Goal: Task Accomplishment & Management: Manage account settings

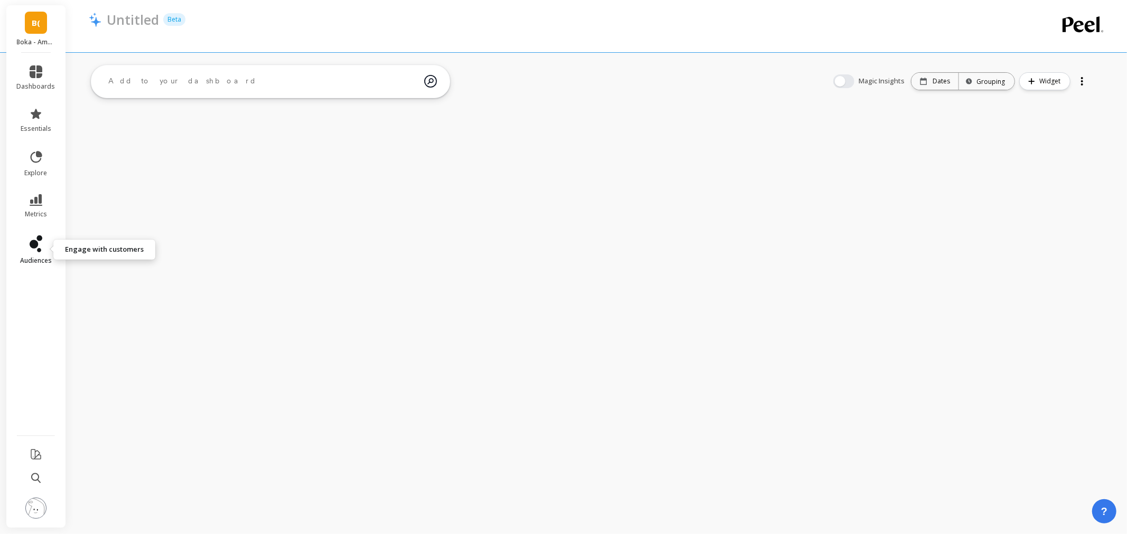
click at [51, 251] on link "audiences" at bounding box center [36, 251] width 39 height 30
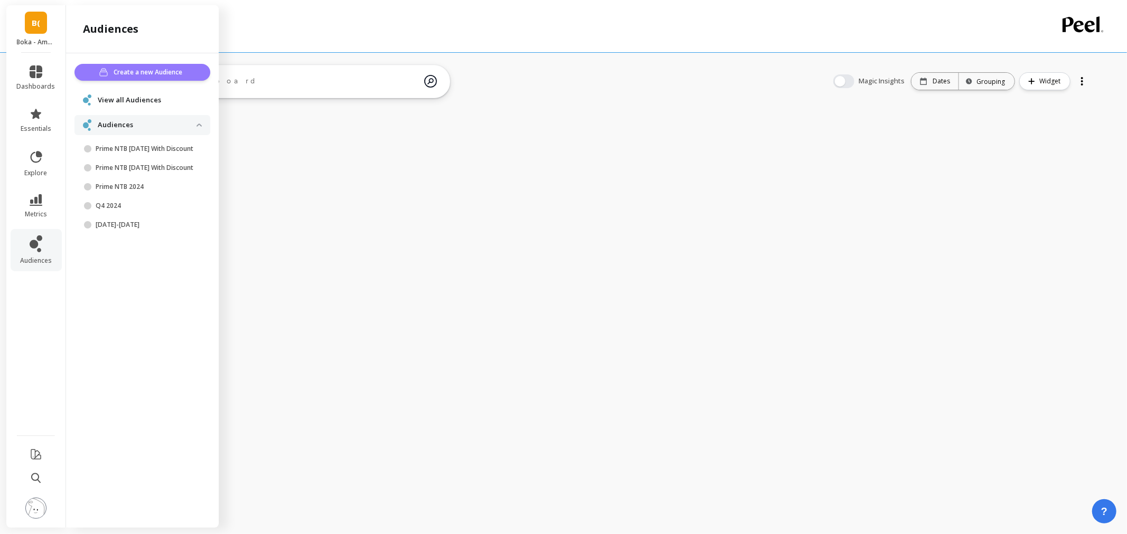
click at [160, 74] on span "Create a new Audience" at bounding box center [150, 72] width 72 height 11
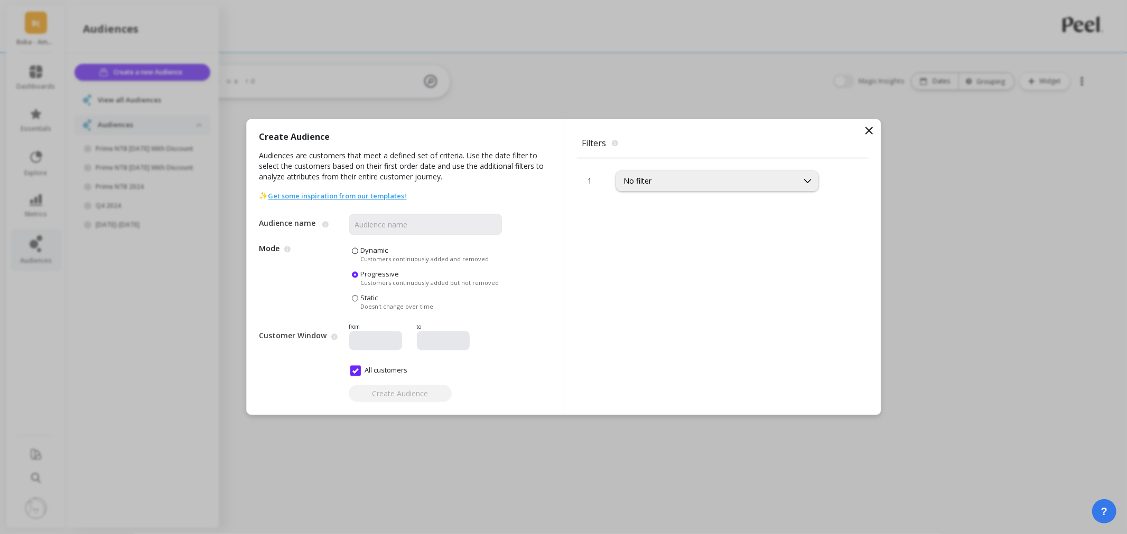
click at [680, 181] on div "No filter" at bounding box center [707, 181] width 166 height 10
click at [651, 257] on div "SKUs" at bounding box center [716, 250] width 201 height 18
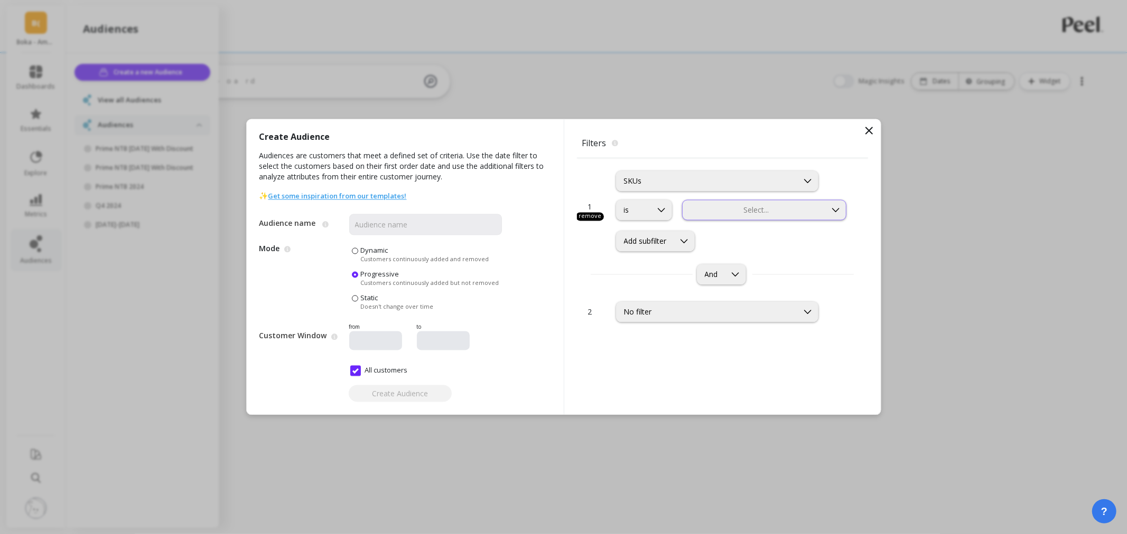
click at [755, 213] on div at bounding box center [754, 210] width 142 height 10
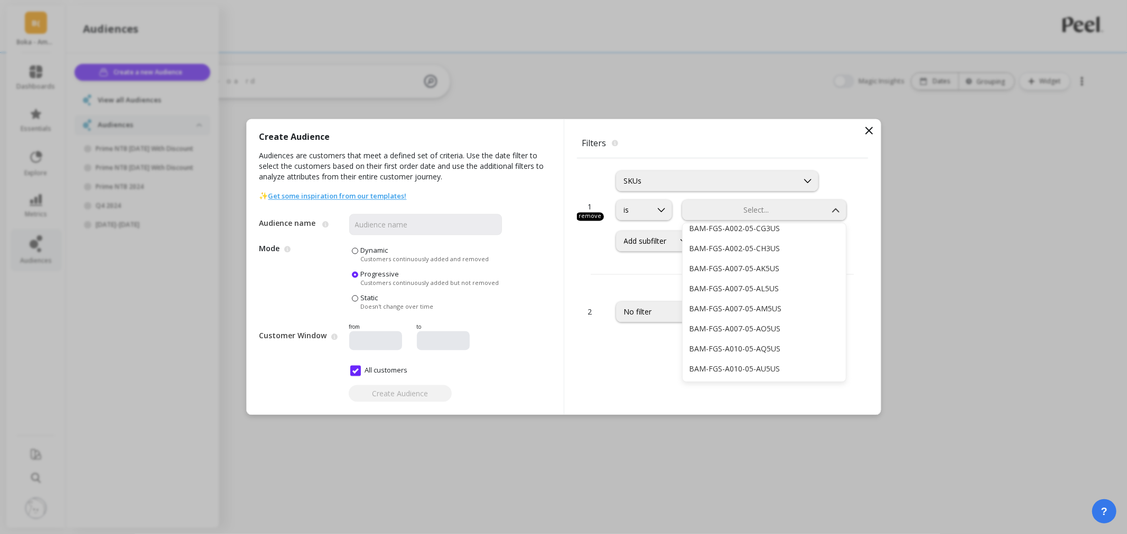
scroll to position [1056, 0]
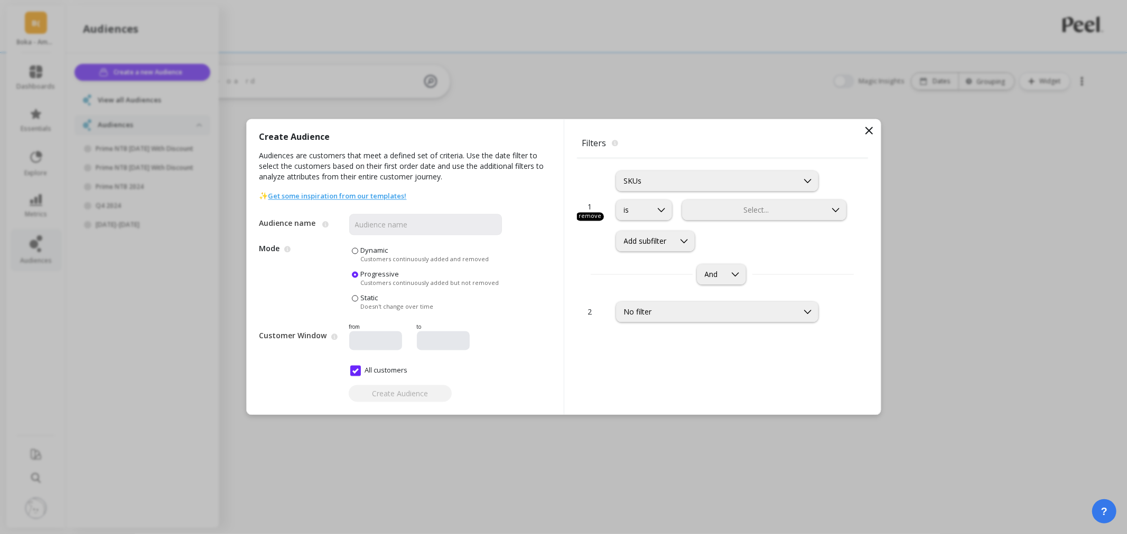
click at [638, 361] on div "1 remove SKUs is Select... Add subfilter And 2 No filter" at bounding box center [722, 286] width 291 height 257
click at [678, 180] on div "SKUs" at bounding box center [707, 181] width 166 height 10
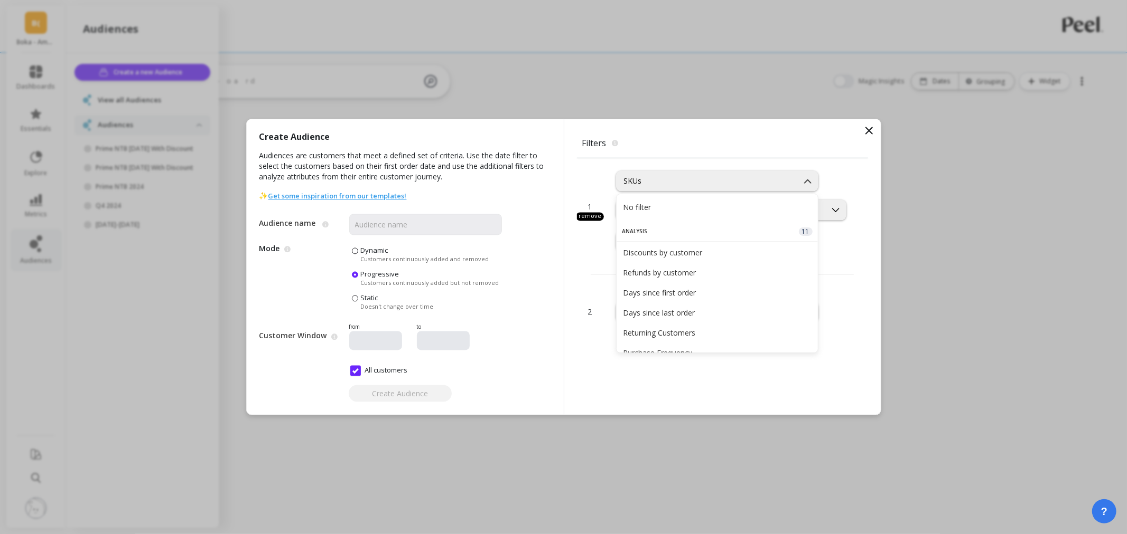
scroll to position [236, 0]
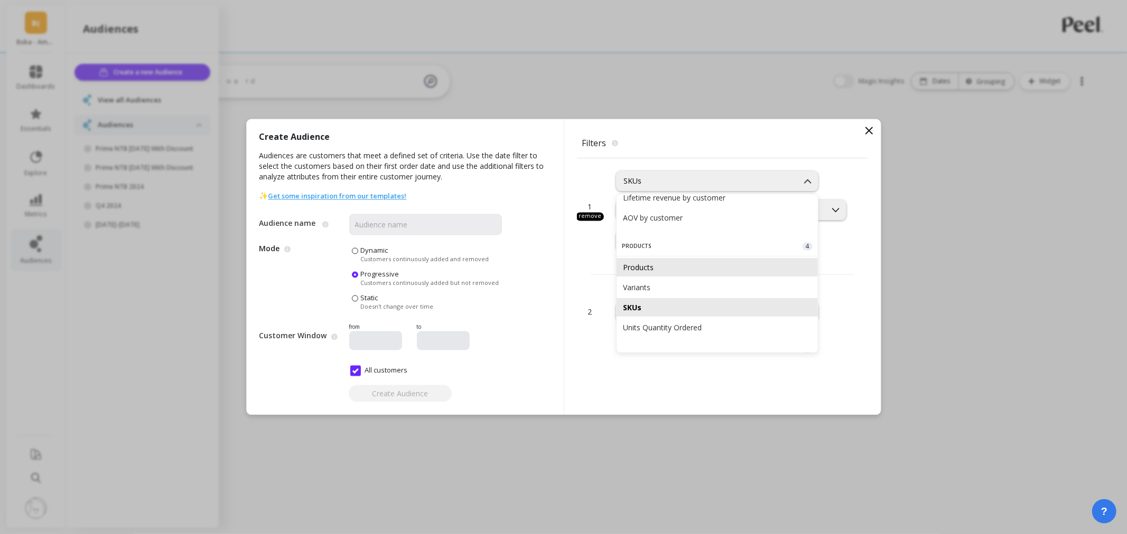
click at [698, 265] on div "Products" at bounding box center [717, 267] width 189 height 10
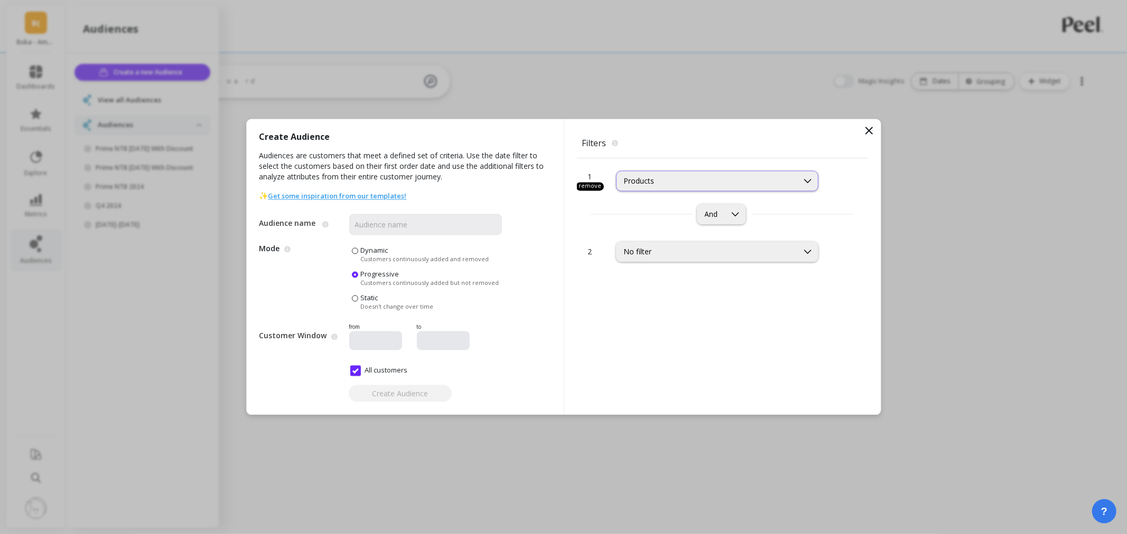
click at [703, 183] on div "Products" at bounding box center [707, 181] width 166 height 10
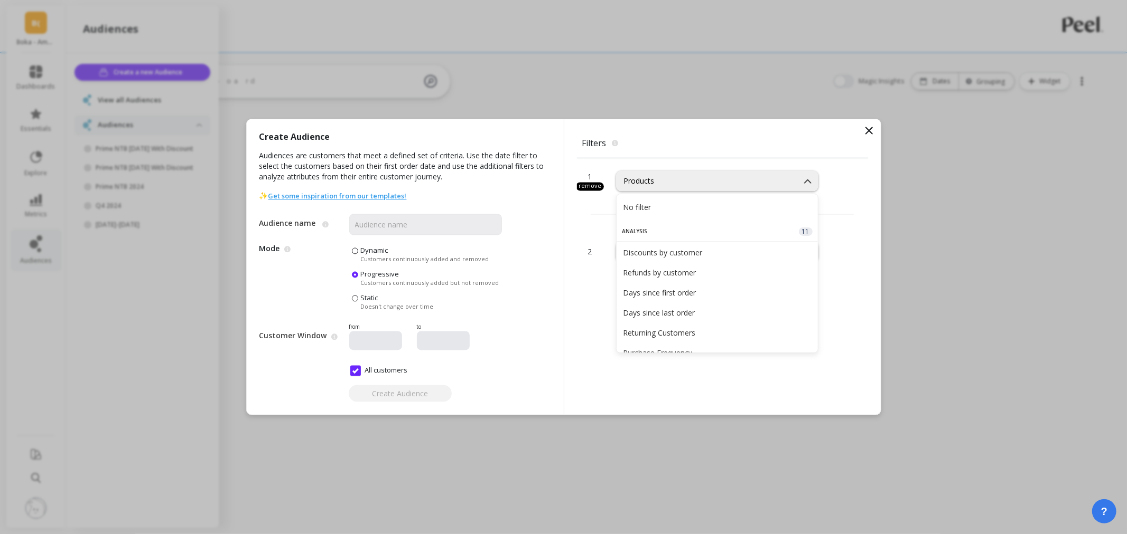
scroll to position [206, 0]
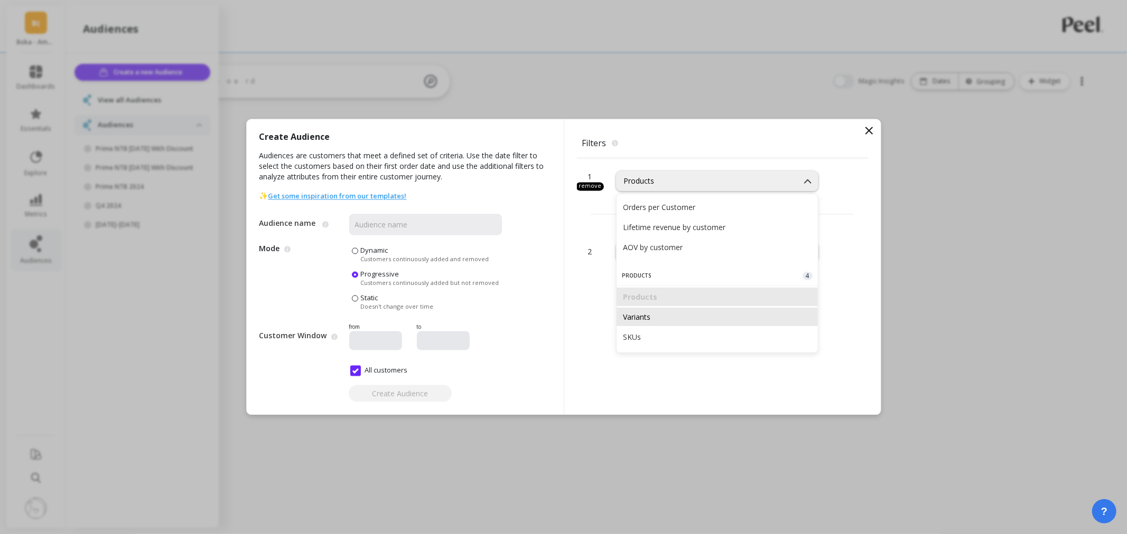
click at [682, 309] on div "Variants" at bounding box center [716, 317] width 201 height 18
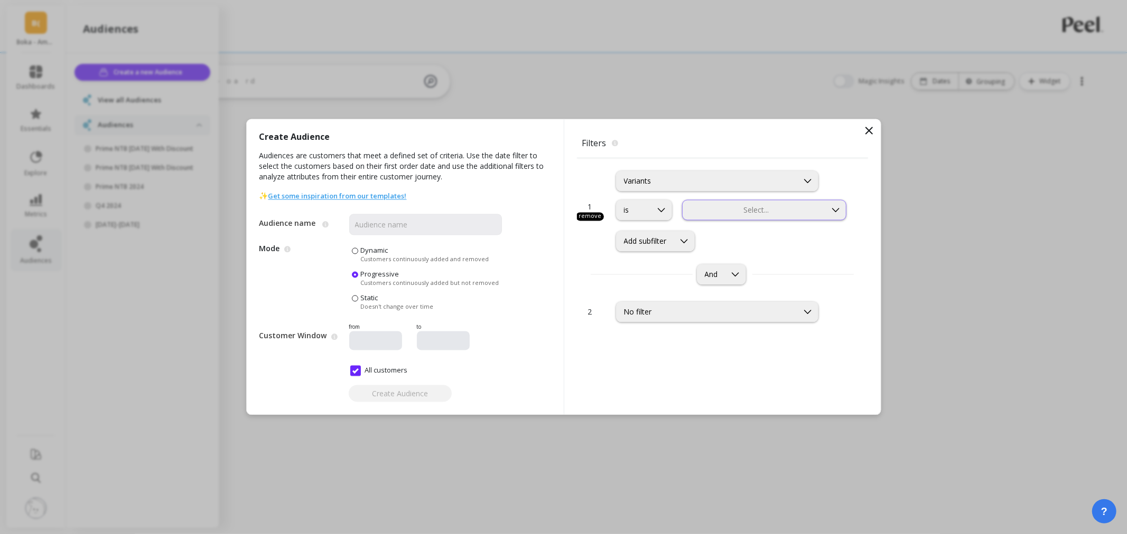
click at [767, 210] on div at bounding box center [754, 210] width 142 height 10
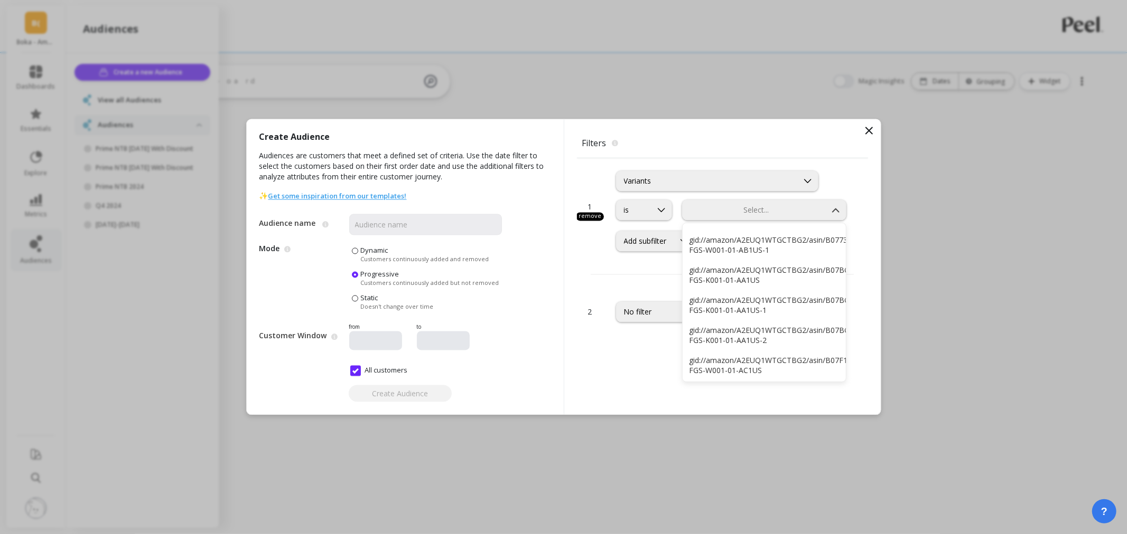
scroll to position [704, 0]
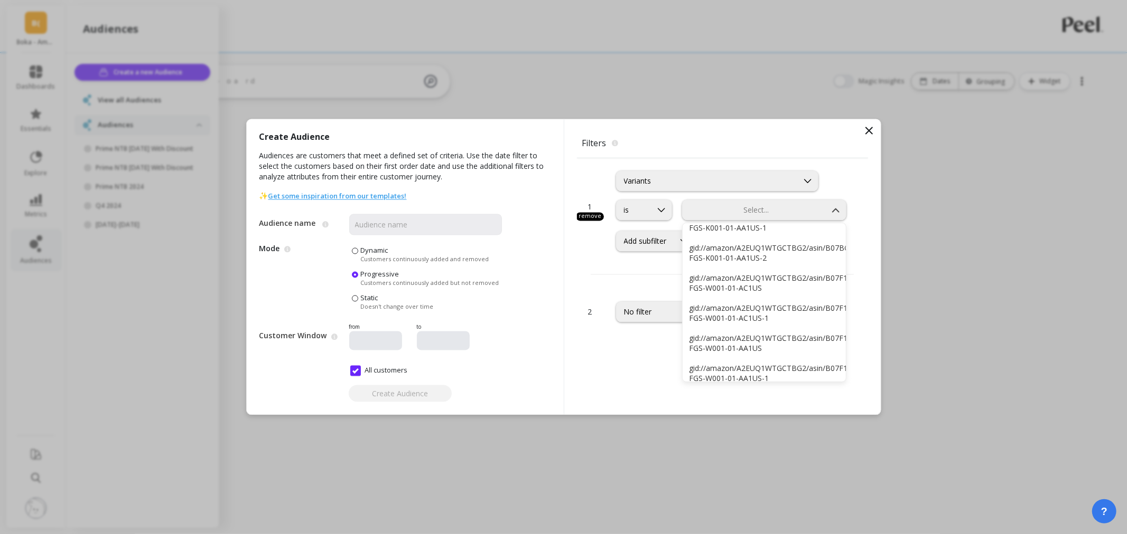
click at [642, 349] on div "1 remove Variants is 376 results available. Use Up and Down to choose options, …" at bounding box center [722, 286] width 291 height 257
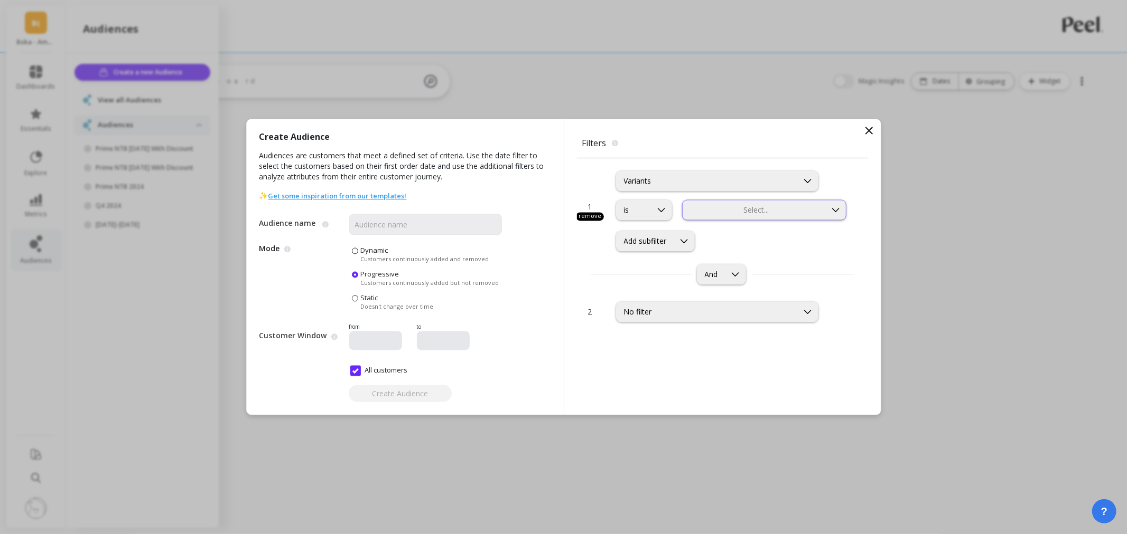
click at [752, 210] on div at bounding box center [754, 210] width 142 height 10
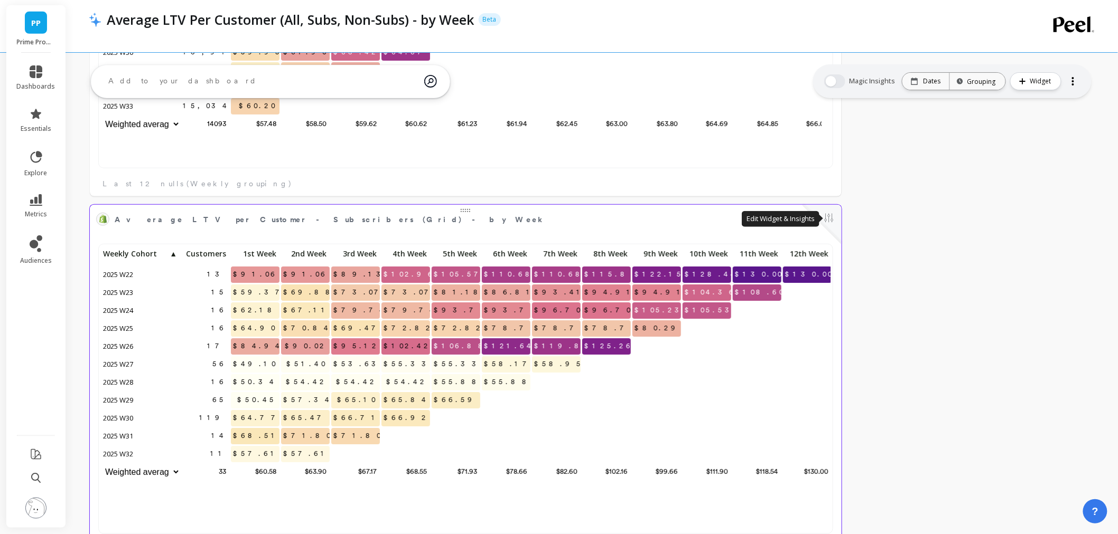
click at [830, 221] on button at bounding box center [828, 219] width 13 height 15
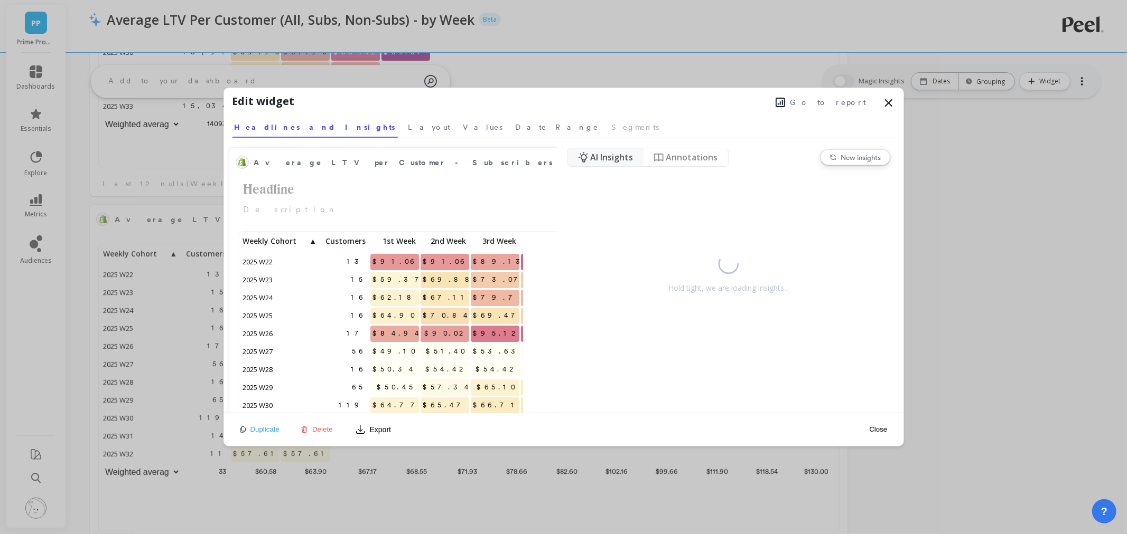
click at [837, 96] on button "Go to report" at bounding box center [820, 103] width 97 height 14
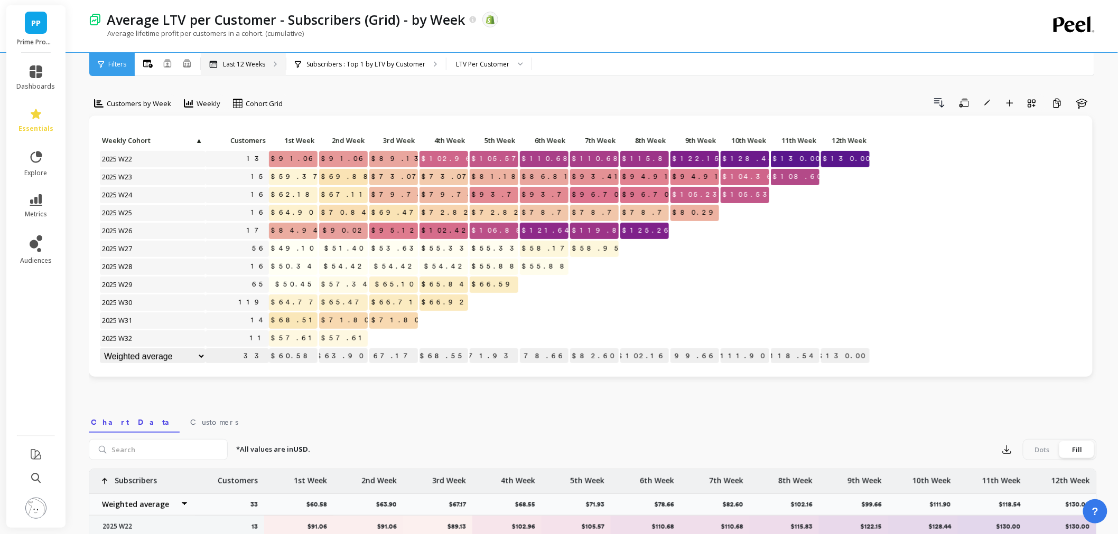
click at [243, 64] on p "Last 12 Weeks" at bounding box center [244, 64] width 42 height 8
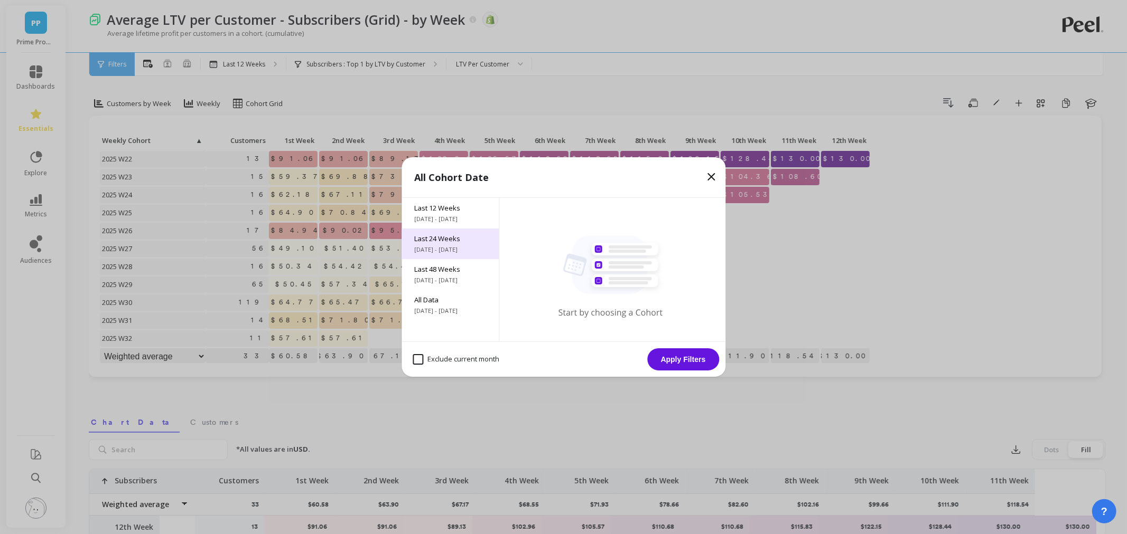
click at [446, 254] on span "3/3/2025 - 8/18/2025" at bounding box center [450, 250] width 72 height 8
click at [679, 356] on button "Apply Filters" at bounding box center [683, 360] width 72 height 22
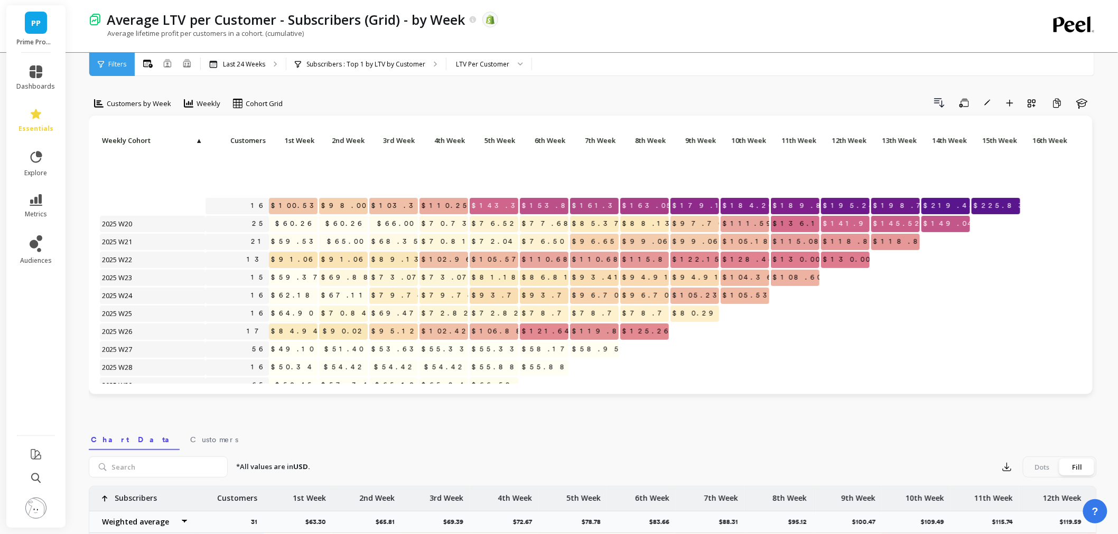
scroll to position [207, 0]
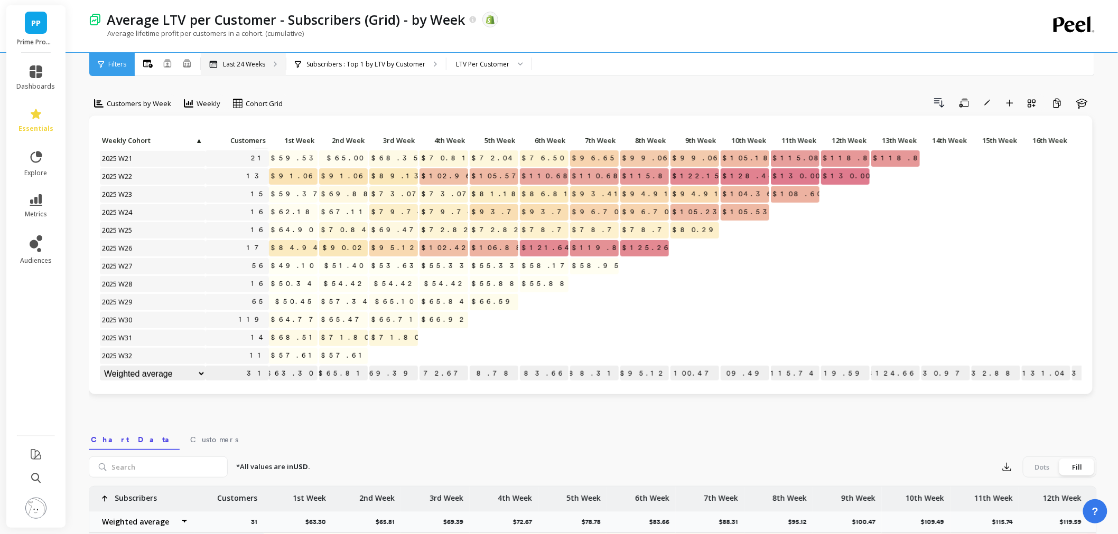
click at [272, 72] on div "Last 24 Weeks" at bounding box center [243, 64] width 85 height 23
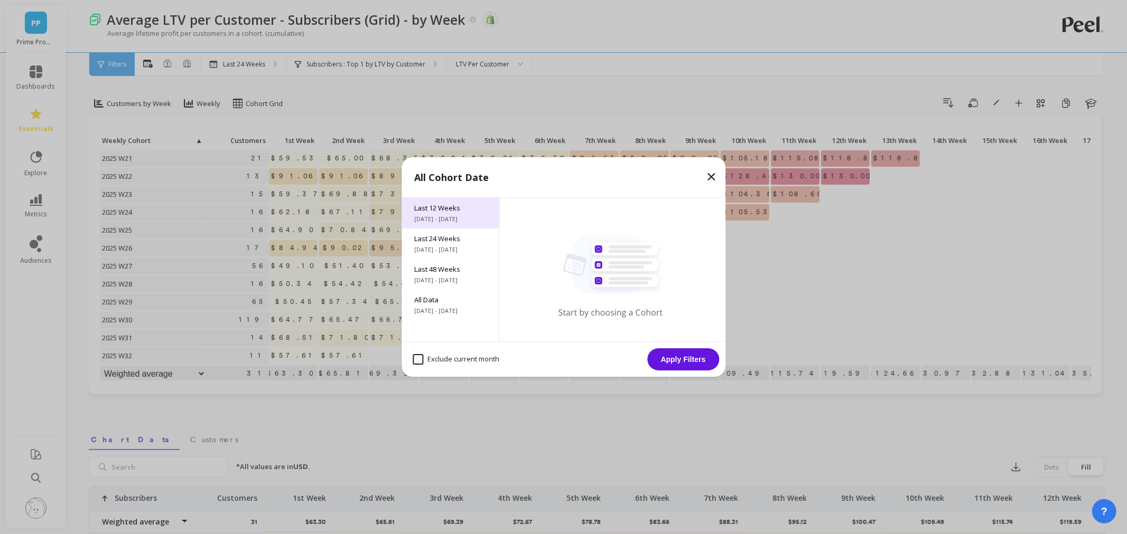
click at [450, 206] on span "Last 12 Weeks" at bounding box center [450, 208] width 72 height 10
click at [665, 357] on button "Apply Filters" at bounding box center [683, 360] width 72 height 22
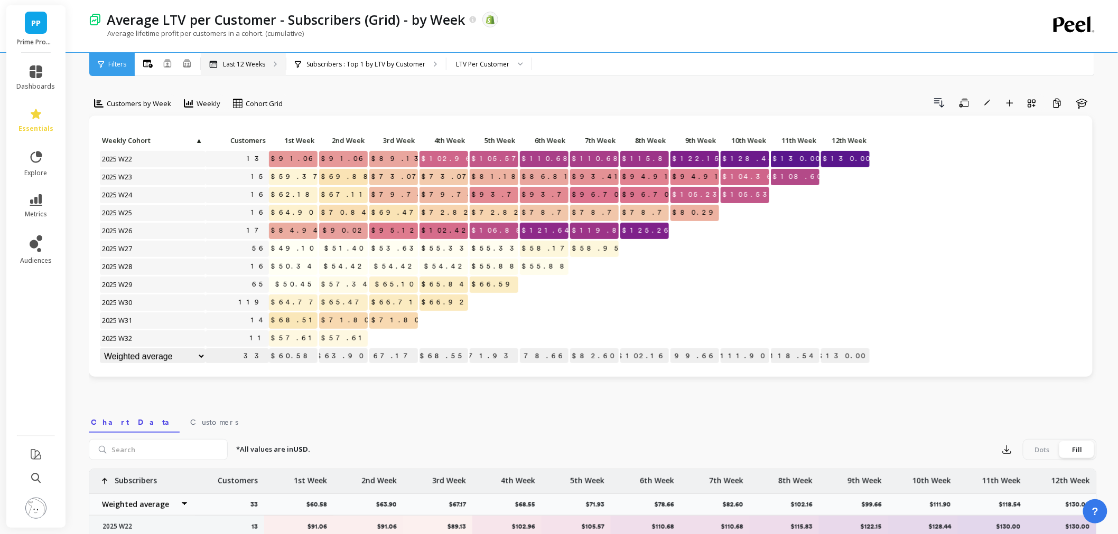
click at [254, 61] on p "Last 12 Weeks" at bounding box center [244, 64] width 42 height 8
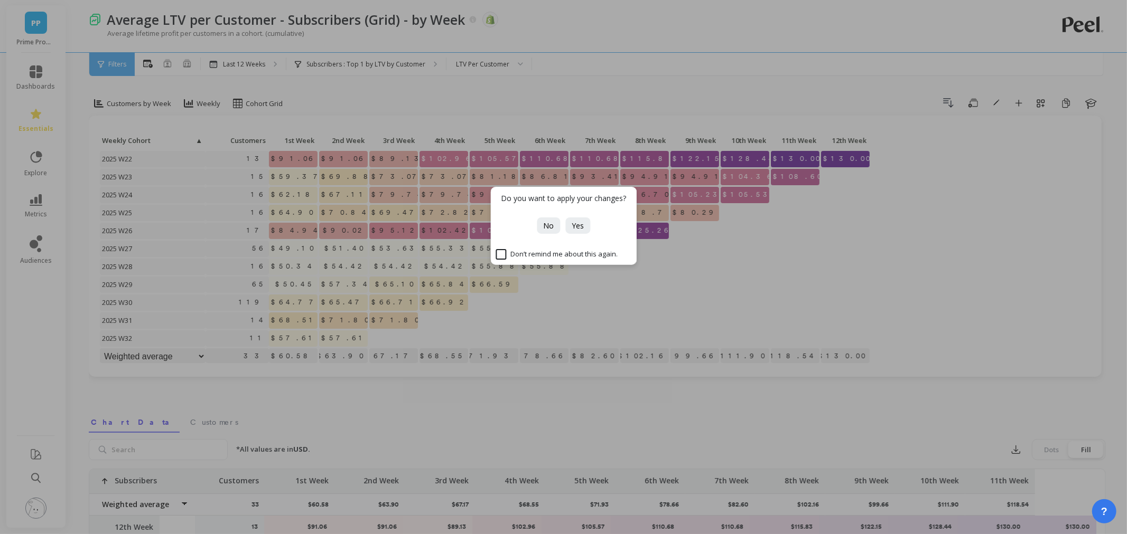
click at [542, 398] on div "Do you want to apply your changes? No Yes Don’t remind me about this again." at bounding box center [563, 267] width 1127 height 534
click at [555, 230] on button "No" at bounding box center [548, 226] width 23 height 16
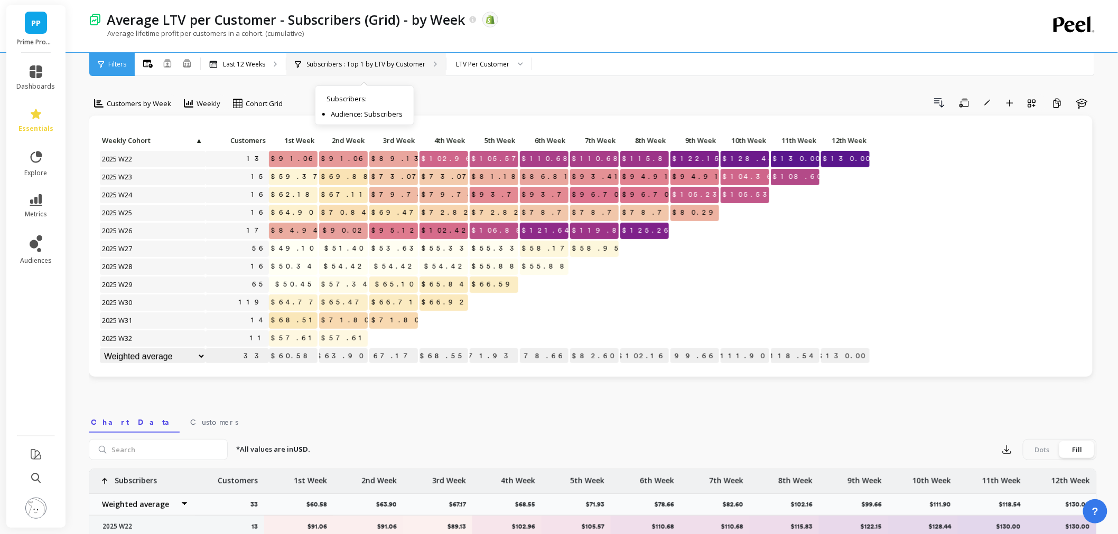
click at [418, 60] on p "Subscribers : Top 1 by LTV by Customer" at bounding box center [365, 64] width 119 height 8
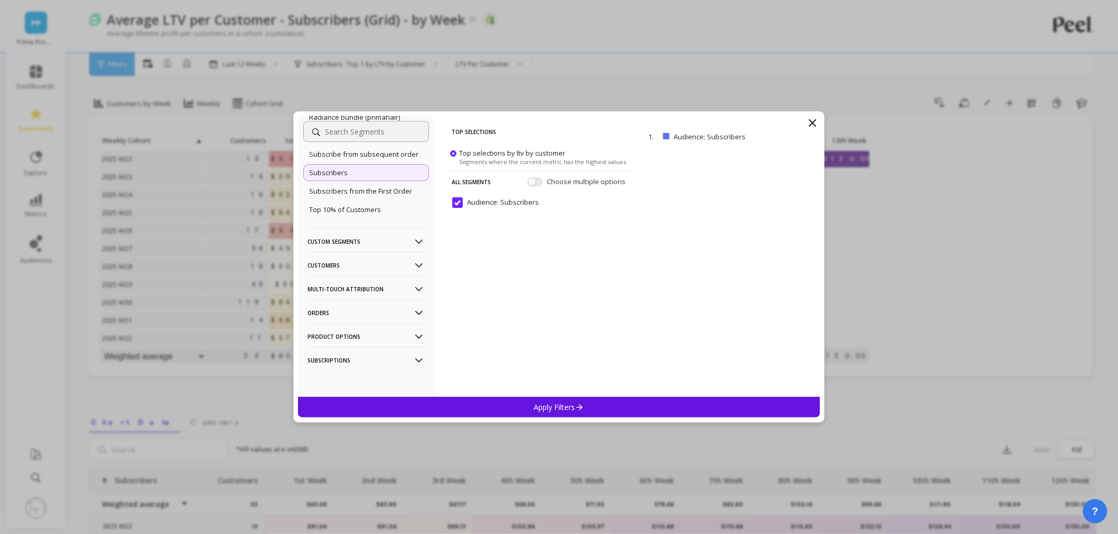
scroll to position [1378, 0]
click at [352, 247] on p "Custom Segments" at bounding box center [365, 241] width 117 height 27
click at [388, 279] on p "Customers" at bounding box center [365, 265] width 117 height 27
click at [351, 256] on p "Subscriptions" at bounding box center [331, 257] width 44 height 10
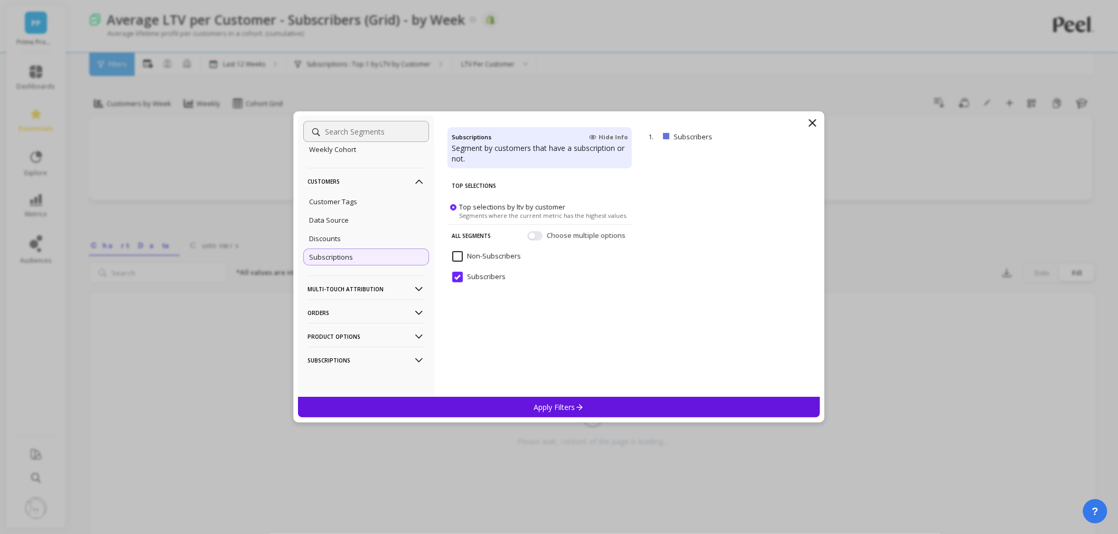
click at [527, 407] on div "Apply Filters" at bounding box center [559, 407] width 522 height 21
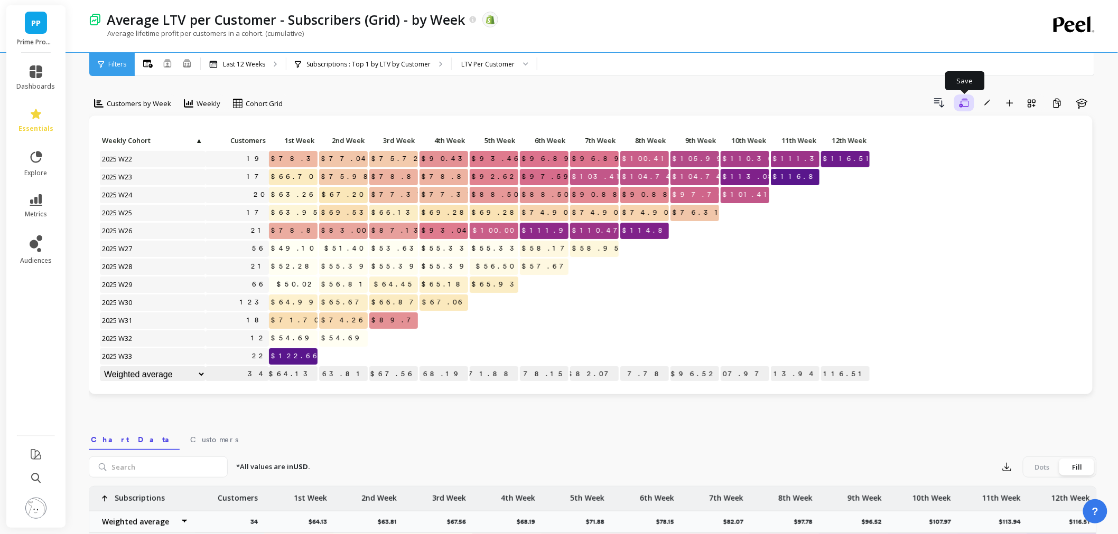
click at [956, 107] on button "Save" at bounding box center [964, 103] width 20 height 17
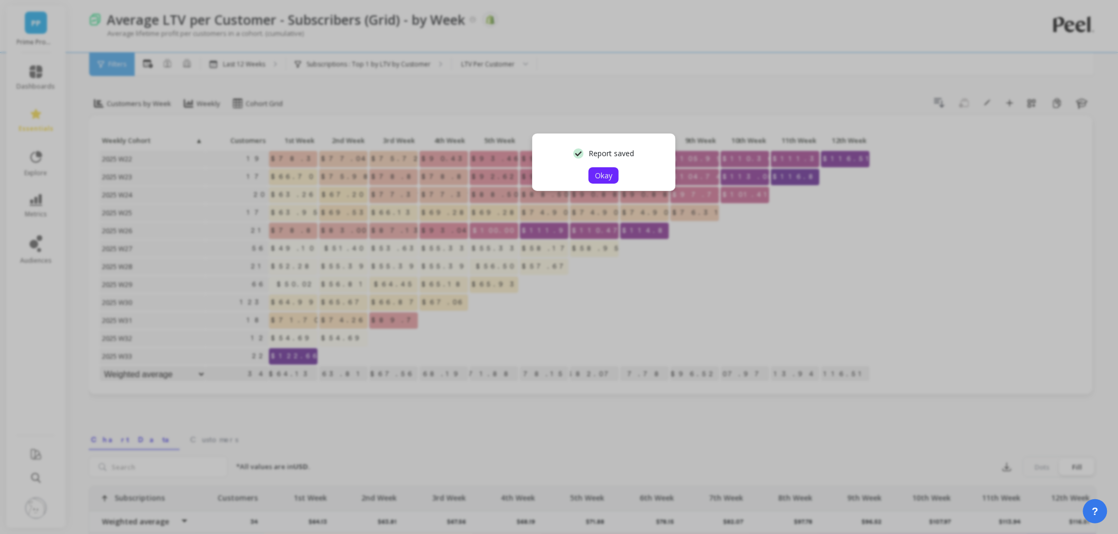
click at [608, 178] on span "Okay" at bounding box center [603, 176] width 17 height 10
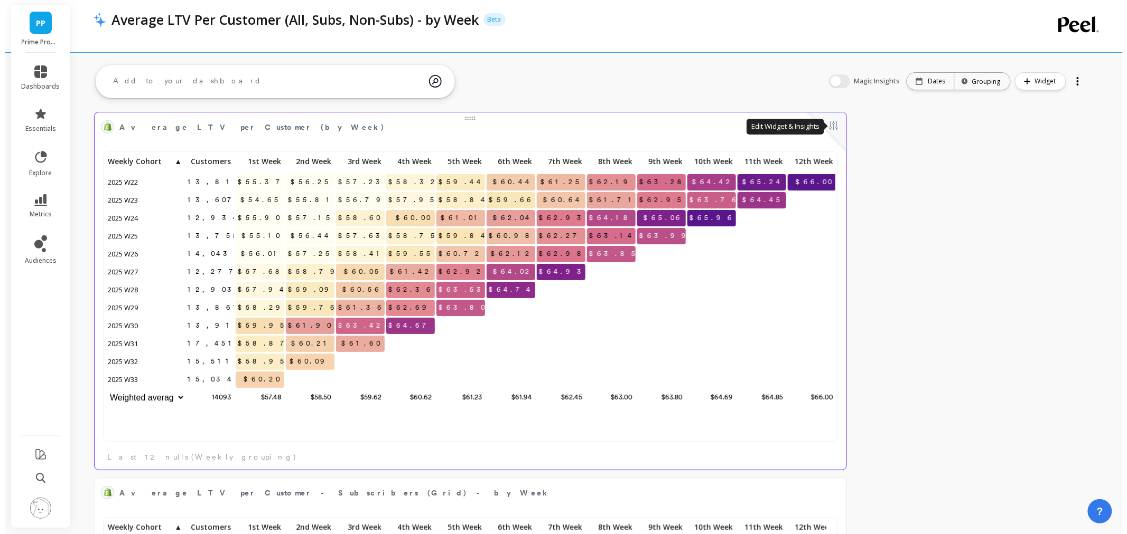
scroll to position [281, 720]
click at [832, 129] on button at bounding box center [828, 126] width 13 height 15
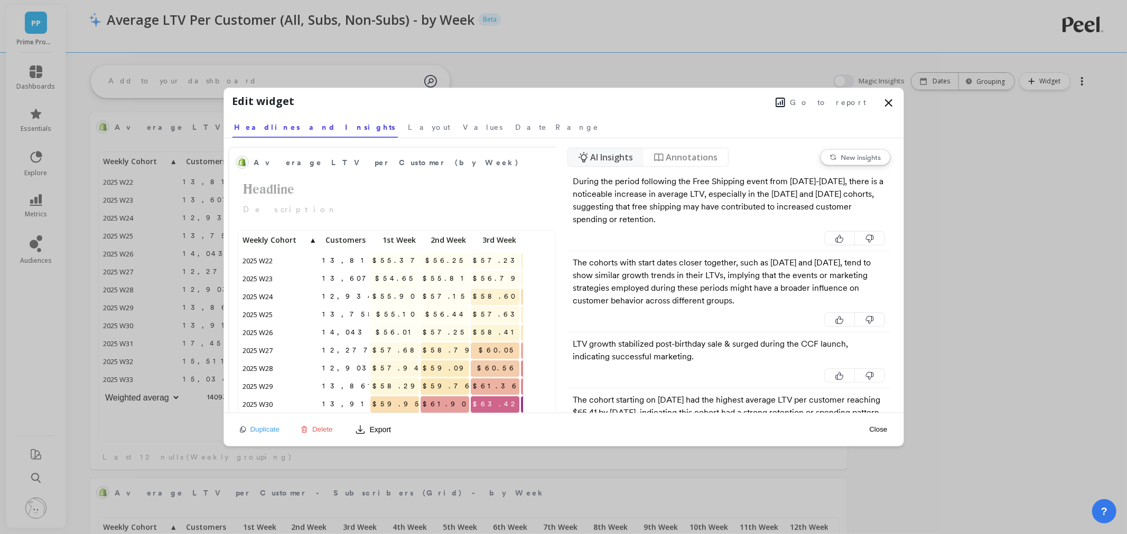
scroll to position [281, 274]
click at [837, 102] on span "Go to report" at bounding box center [828, 102] width 76 height 11
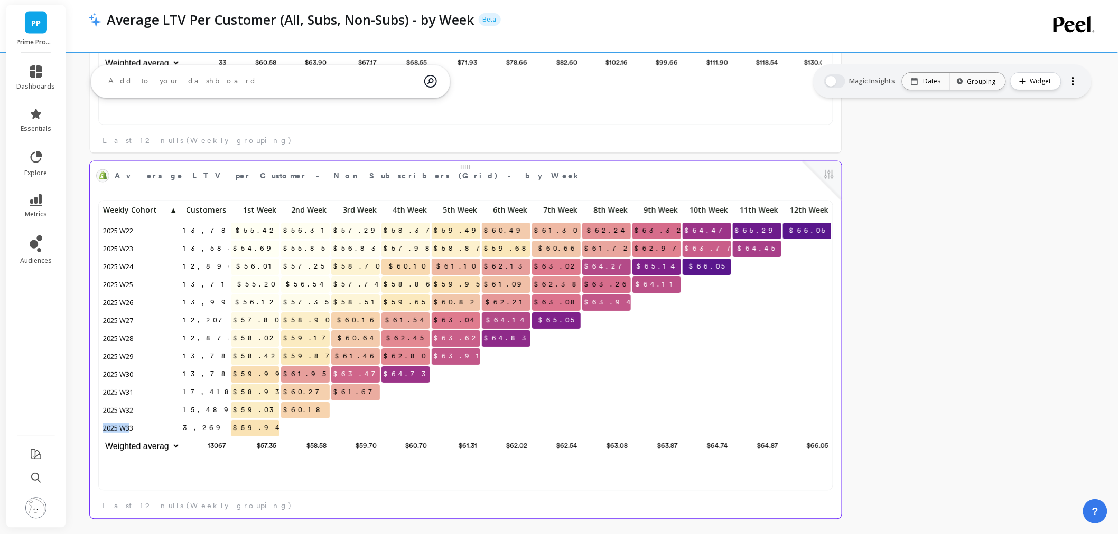
click at [103, 430] on span "2025 W33" at bounding box center [118, 429] width 35 height 16
drag, startPoint x: 140, startPoint y: 428, endPoint x: 90, endPoint y: 427, distance: 50.2
click at [90, 427] on div "13,785 $55.42 $56.31 $57.29 $58.37 $59.49 $60.49 $61.30 $62.24 $63.32 $64.47 $6…" at bounding box center [466, 354] width 752 height 329
copy span "2025 W33"
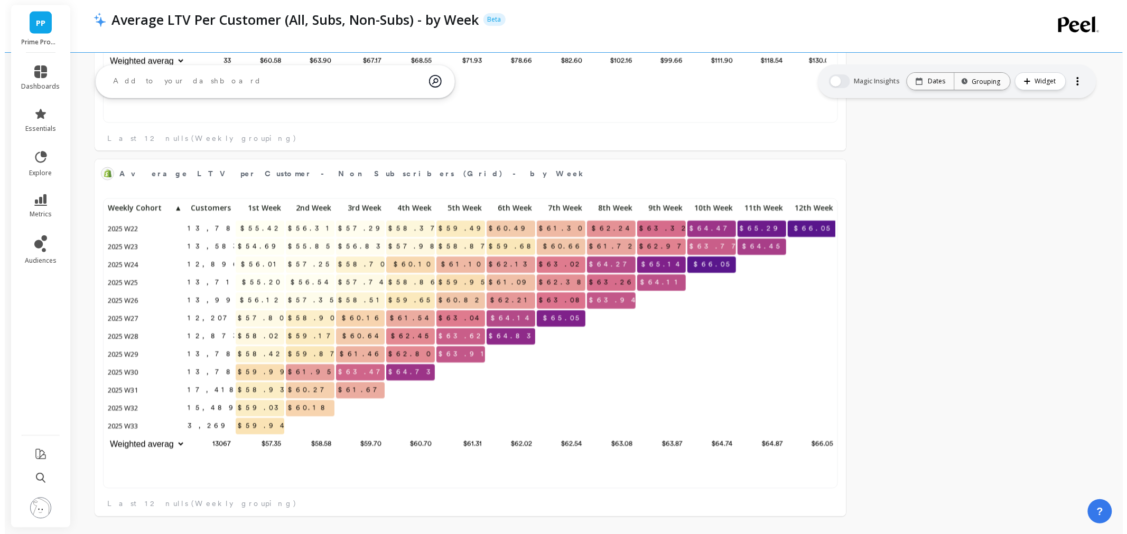
scroll to position [281, 720]
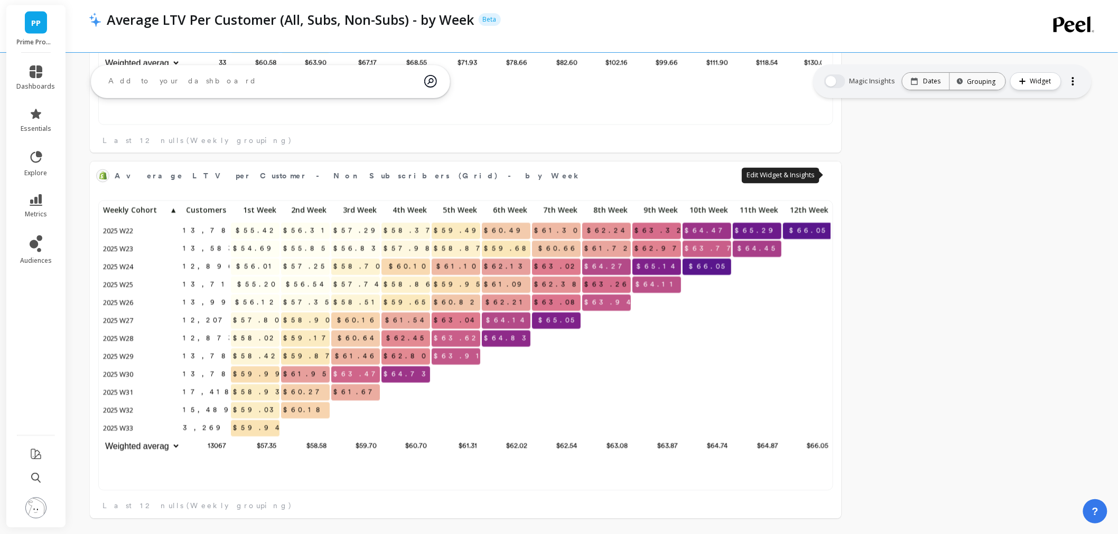
click at [832, 179] on button at bounding box center [828, 175] width 13 height 15
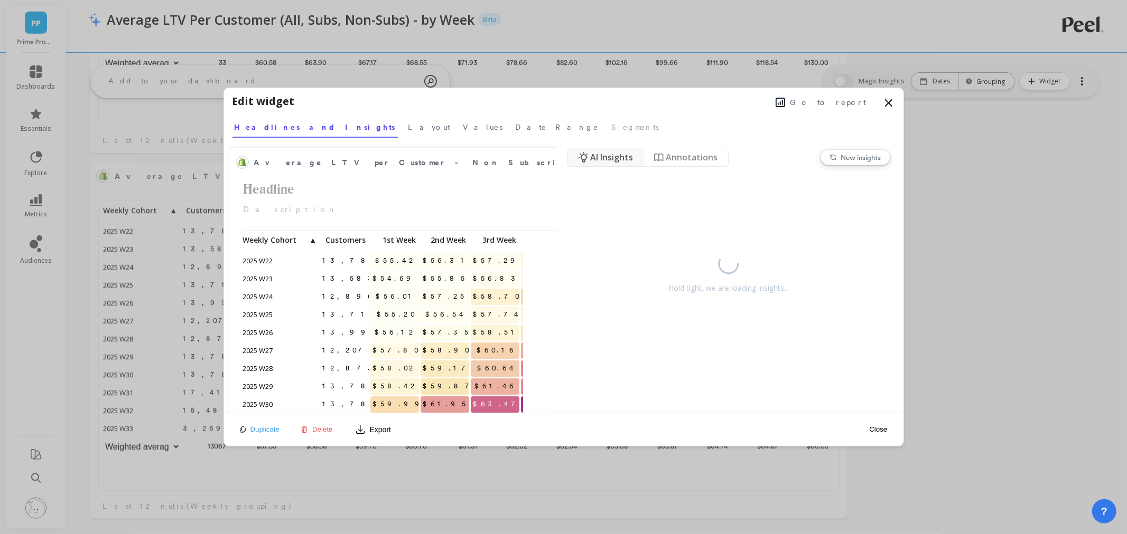
scroll to position [281, 274]
click at [836, 104] on span "Go to report" at bounding box center [828, 102] width 76 height 11
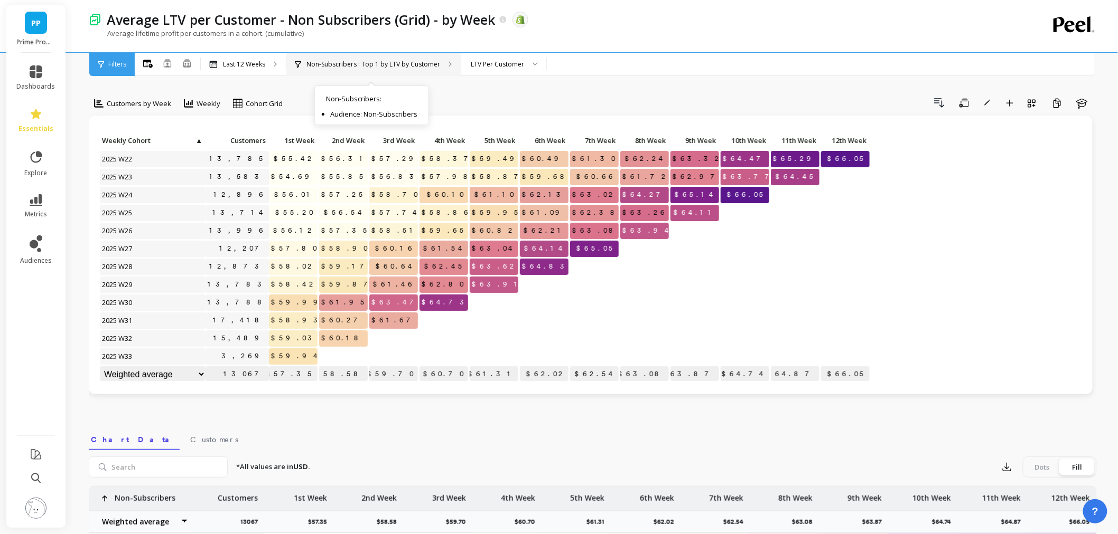
click at [434, 65] on p "Non-Subscribers : Top 1 by LTV by Customer" at bounding box center [373, 64] width 134 height 8
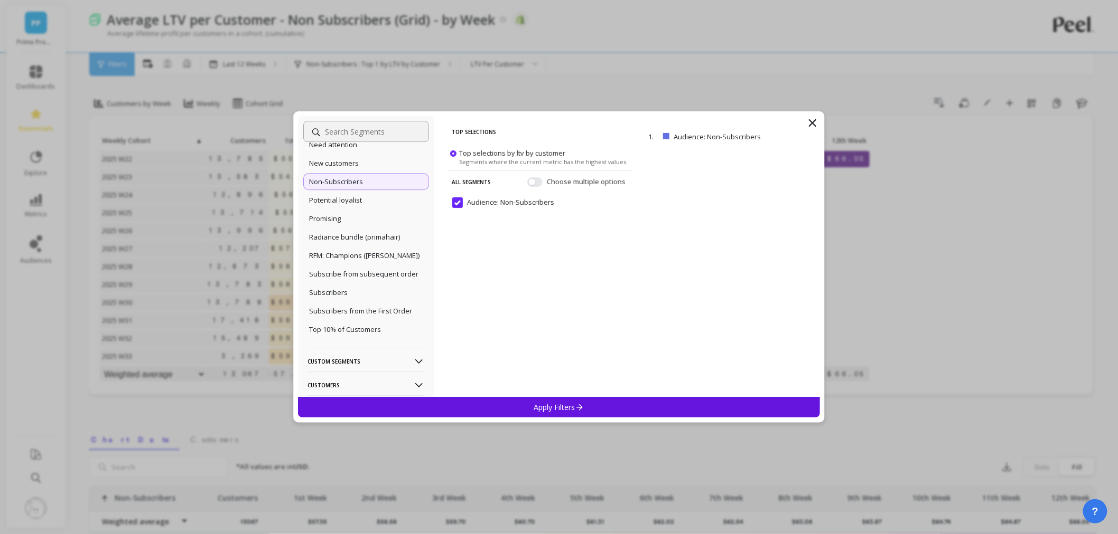
scroll to position [1378, 0]
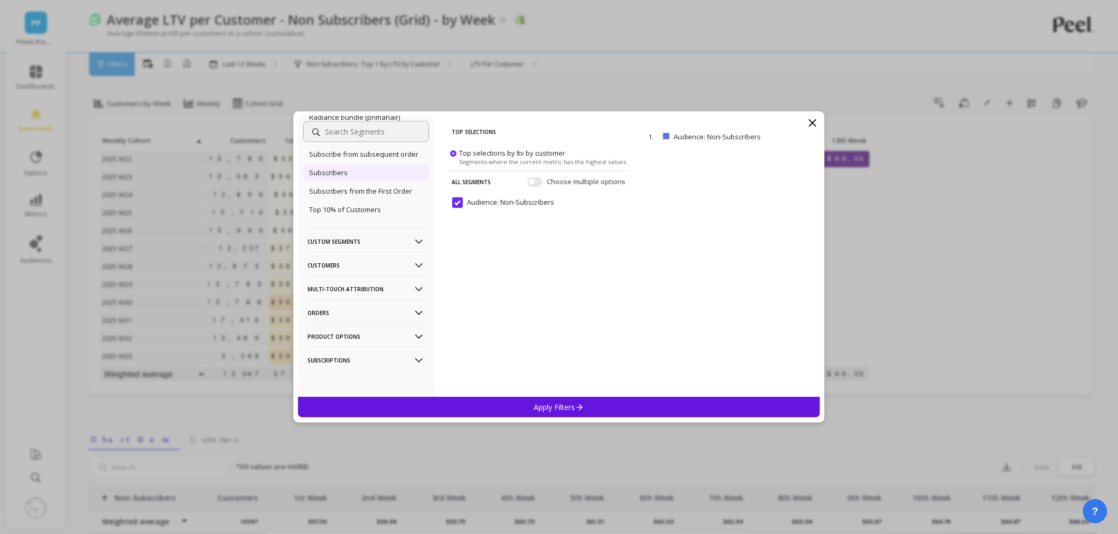
click at [336, 175] on p "Subscribers" at bounding box center [328, 173] width 39 height 10
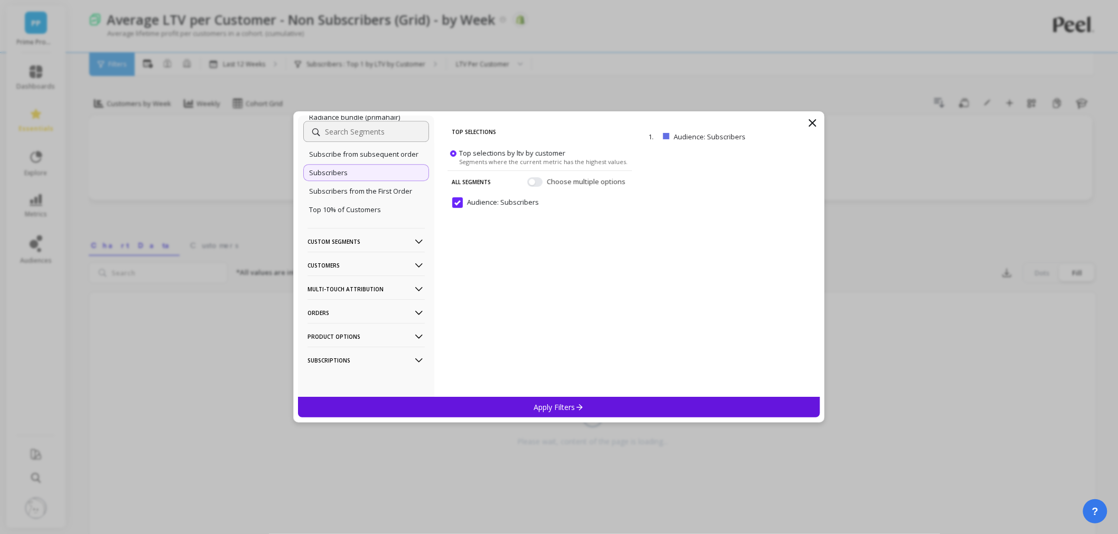
click at [355, 259] on p "Customers" at bounding box center [365, 265] width 117 height 27
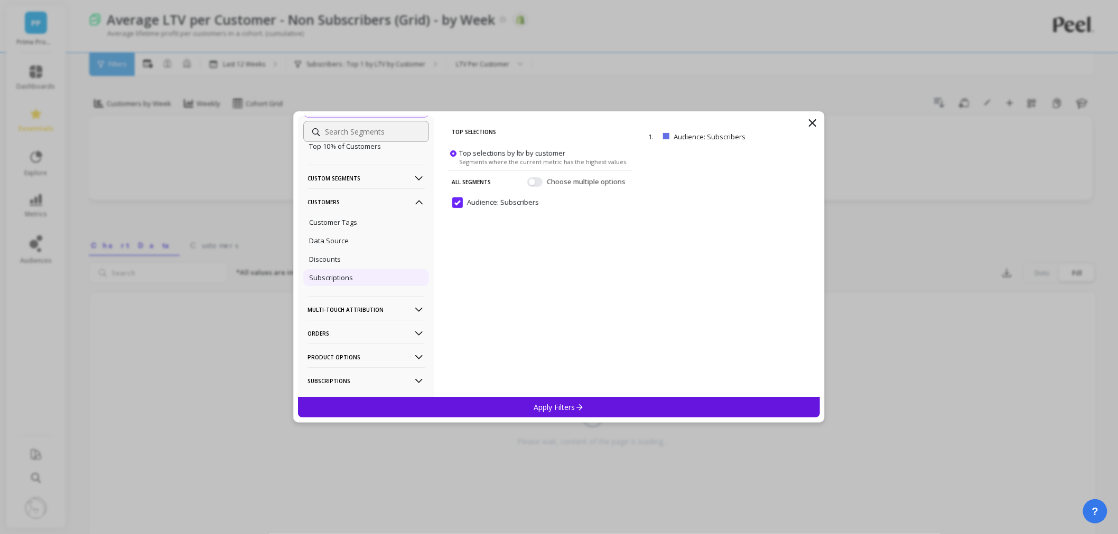
click at [363, 286] on div "Subscriptions" at bounding box center [366, 277] width 126 height 17
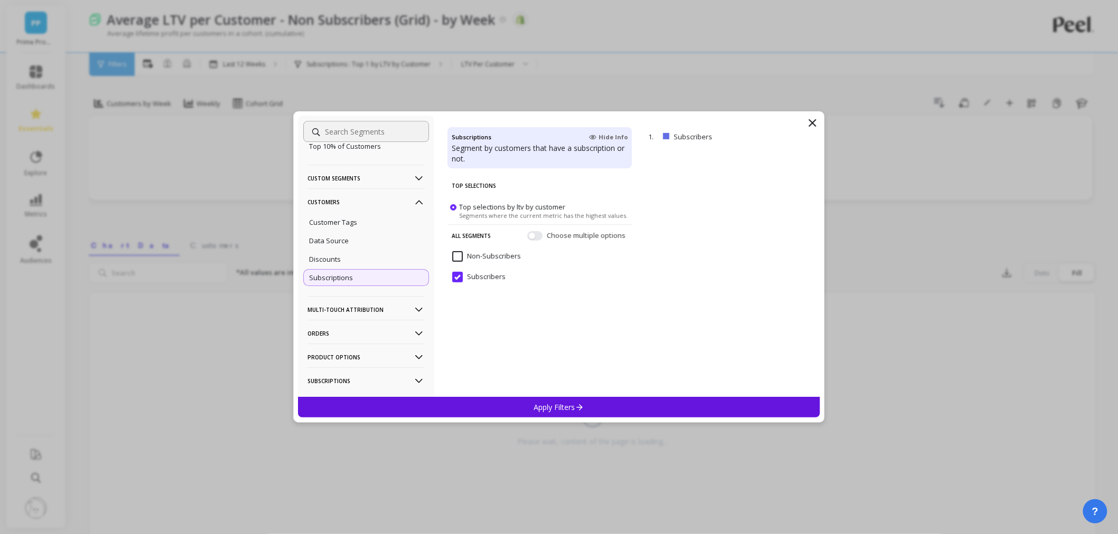
click at [456, 252] on input "Non-Subscribers" at bounding box center [486, 256] width 69 height 11
click at [571, 409] on p "Apply Filters" at bounding box center [559, 407] width 50 height 10
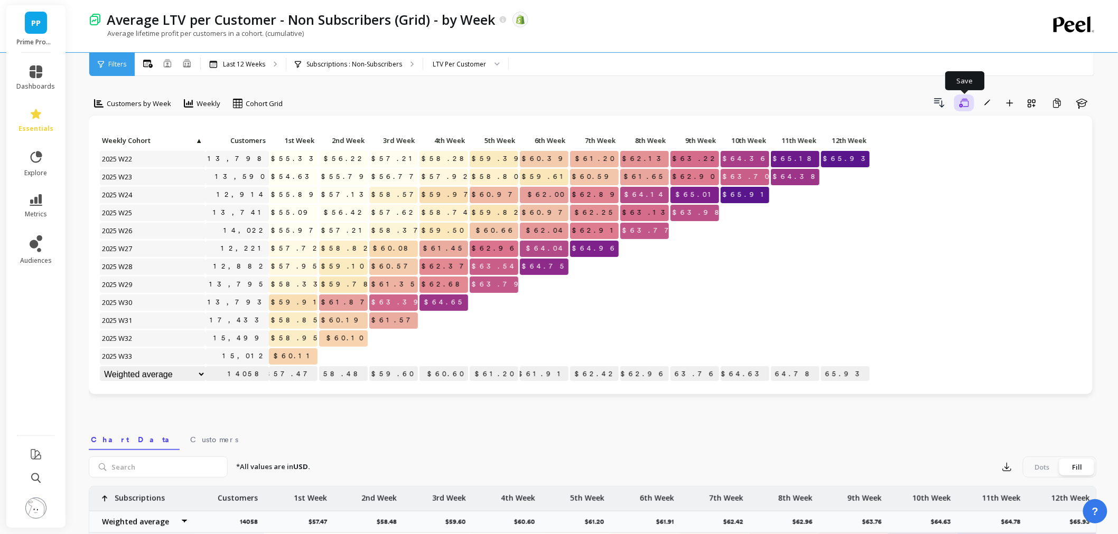
click at [965, 104] on icon "button" at bounding box center [964, 103] width 10 height 10
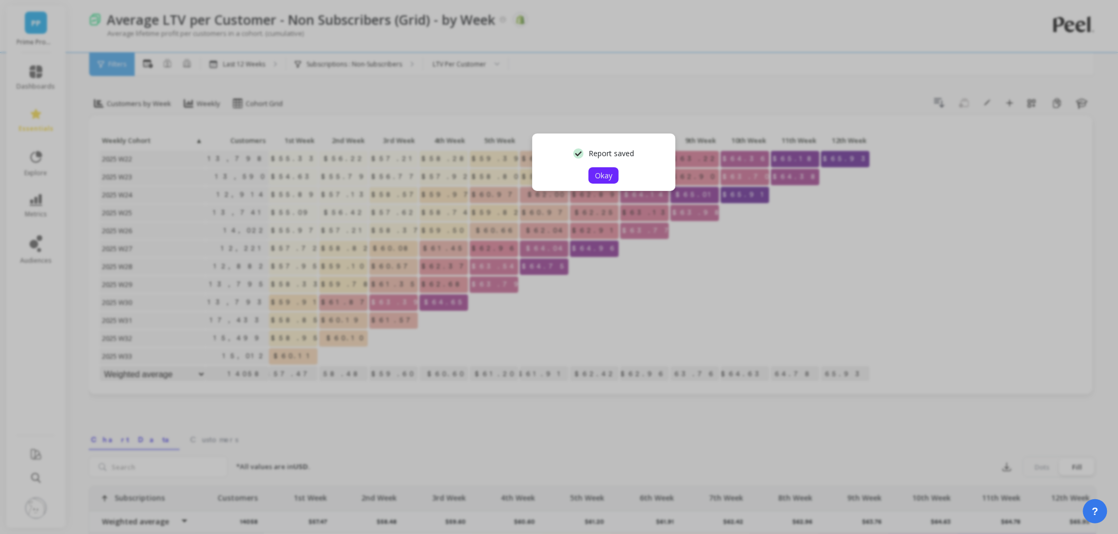
click at [601, 168] on button "Okay" at bounding box center [603, 175] width 30 height 16
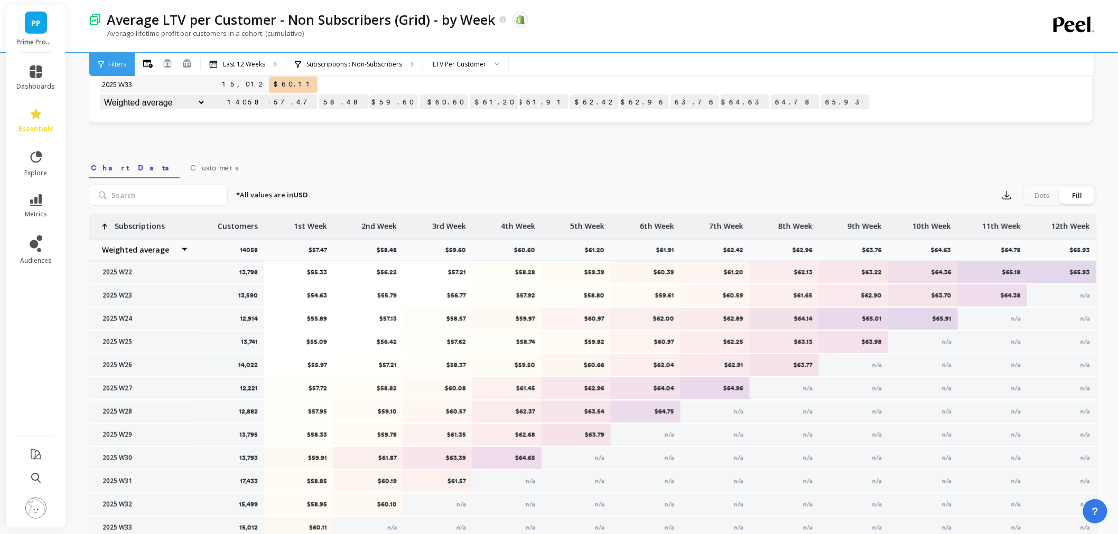
scroll to position [33, 0]
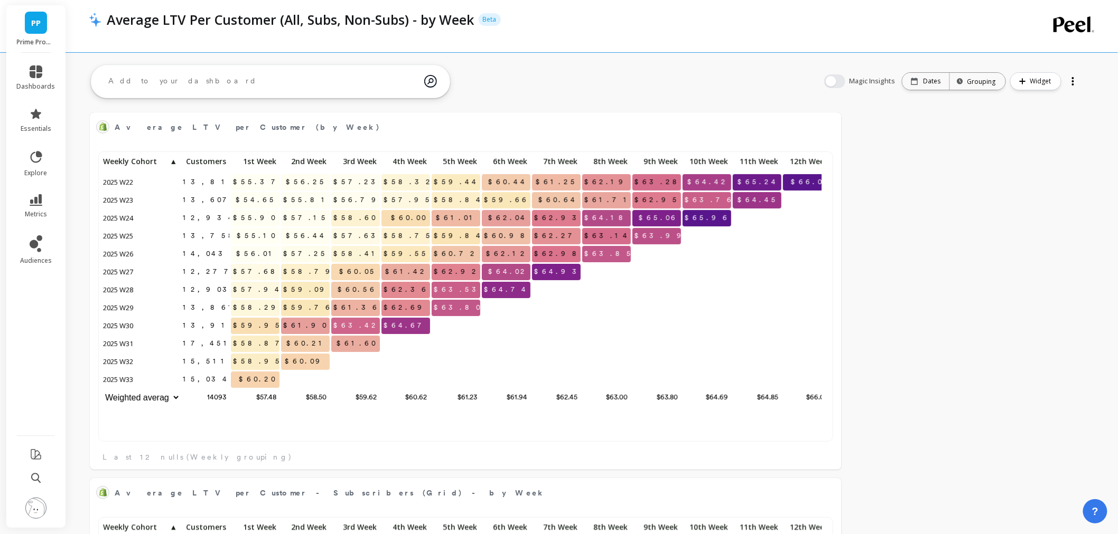
scroll to position [9, 9]
click at [43, 204] on link "metrics" at bounding box center [36, 206] width 39 height 24
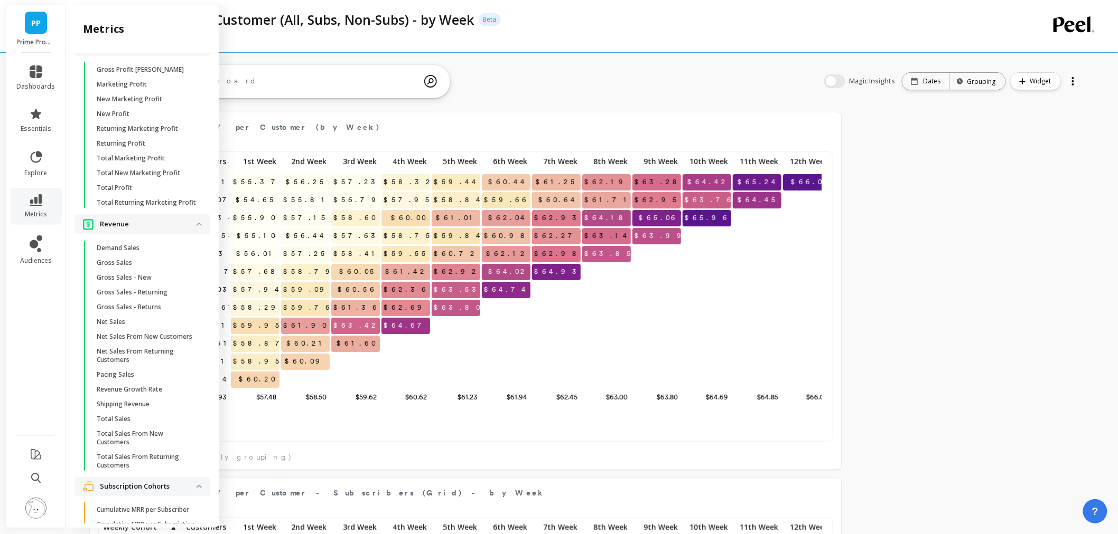
scroll to position [2523, 0]
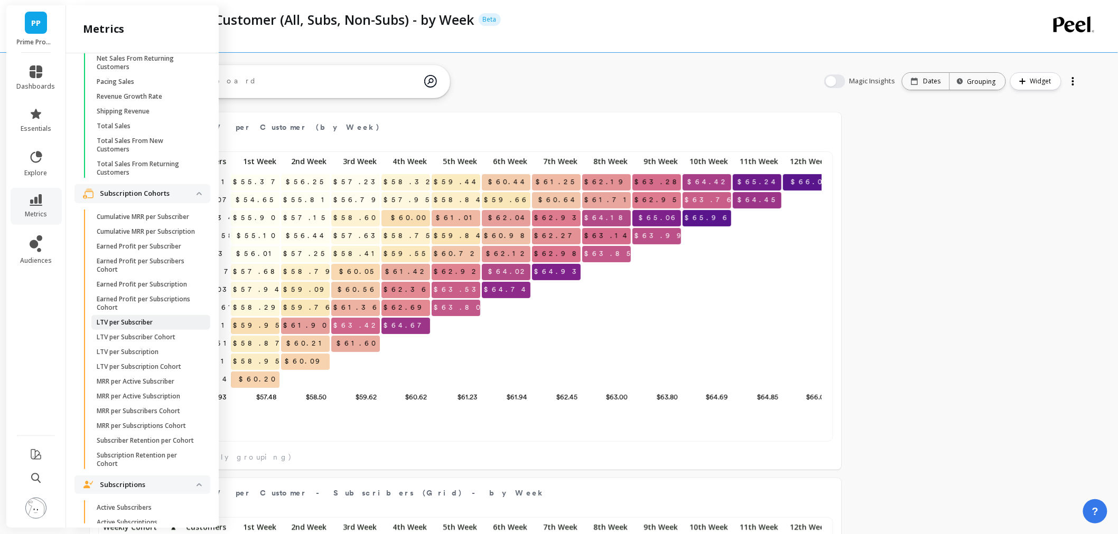
click at [173, 327] on span "LTV per Subscriber" at bounding box center [147, 322] width 101 height 8
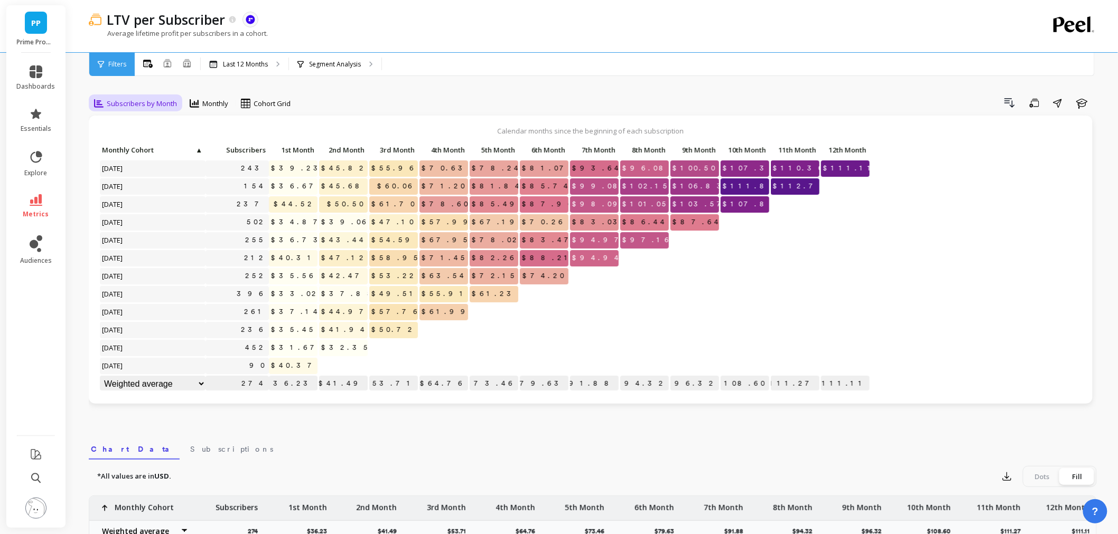
click at [146, 104] on span "Subscribers by Month" at bounding box center [142, 104] width 70 height 10
click at [129, 173] on div "Subscribers by Week" at bounding box center [128, 182] width 60 height 20
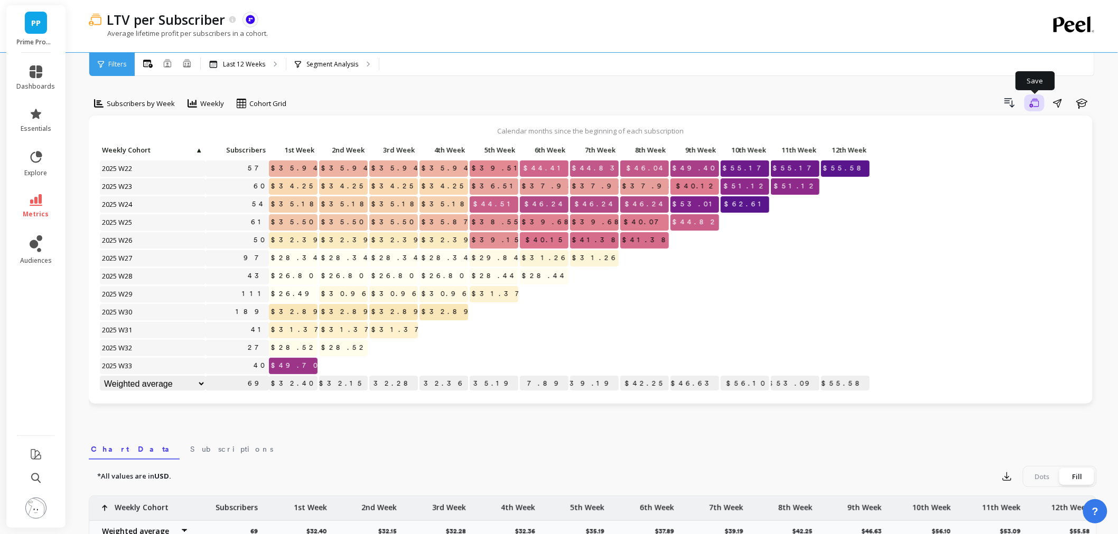
click at [1039, 104] on button "Save" at bounding box center [1034, 103] width 20 height 17
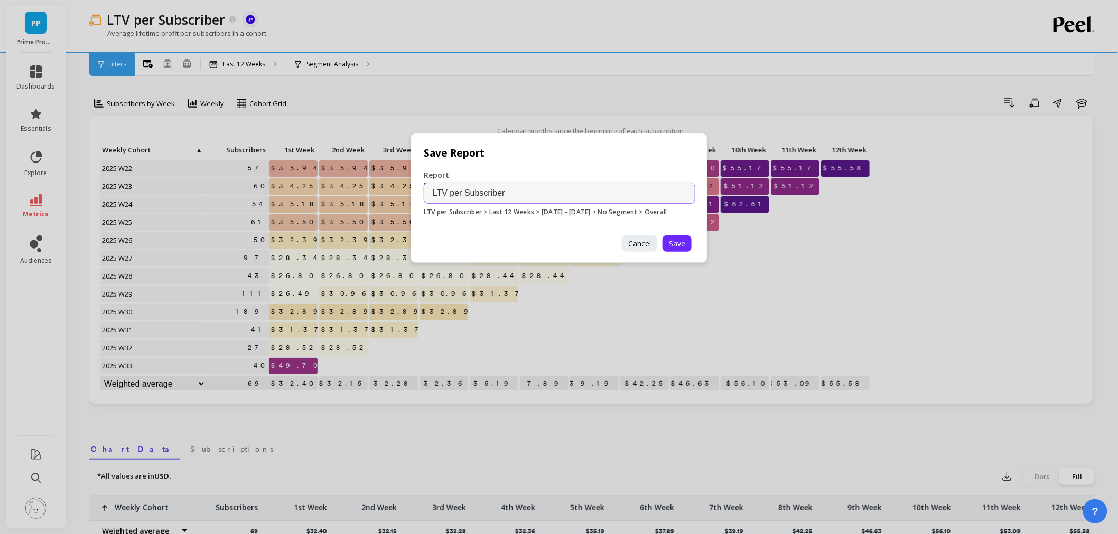
click at [520, 193] on input "LTV per Subscriber" at bounding box center [559, 193] width 271 height 21
type input "LTV per Subscriber by week new subscriber"
click at [673, 247] on span "Save" at bounding box center [677, 244] width 16 height 10
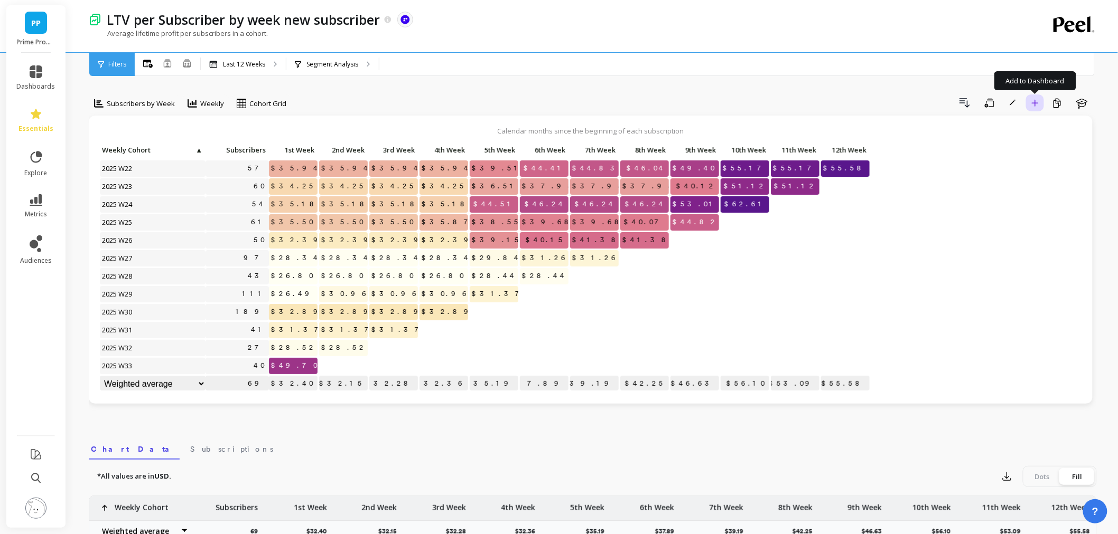
click at [1031, 107] on button "Add to Dashboard" at bounding box center [1035, 103] width 18 height 17
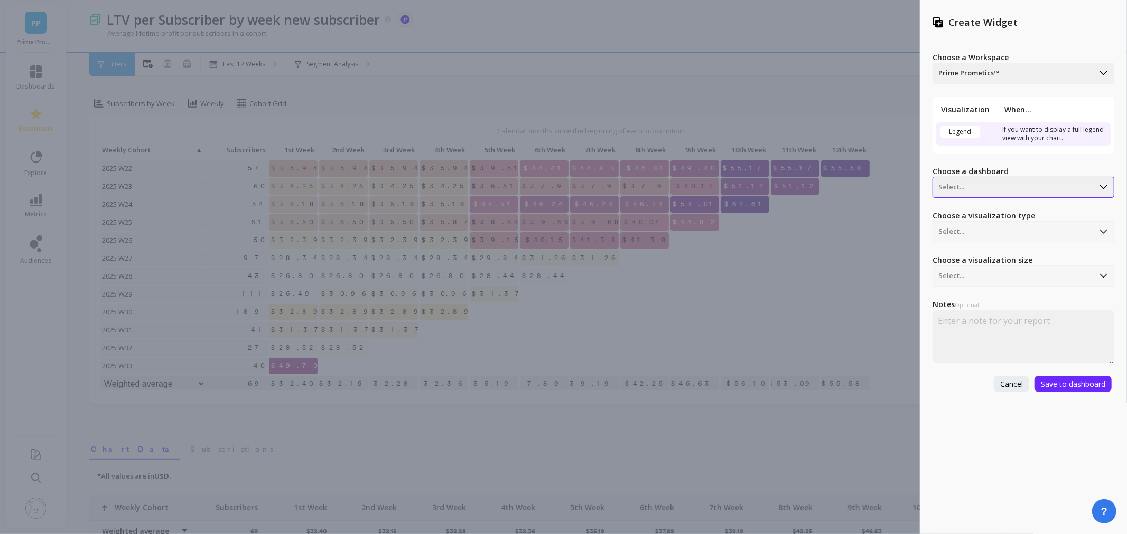
click at [1005, 179] on div "Select..." at bounding box center [1013, 187] width 161 height 17
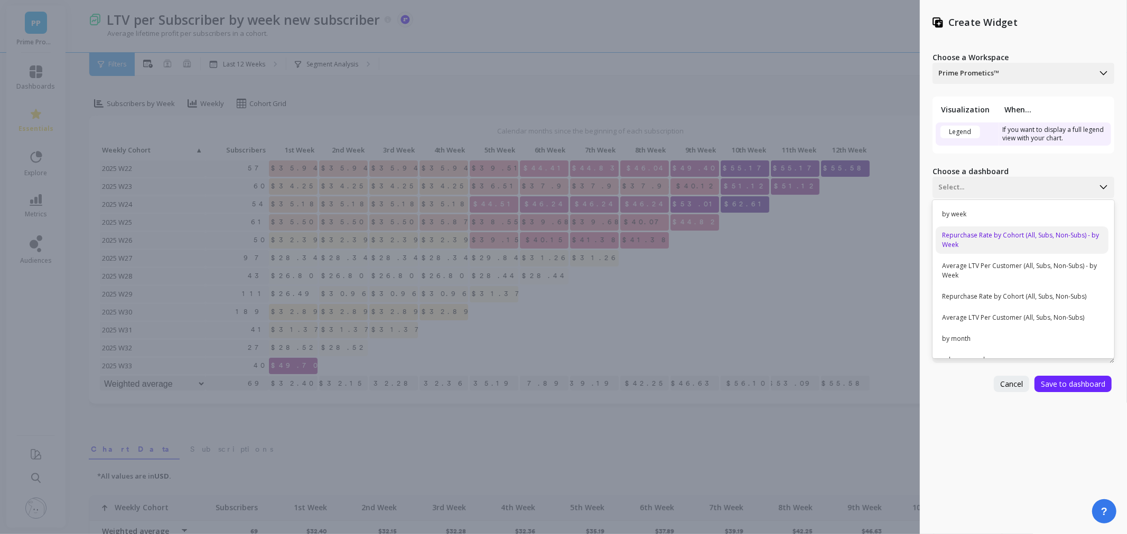
click at [991, 233] on div "Repurchase Rate by Cohort (All, Subs, Non-Subs) - by Week" at bounding box center [1021, 240] width 173 height 27
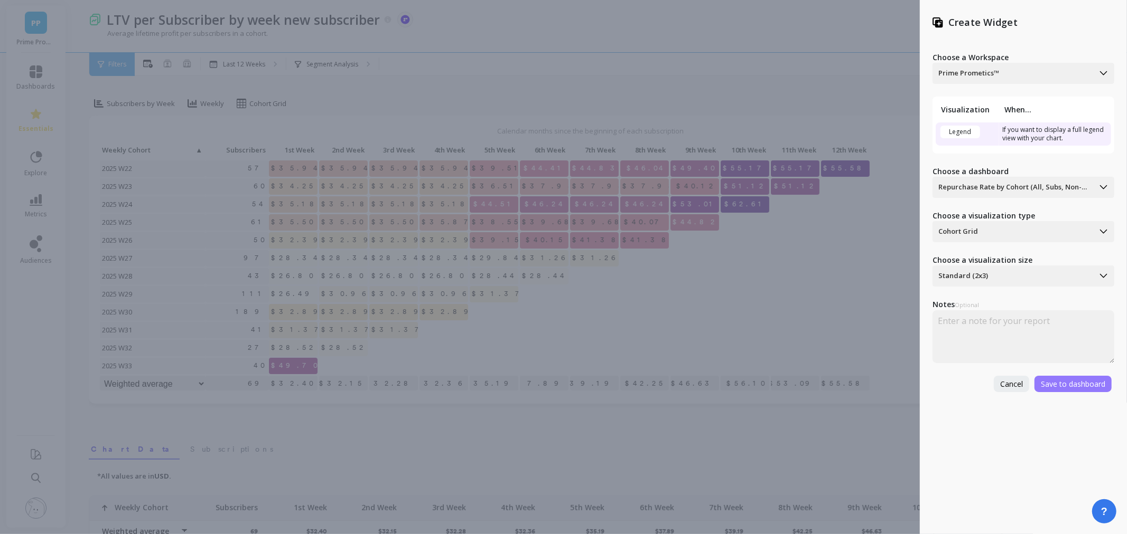
click at [1080, 387] on span "Save to dashboard" at bounding box center [1072, 384] width 64 height 10
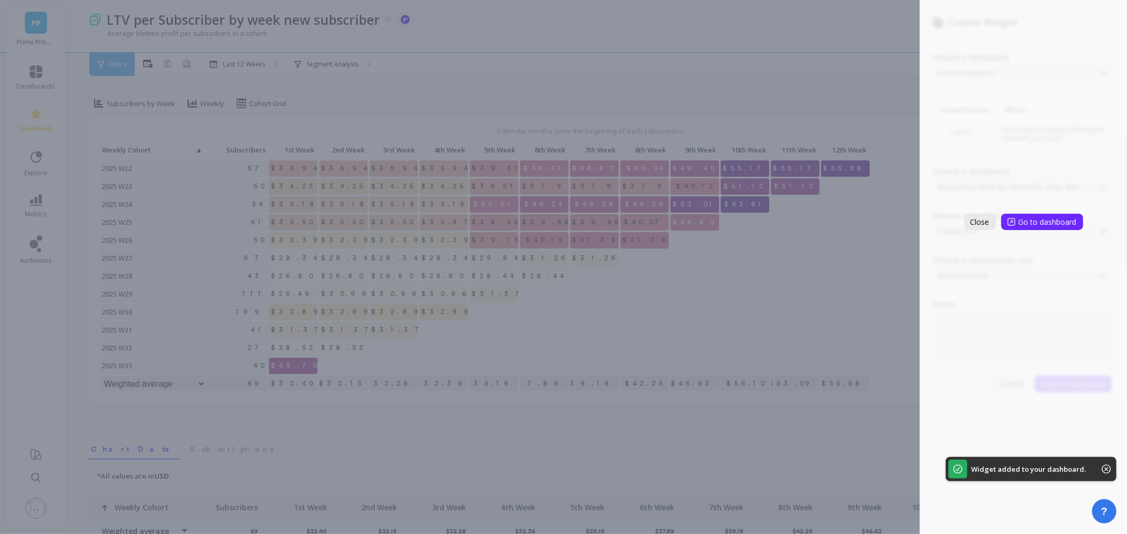
click at [974, 218] on span "Close" at bounding box center [979, 222] width 19 height 10
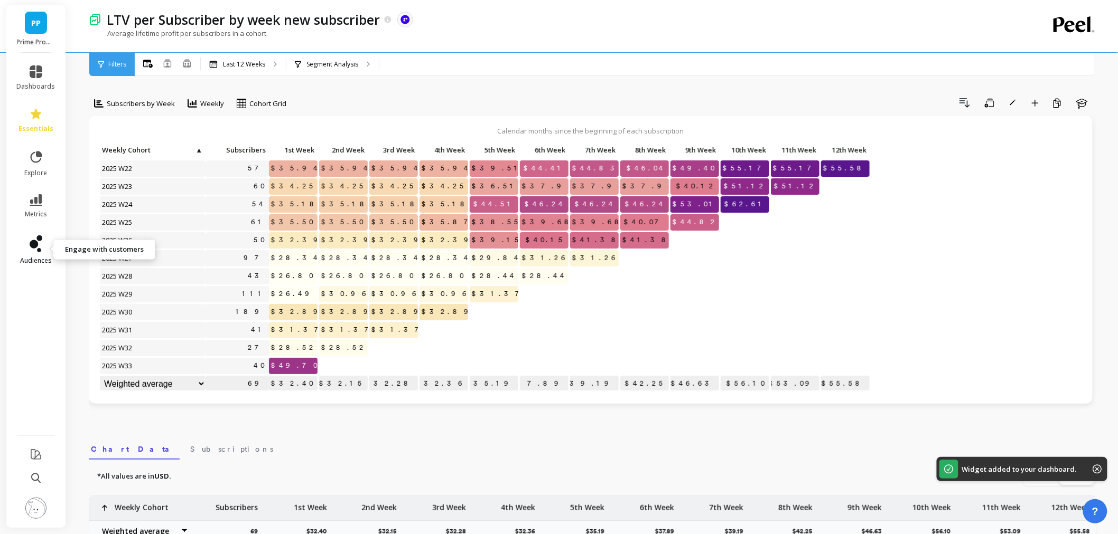
click at [37, 255] on link "audiences" at bounding box center [36, 251] width 39 height 30
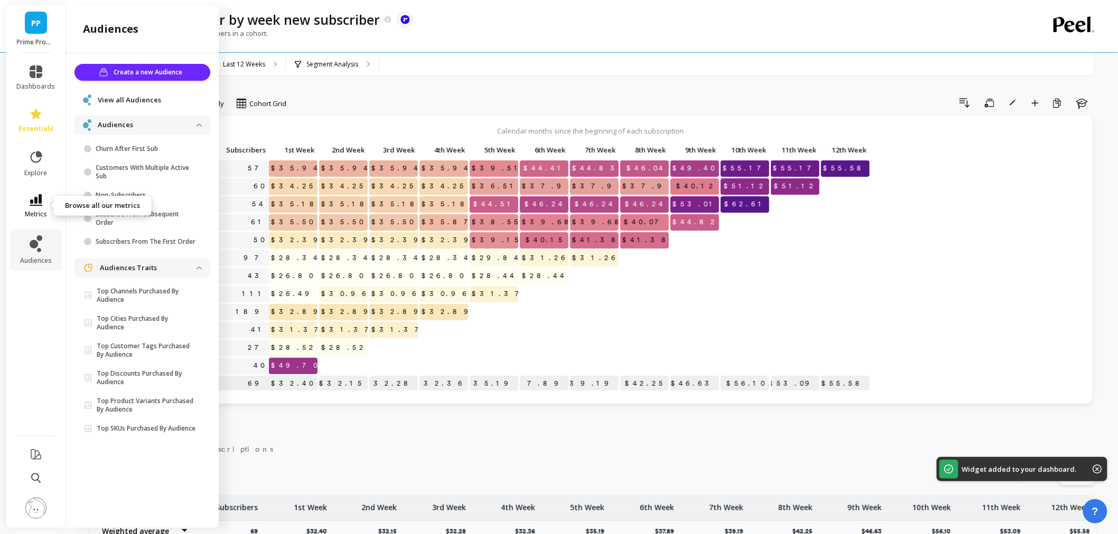
click at [36, 206] on link "metrics" at bounding box center [36, 206] width 39 height 24
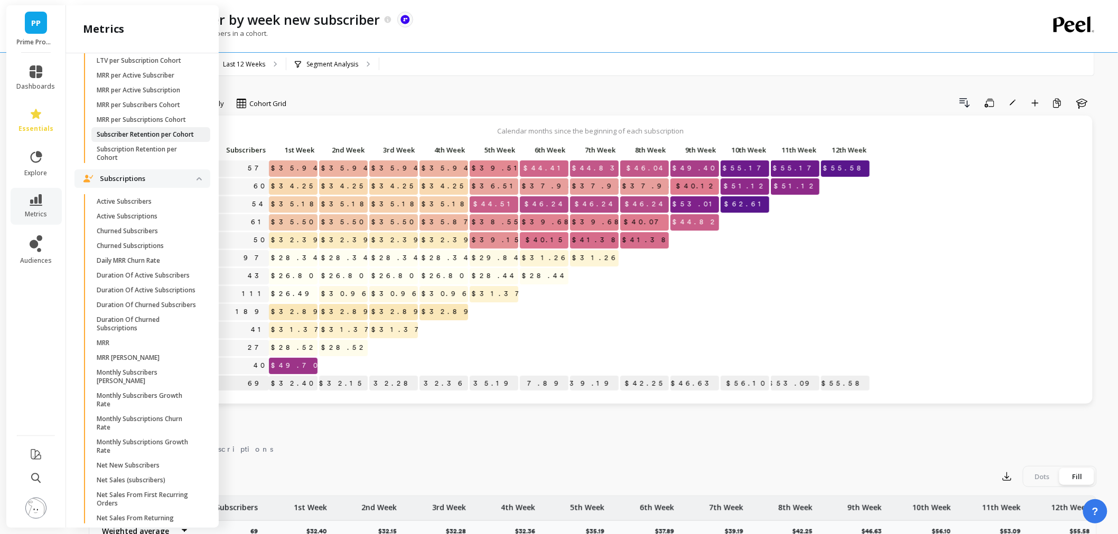
scroll to position [2934, 0]
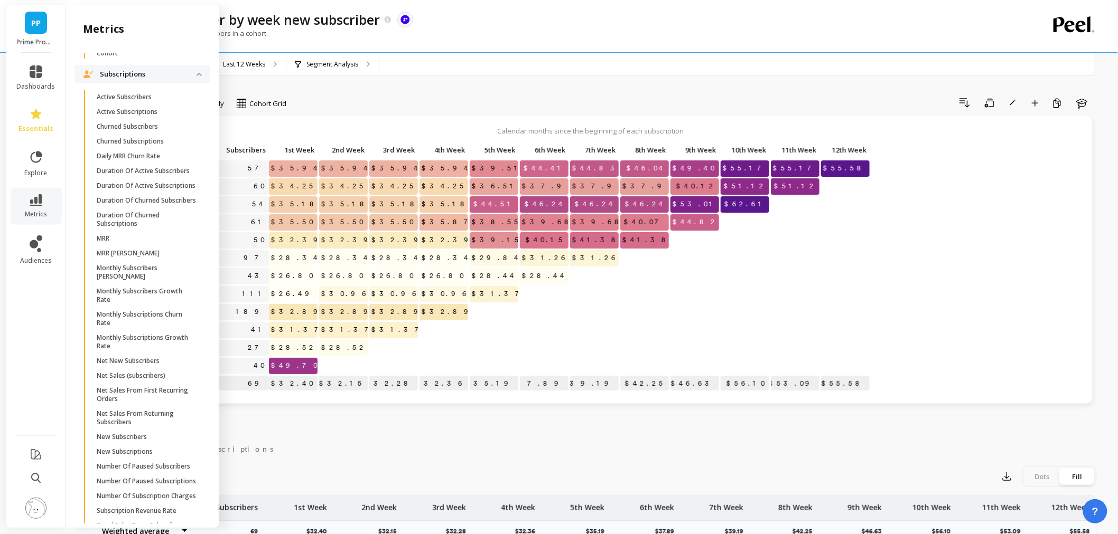
click at [147, 34] on p "Subscriber Retention per Cohort" at bounding box center [145, 30] width 97 height 8
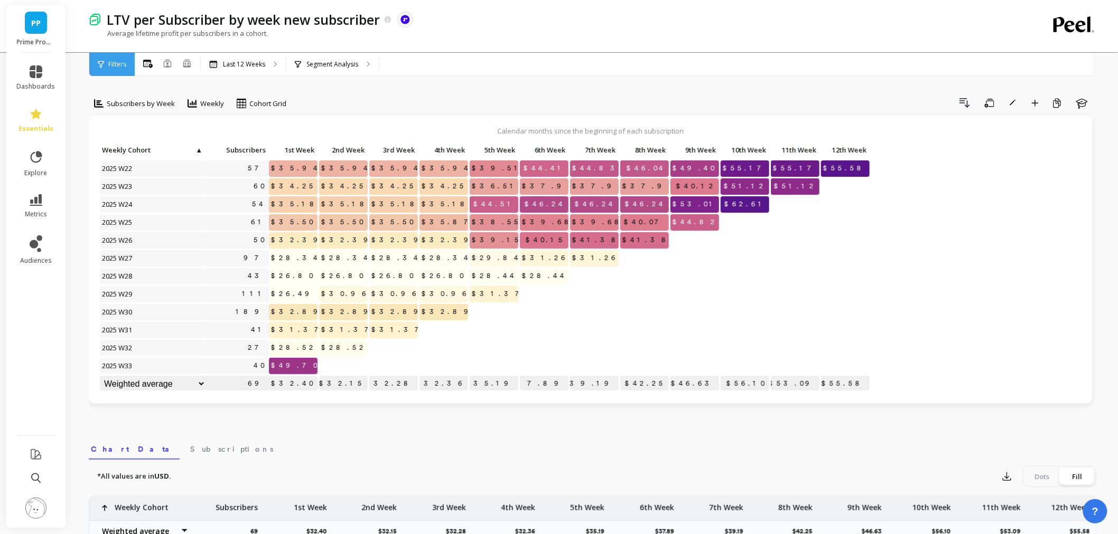
scroll to position [0, 0]
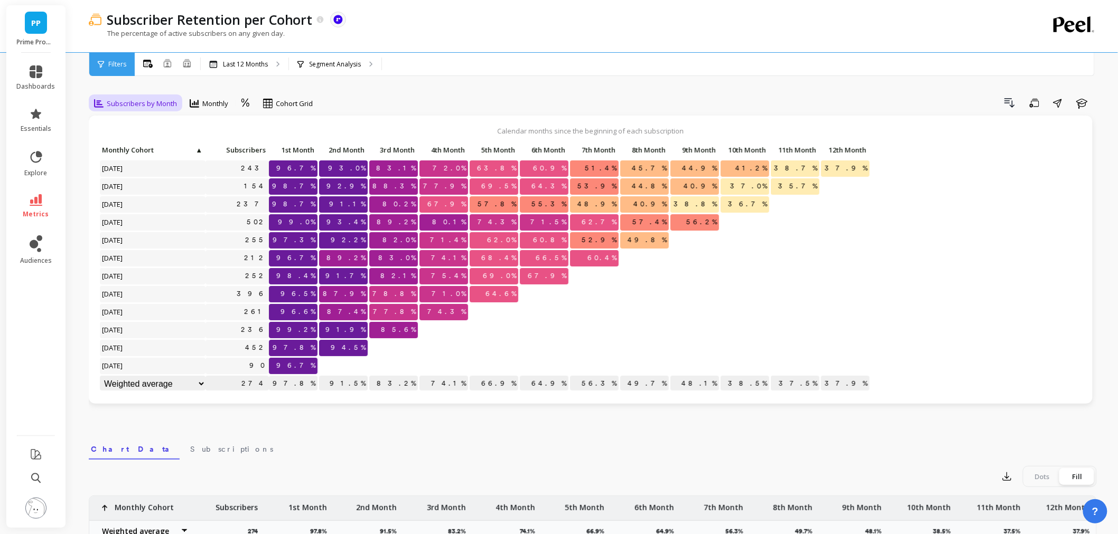
click at [127, 100] on span "Subscribers by Month" at bounding box center [142, 104] width 70 height 10
click at [139, 182] on div "Subscribers by Week" at bounding box center [128, 182] width 60 height 20
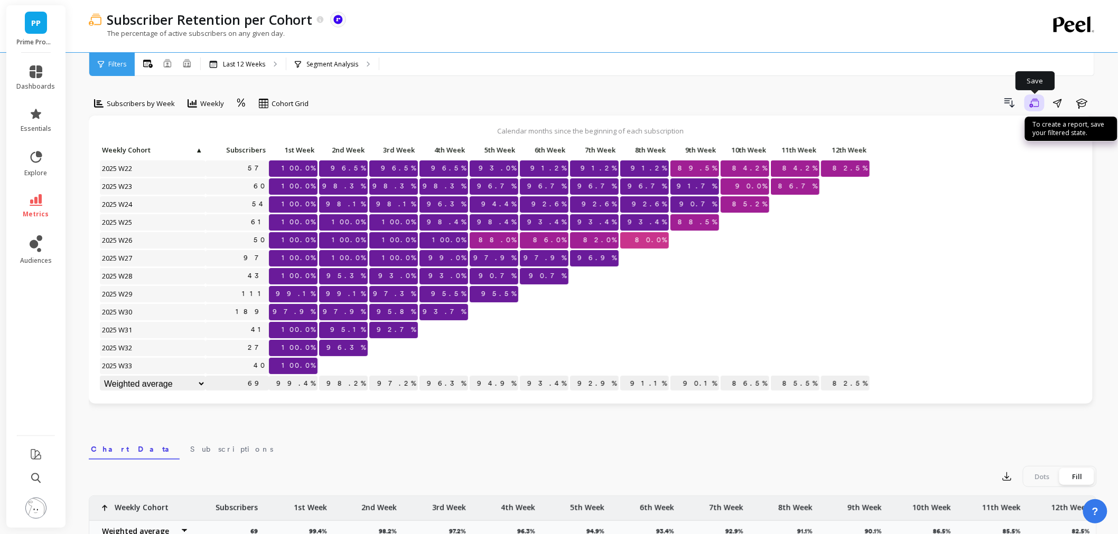
click at [1036, 107] on icon "button" at bounding box center [1034, 103] width 10 height 10
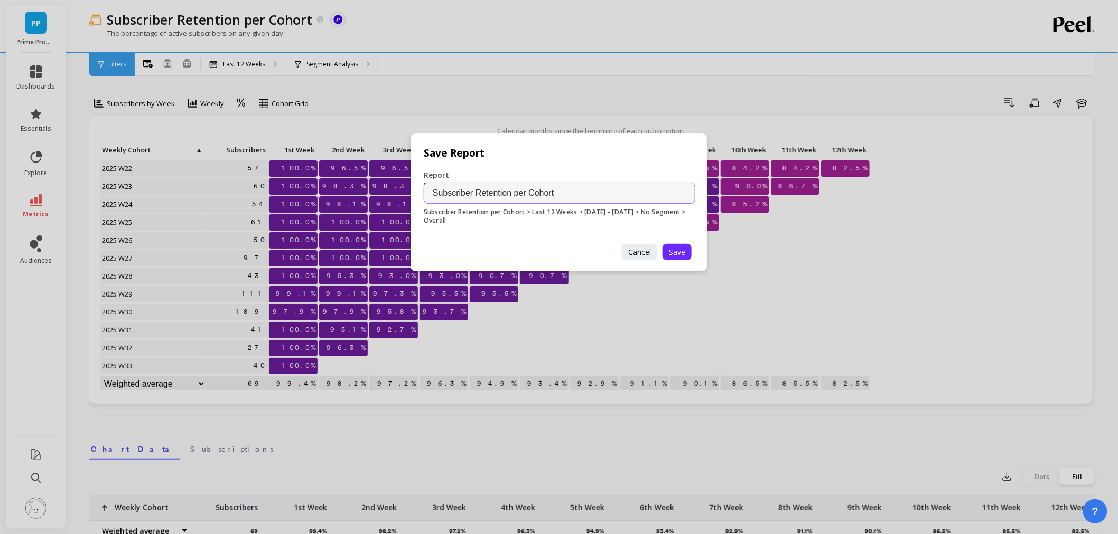
click at [590, 194] on input "Subscriber Retention per Cohort" at bounding box center [559, 193] width 271 height 21
type input "Subscriber Retention per Cohort by week new subscribers (from recharge)"
click at [688, 254] on button "Save" at bounding box center [676, 252] width 29 height 16
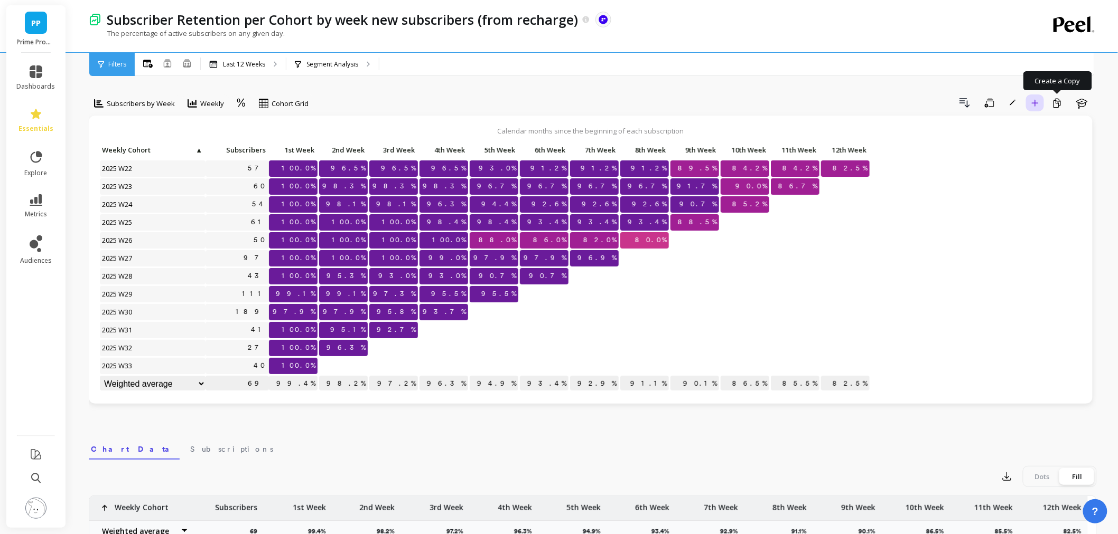
click at [1033, 108] on button "Add to Dashboard" at bounding box center [1035, 103] width 18 height 17
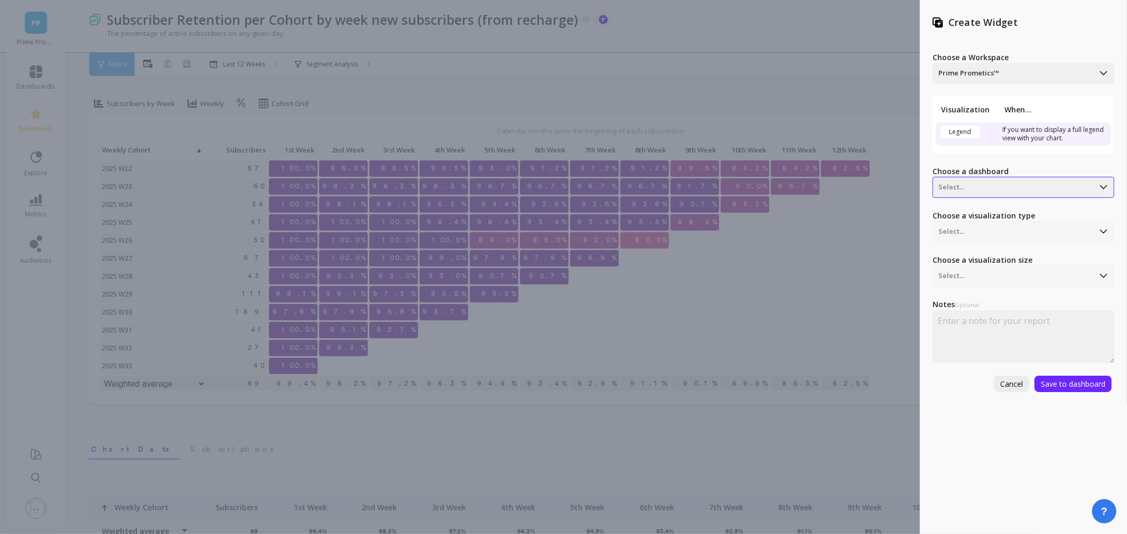
click at [1024, 187] on div at bounding box center [1013, 187] width 150 height 13
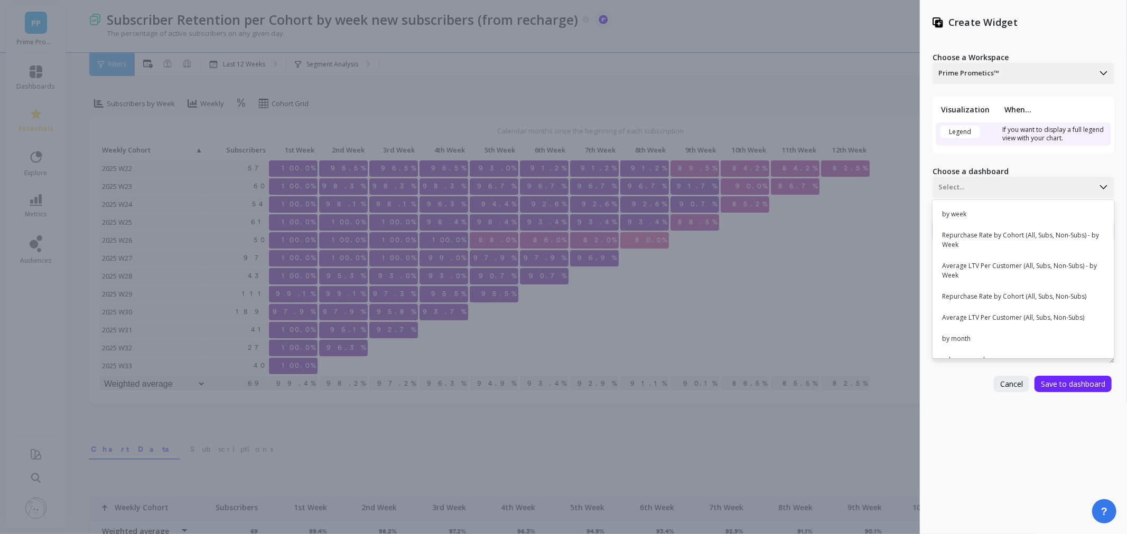
click at [1064, 237] on div "Repurchase Rate by Cohort (All, Subs, Non-Subs) - by Week" at bounding box center [1021, 240] width 173 height 27
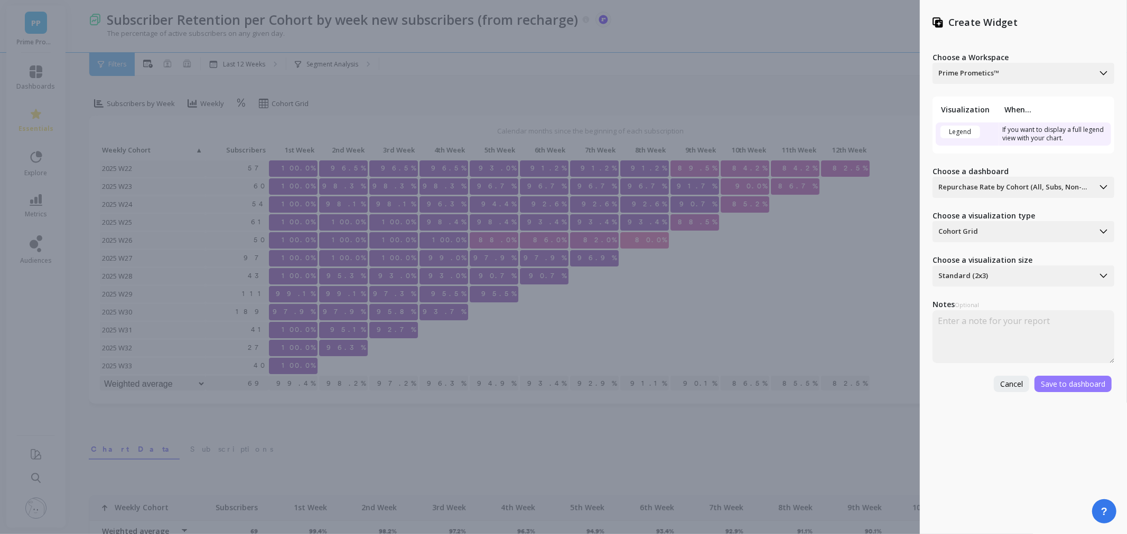
click at [1094, 382] on span "Save to dashboard" at bounding box center [1072, 384] width 64 height 10
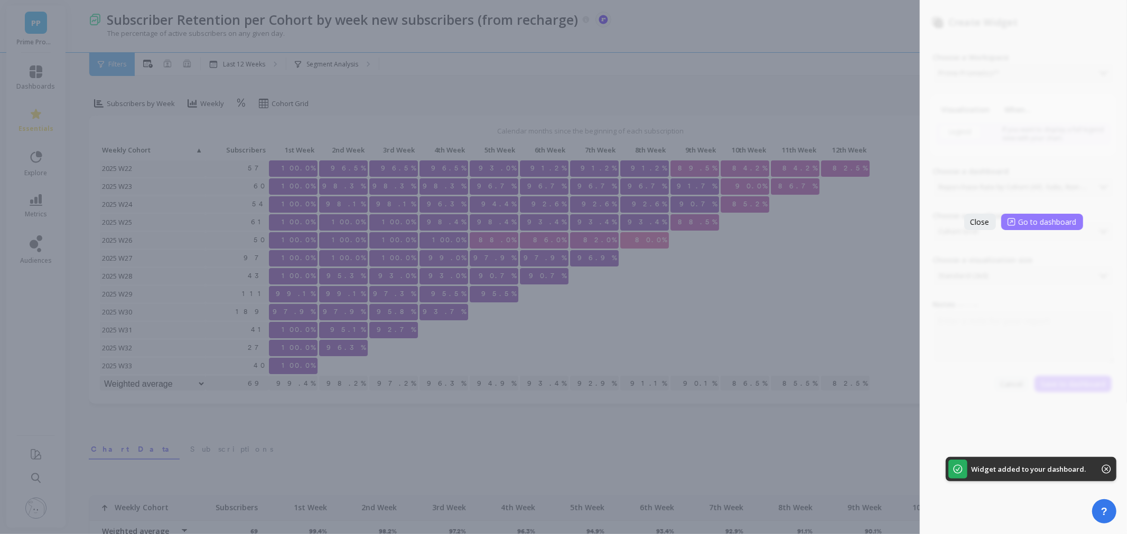
click at [1037, 215] on button "Go to dashboard" at bounding box center [1042, 222] width 82 height 16
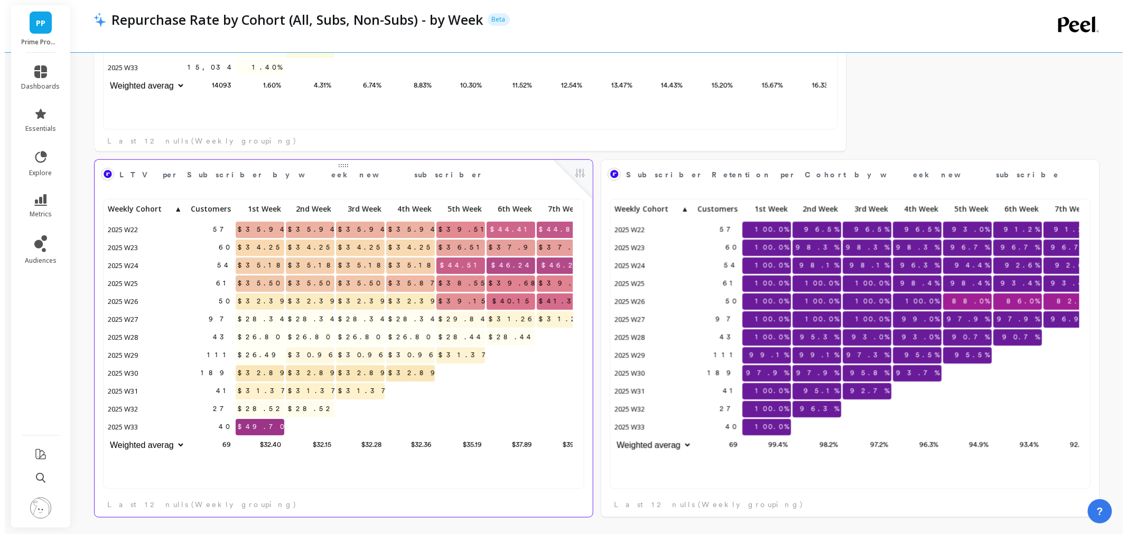
scroll to position [9, 9]
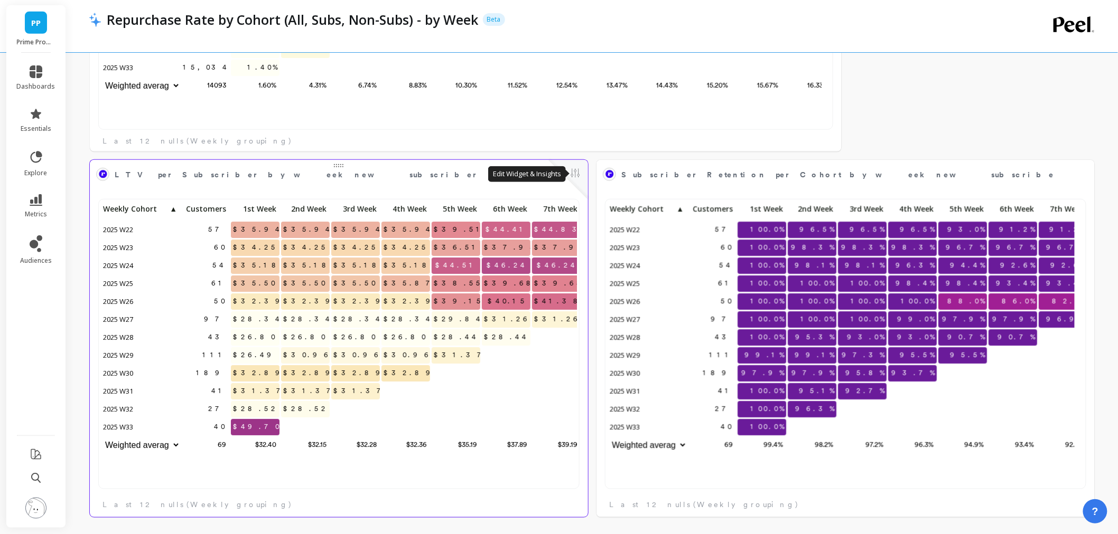
click at [577, 178] on button at bounding box center [575, 174] width 13 height 15
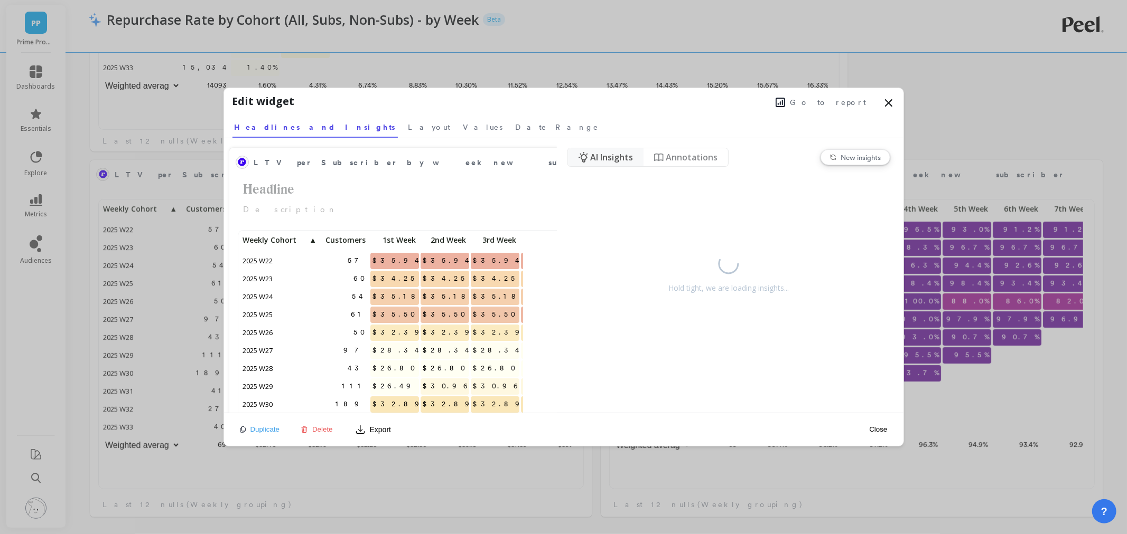
scroll to position [0, 0]
click at [321, 427] on span "Delete" at bounding box center [322, 430] width 21 height 8
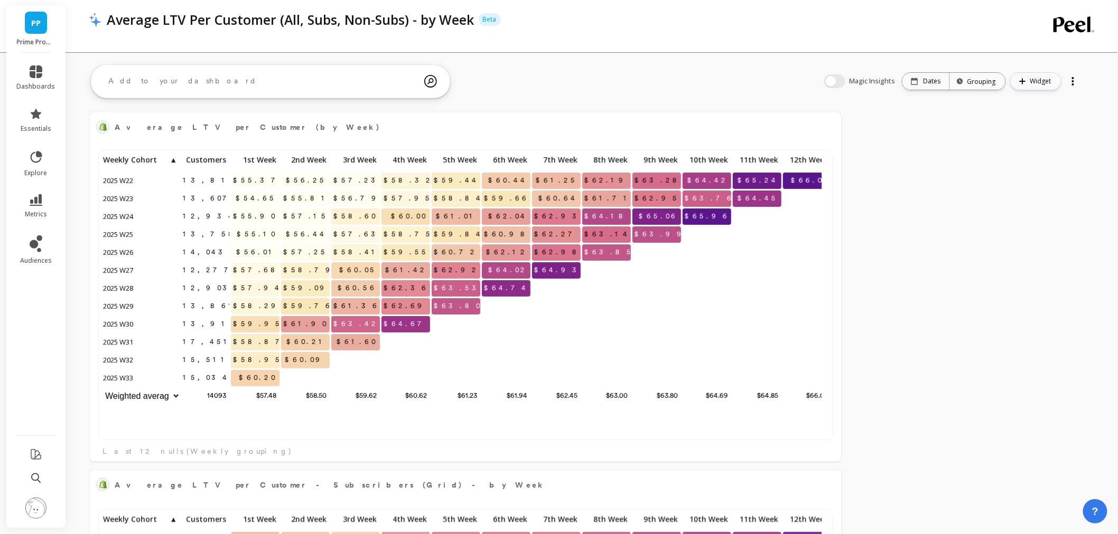
click at [1037, 85] on span "Widget" at bounding box center [1042, 81] width 24 height 11
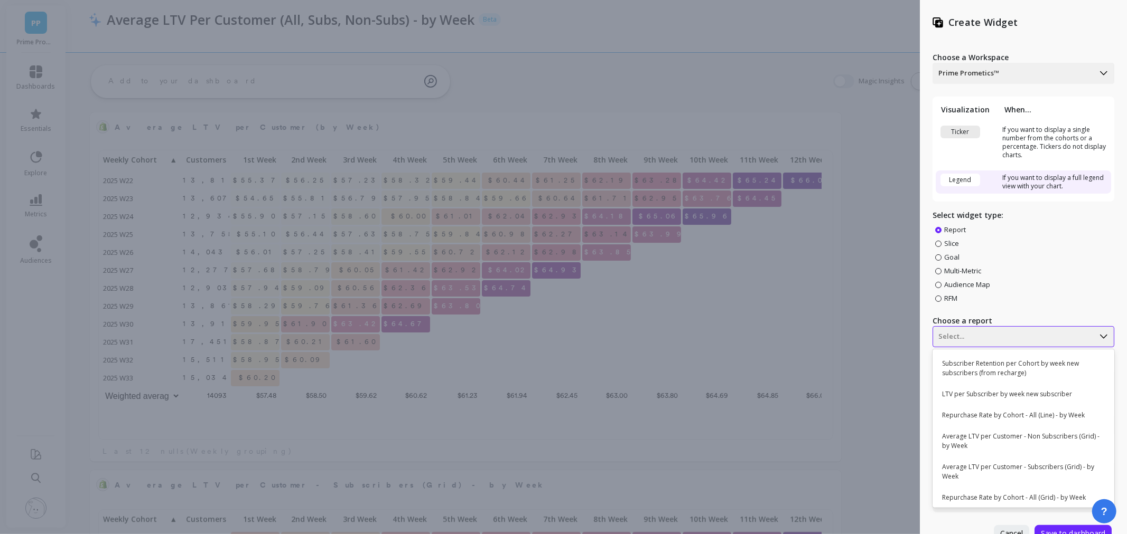
click at [1016, 80] on div at bounding box center [1013, 73] width 150 height 13
click at [1015, 369] on div "Subscriber Retention per Cohort by week new subscribers (from recharge)" at bounding box center [1021, 368] width 173 height 27
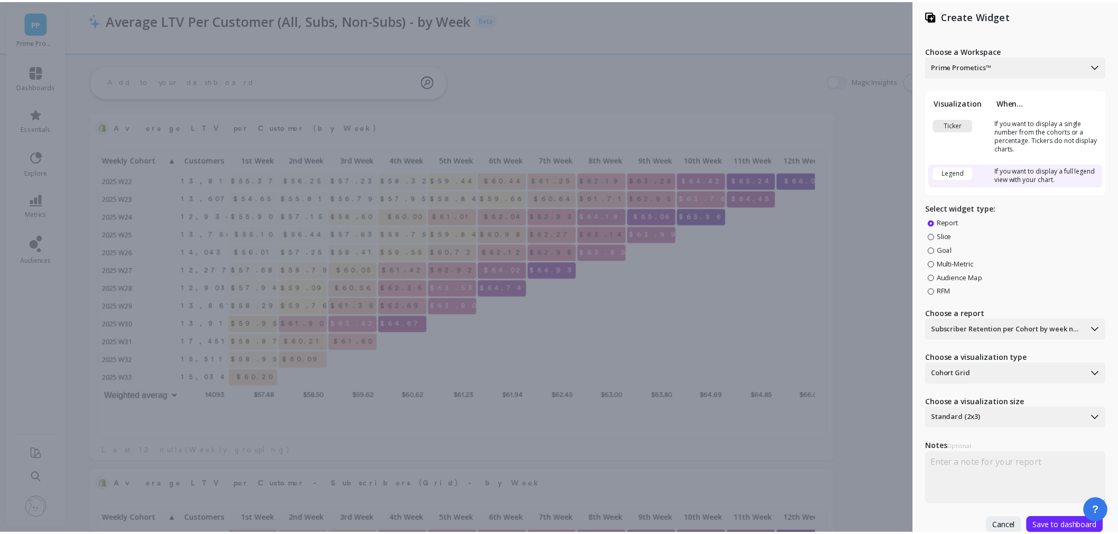
scroll to position [14, 0]
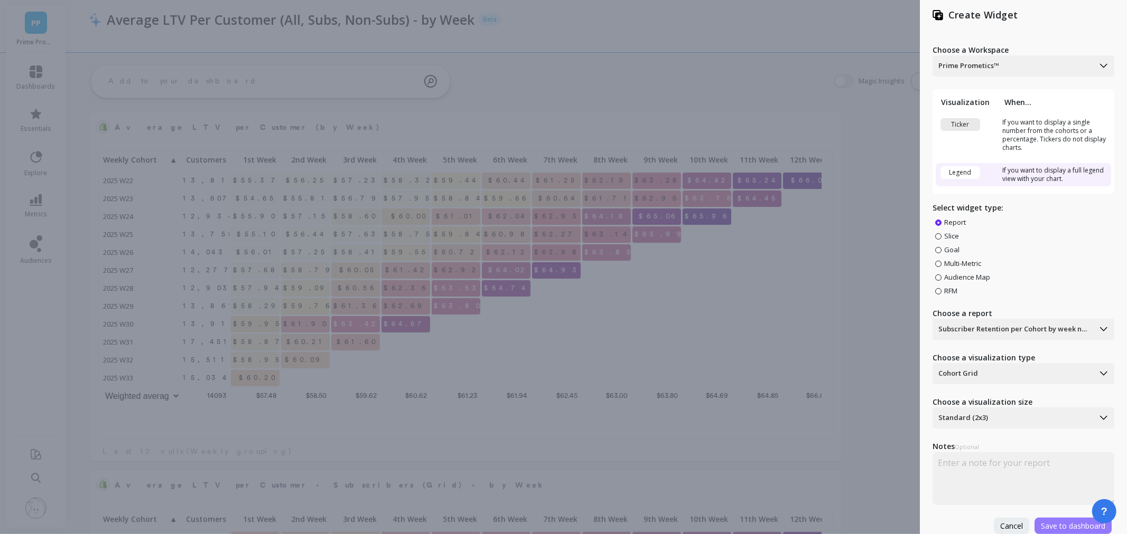
click at [1048, 521] on span "Save to dashboard" at bounding box center [1072, 526] width 64 height 10
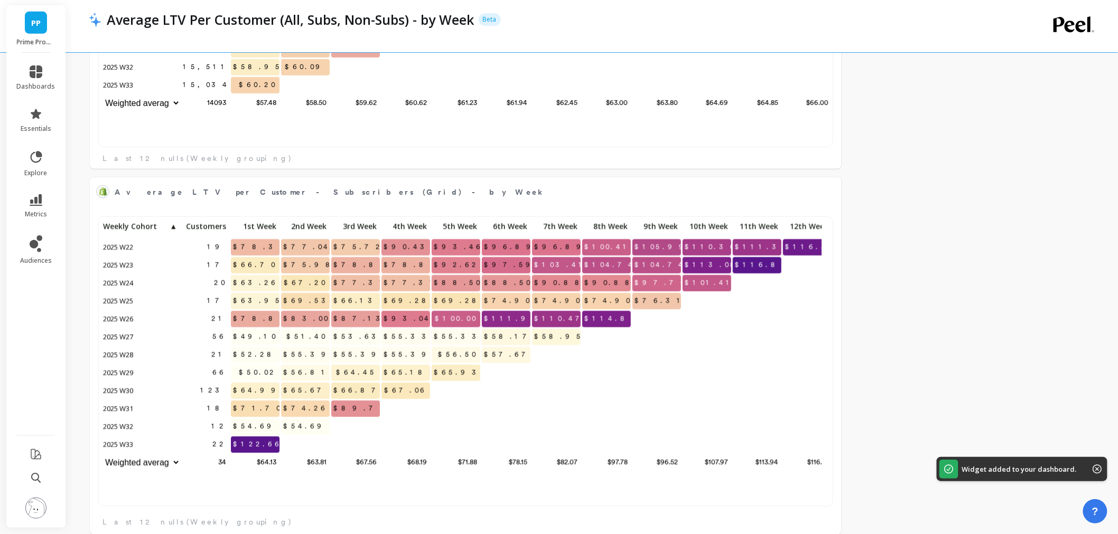
scroll to position [9, 9]
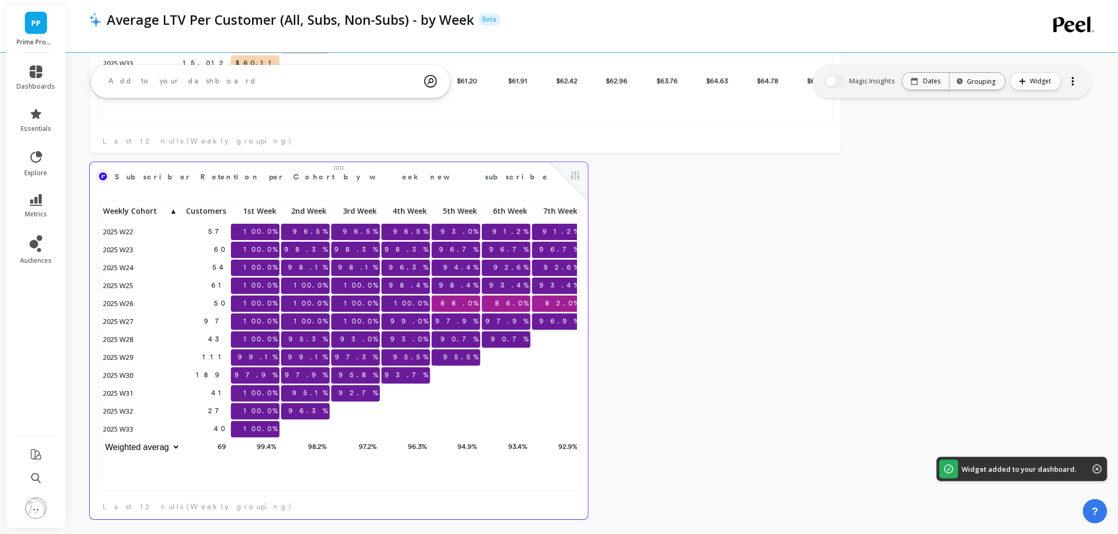
click at [581, 175] on div at bounding box center [568, 181] width 39 height 39
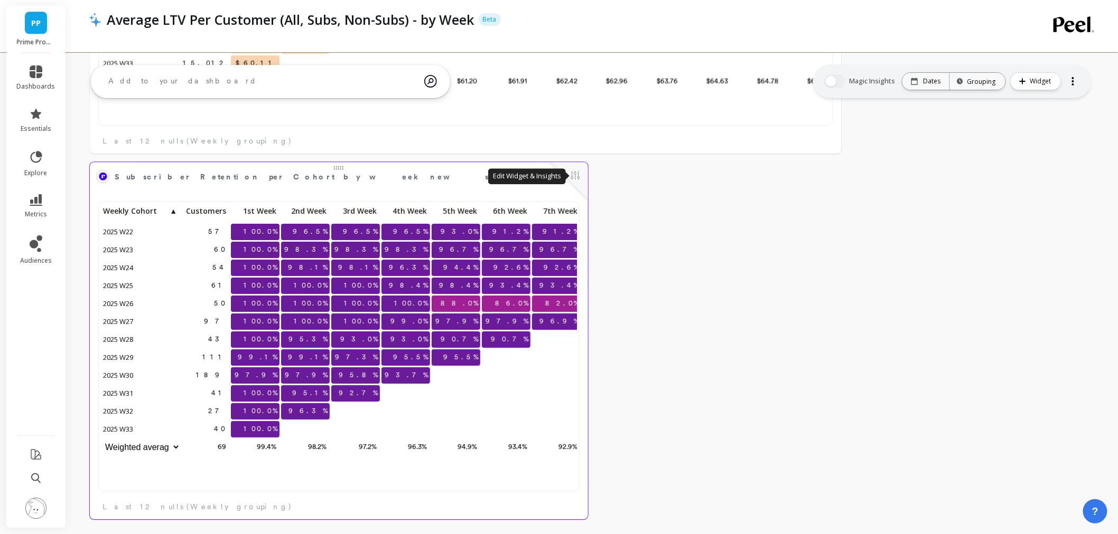
click at [577, 178] on button at bounding box center [575, 176] width 13 height 15
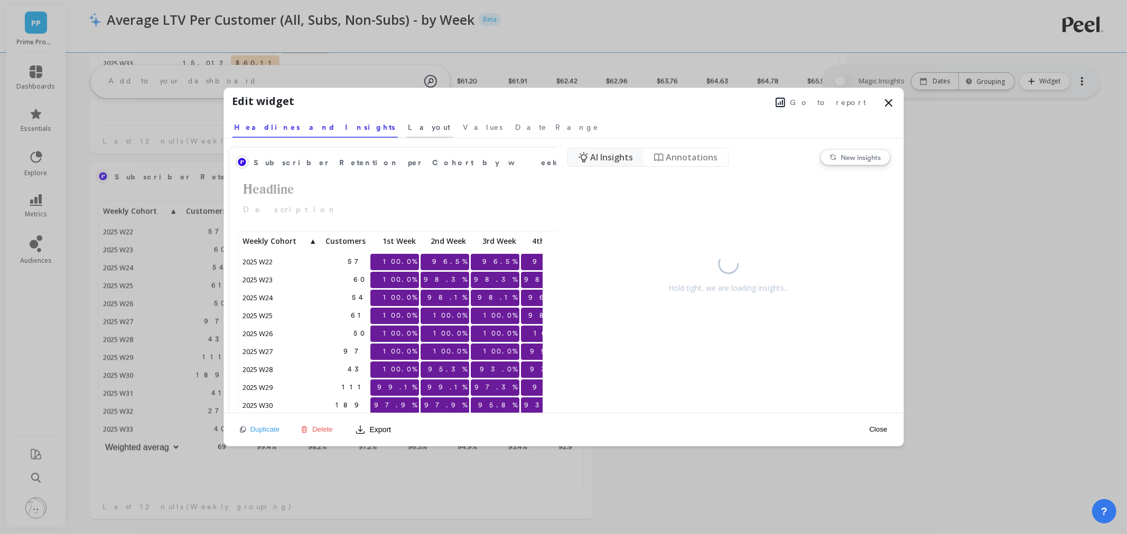
click at [408, 128] on span "Layout" at bounding box center [429, 127] width 42 height 11
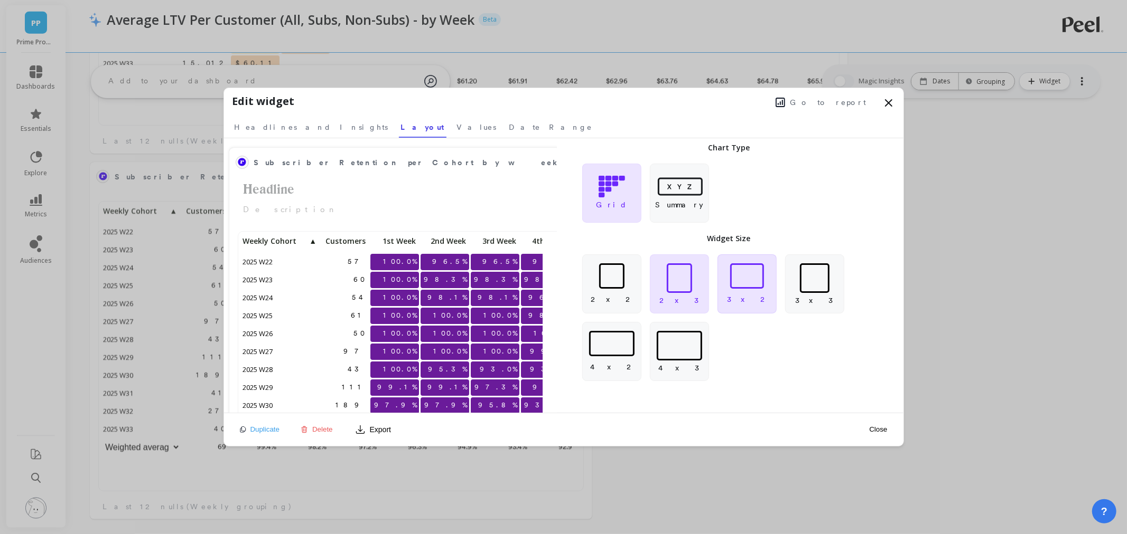
click at [759, 298] on div "3 x 2" at bounding box center [746, 284] width 59 height 59
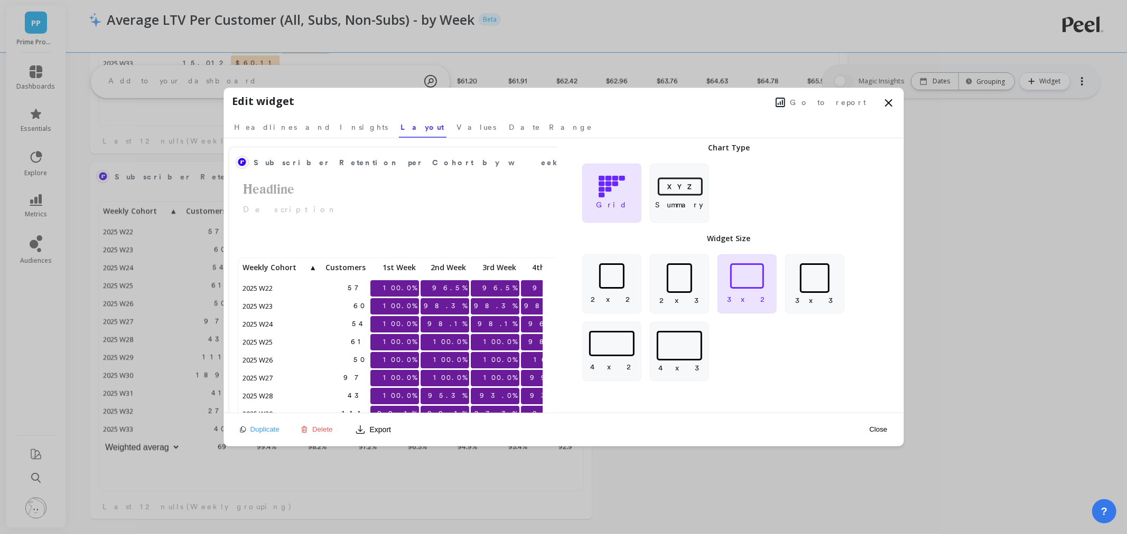
click at [884, 432] on button "Close" at bounding box center [878, 429] width 24 height 9
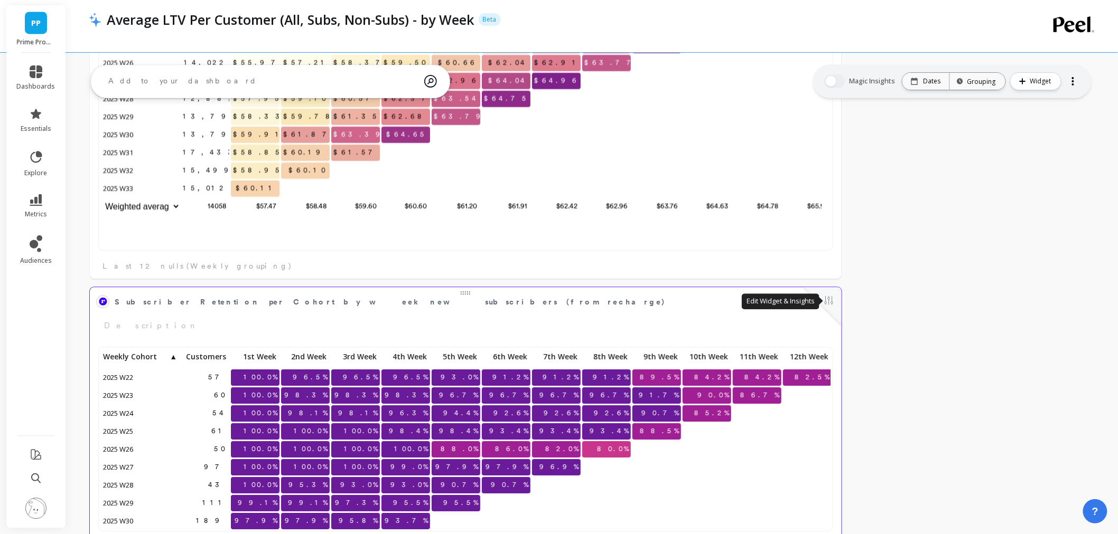
click at [827, 304] on button at bounding box center [828, 301] width 13 height 15
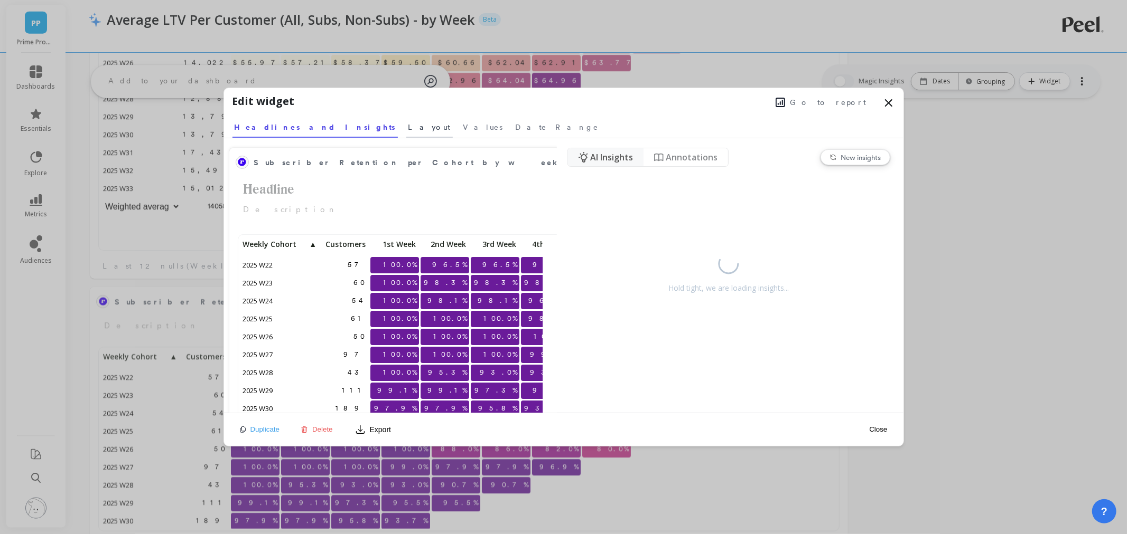
click at [408, 125] on span "Layout" at bounding box center [429, 127] width 42 height 11
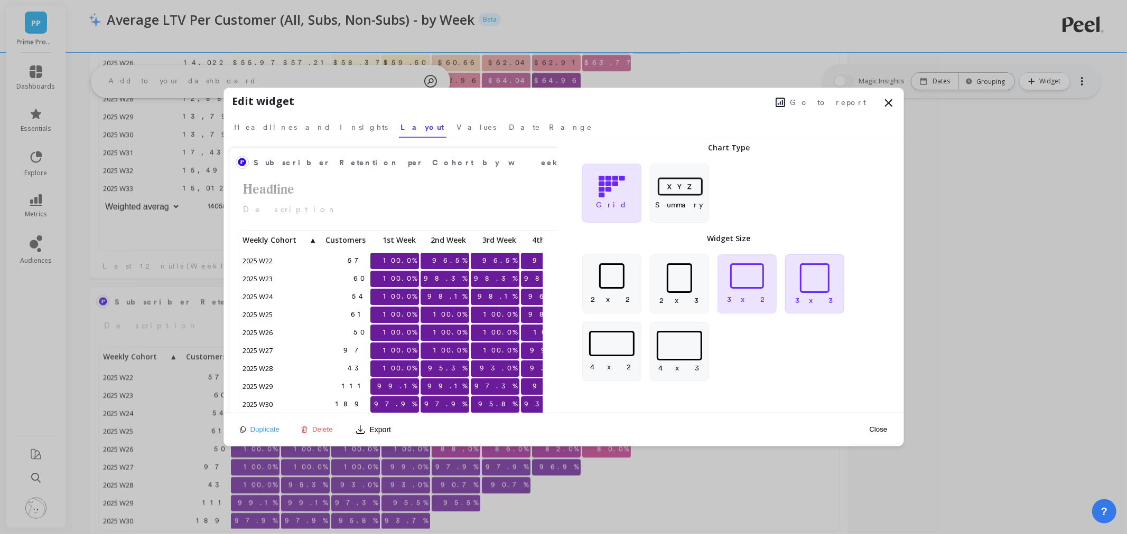
click at [806, 302] on p "3 x 3" at bounding box center [814, 300] width 39 height 11
click at [880, 432] on button "Close" at bounding box center [878, 429] width 24 height 9
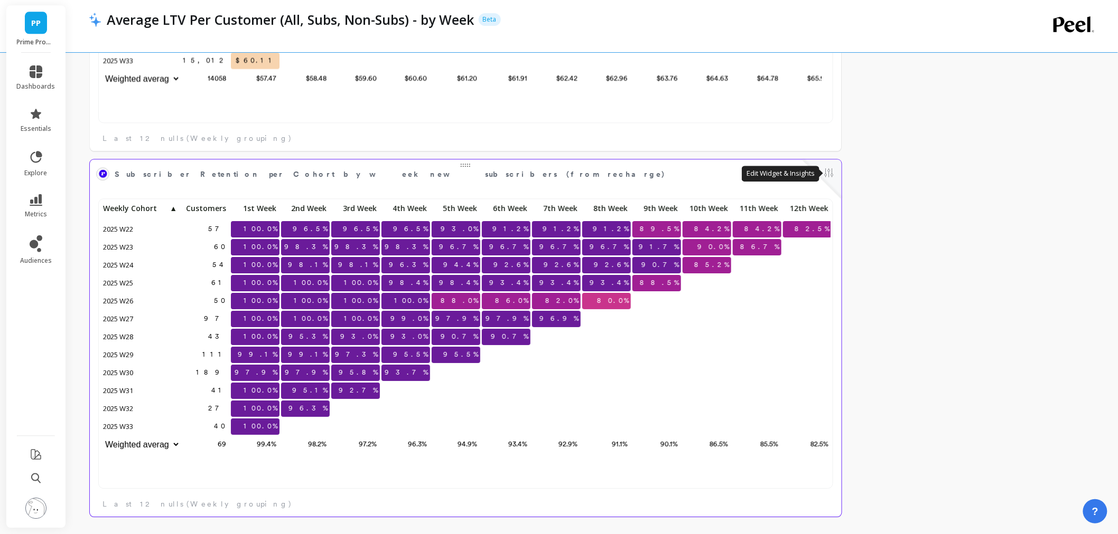
click at [830, 176] on button at bounding box center [828, 173] width 13 height 15
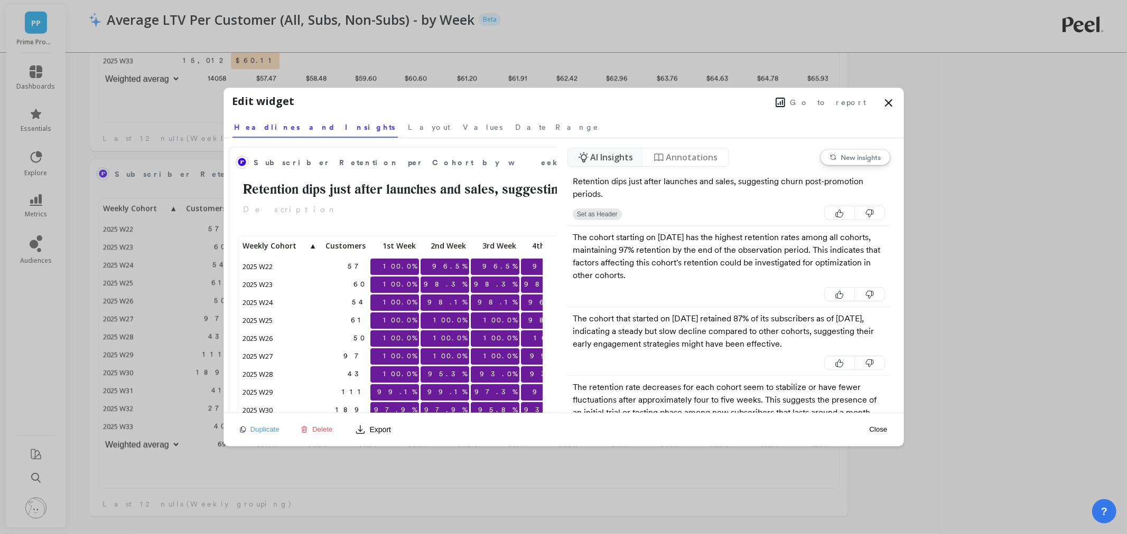
click at [329, 427] on span "Delete" at bounding box center [322, 430] width 21 height 8
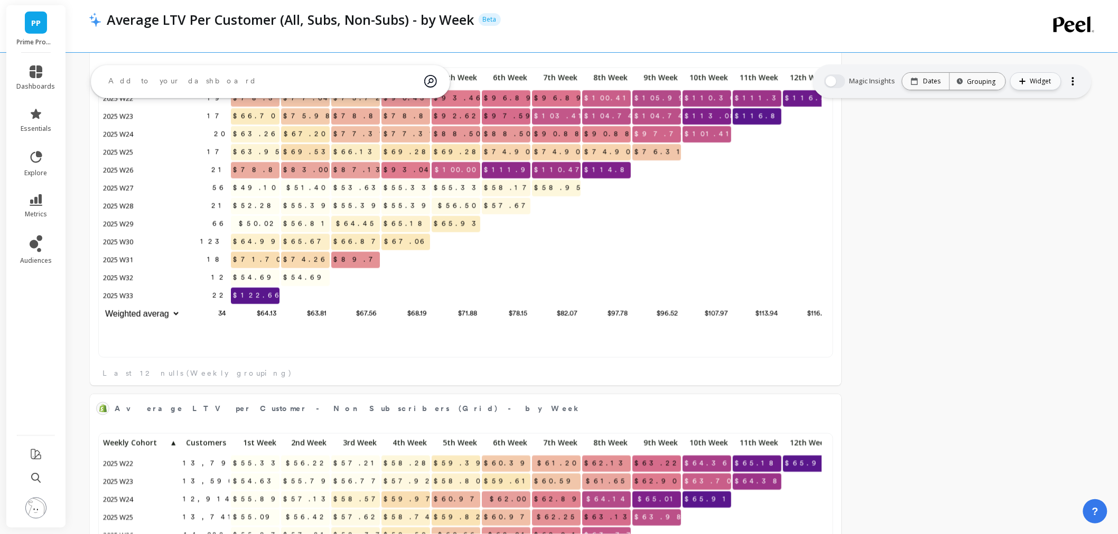
click at [1043, 78] on span "Widget" at bounding box center [1042, 81] width 24 height 11
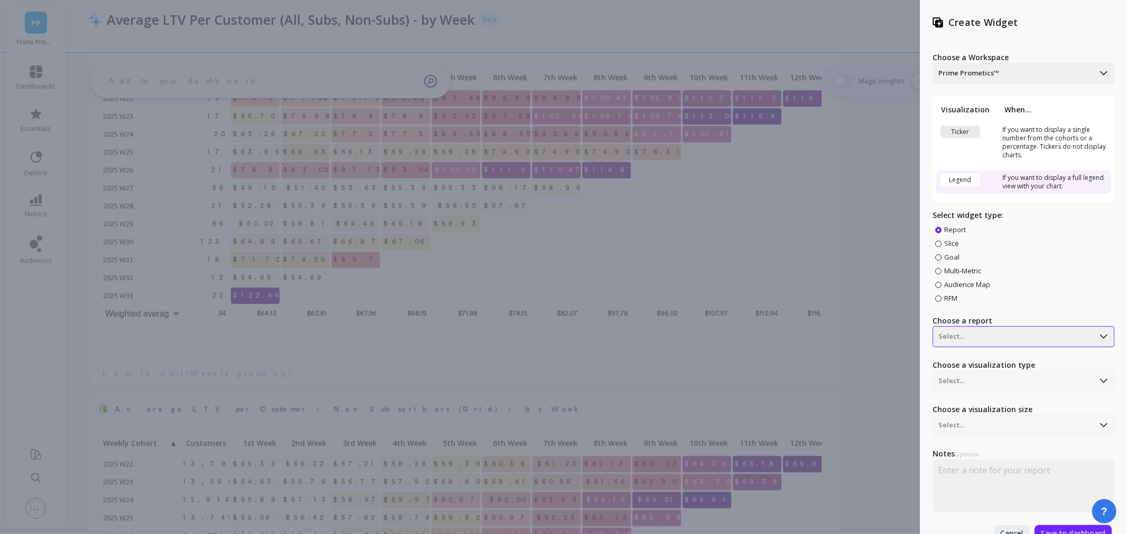
click at [972, 82] on div "Select..." at bounding box center [1013, 73] width 161 height 17
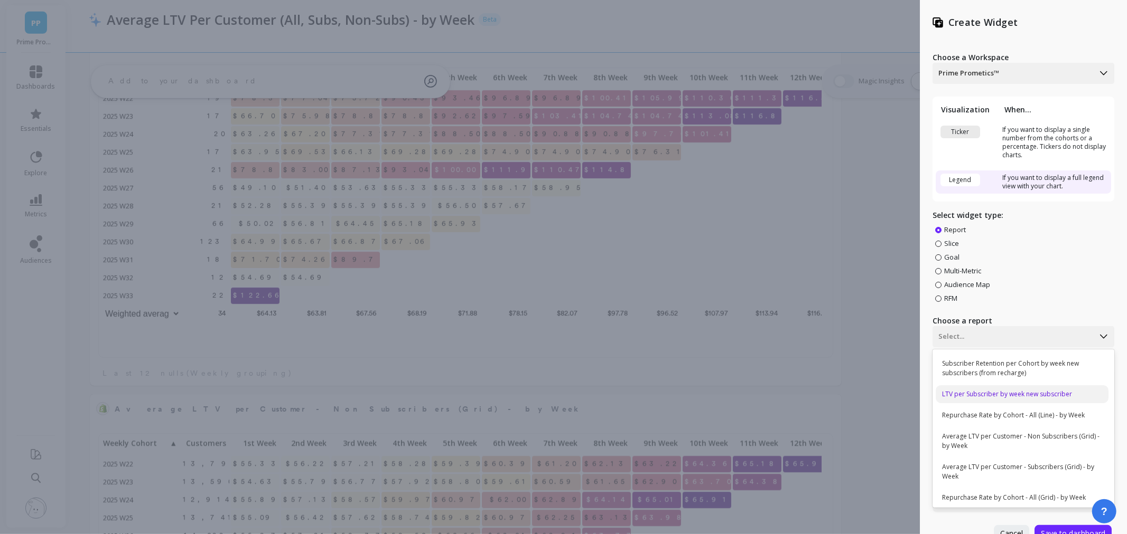
click at [1002, 397] on div "LTV per Subscriber by week new subscriber" at bounding box center [1021, 395] width 173 height 18
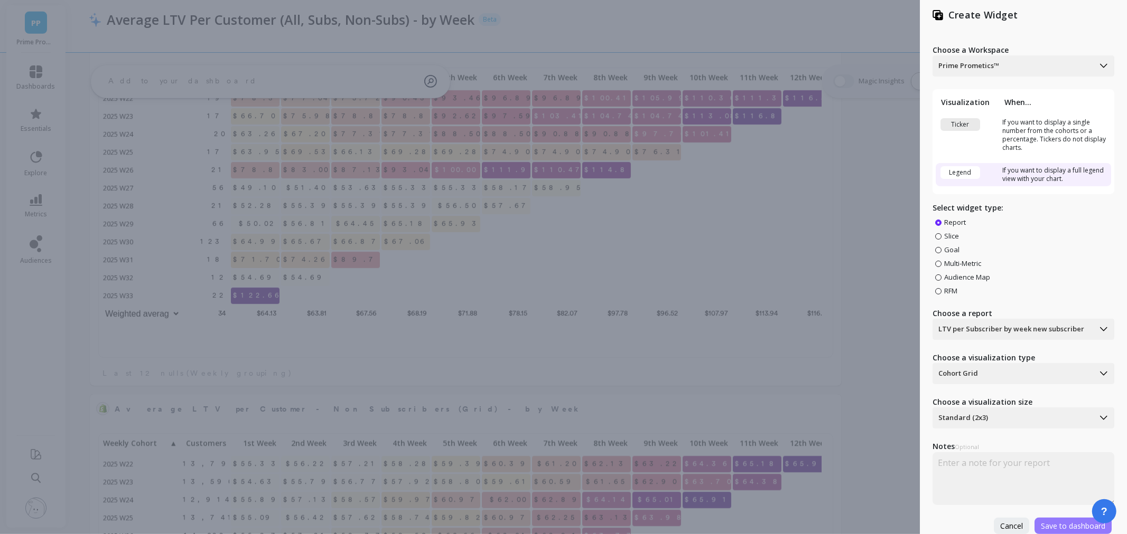
click at [1042, 518] on button "Save to dashboard" at bounding box center [1072, 526] width 77 height 16
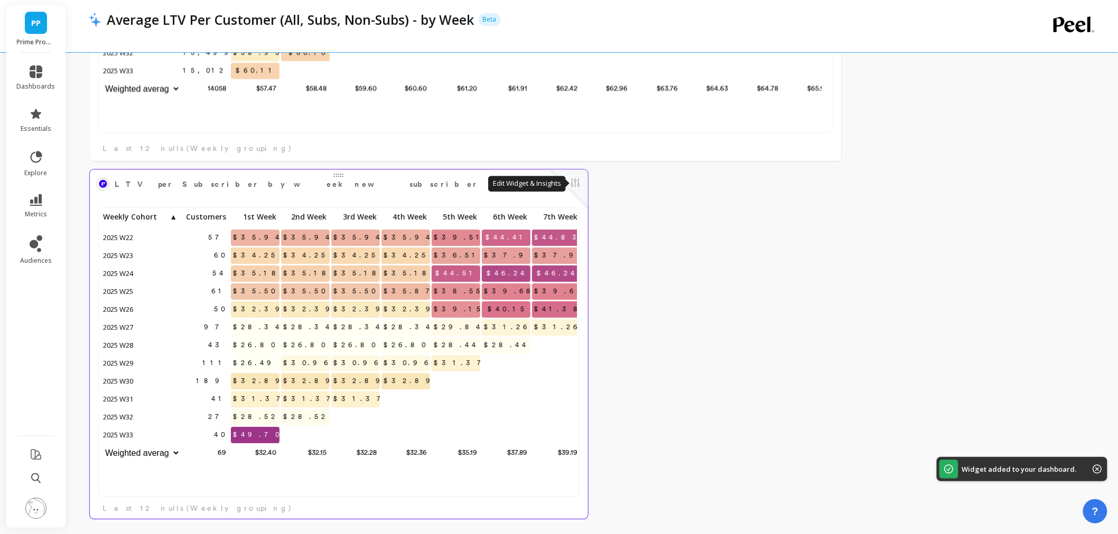
click at [575, 183] on button at bounding box center [575, 183] width 13 height 15
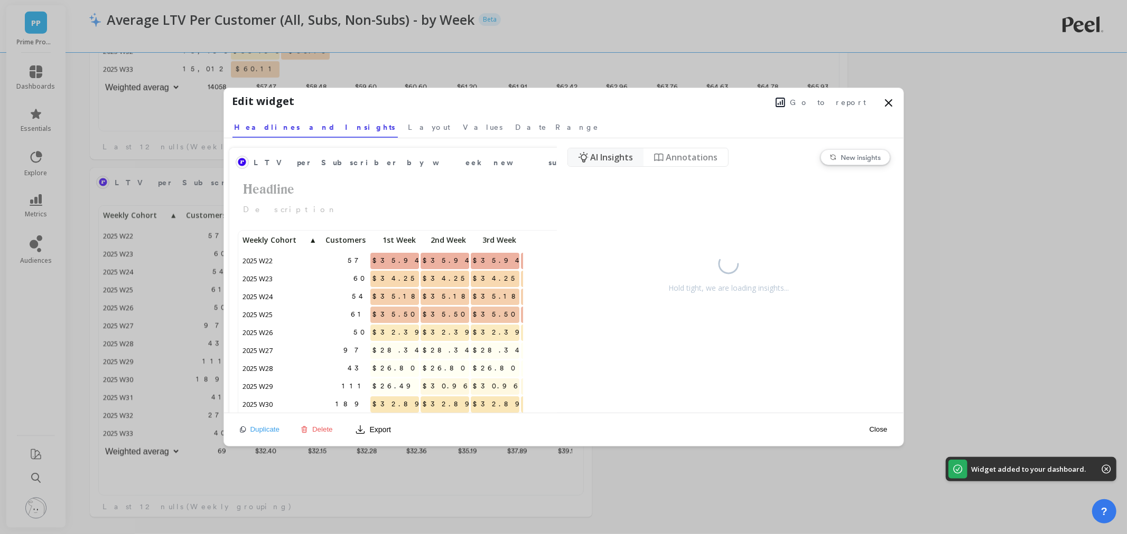
click at [851, 102] on span "Go to report" at bounding box center [828, 102] width 76 height 11
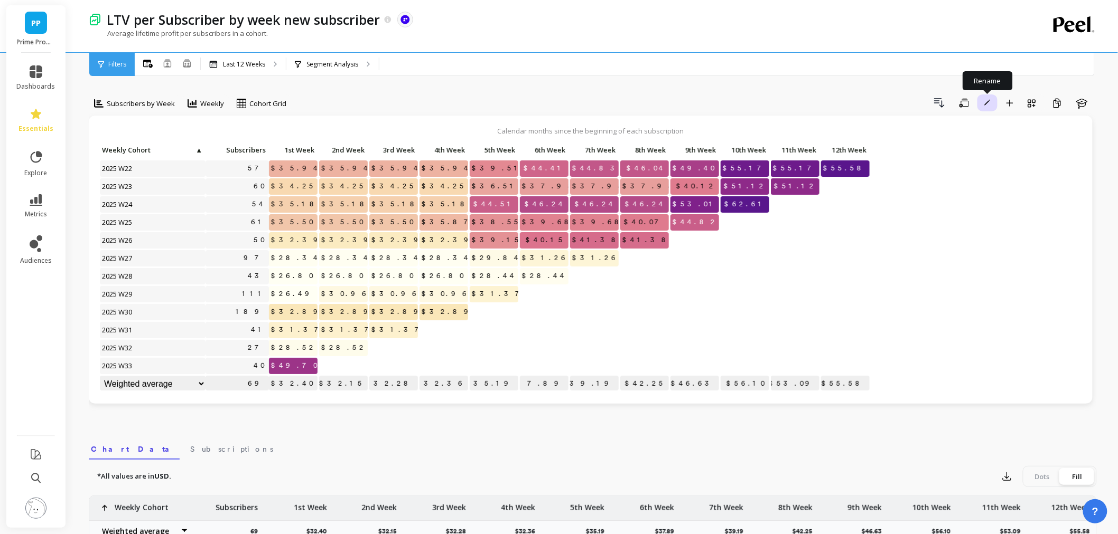
click at [989, 101] on icon "button" at bounding box center [987, 103] width 6 height 6
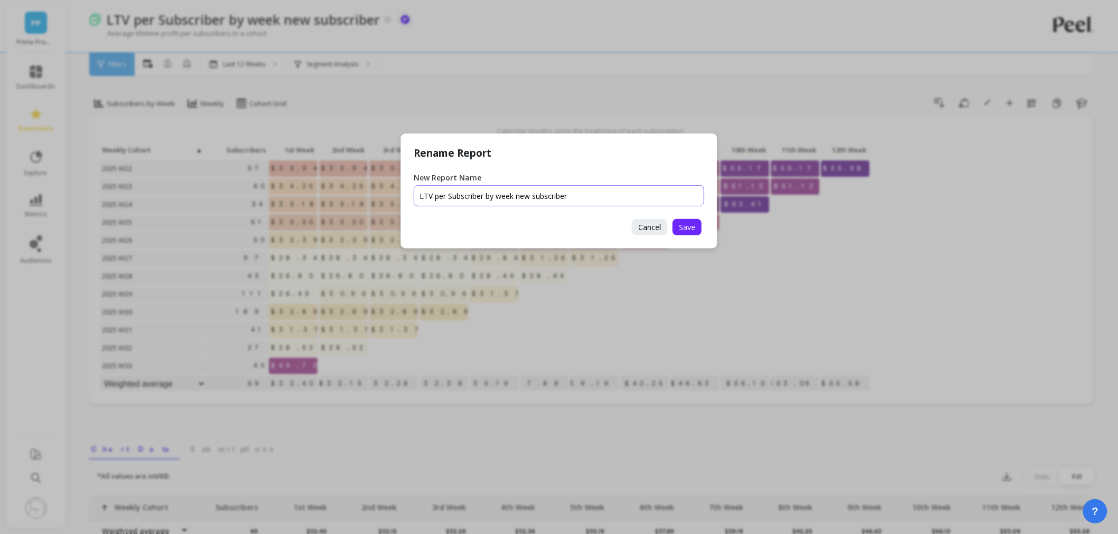
click at [594, 191] on input "New Report Name" at bounding box center [559, 195] width 290 height 21
type input "LTV per Subscriber by week new subscriber (from recharge)"
click at [691, 231] on span "Save" at bounding box center [687, 227] width 16 height 10
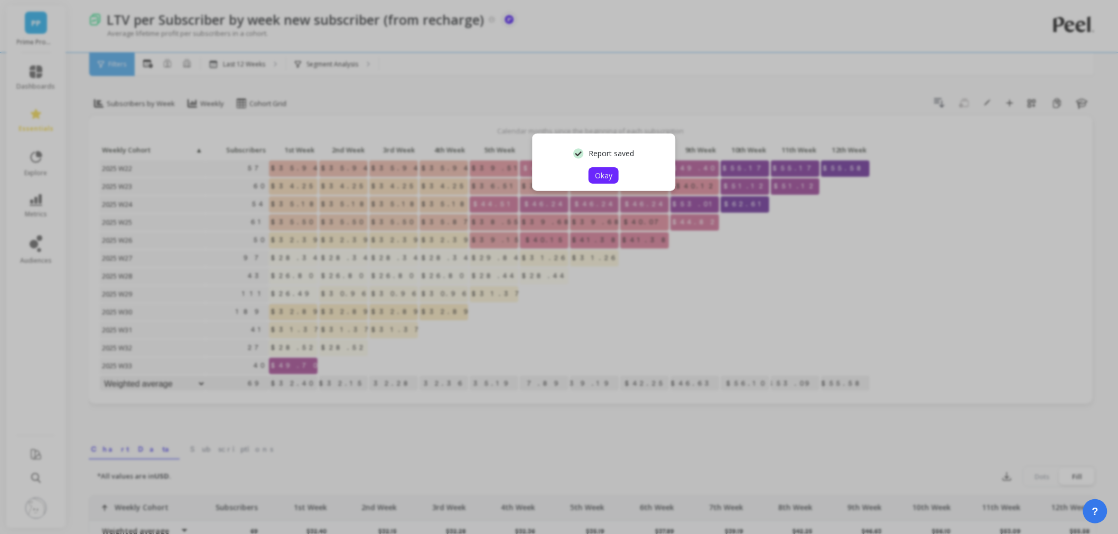
click at [595, 173] on span "Okay" at bounding box center [603, 176] width 17 height 10
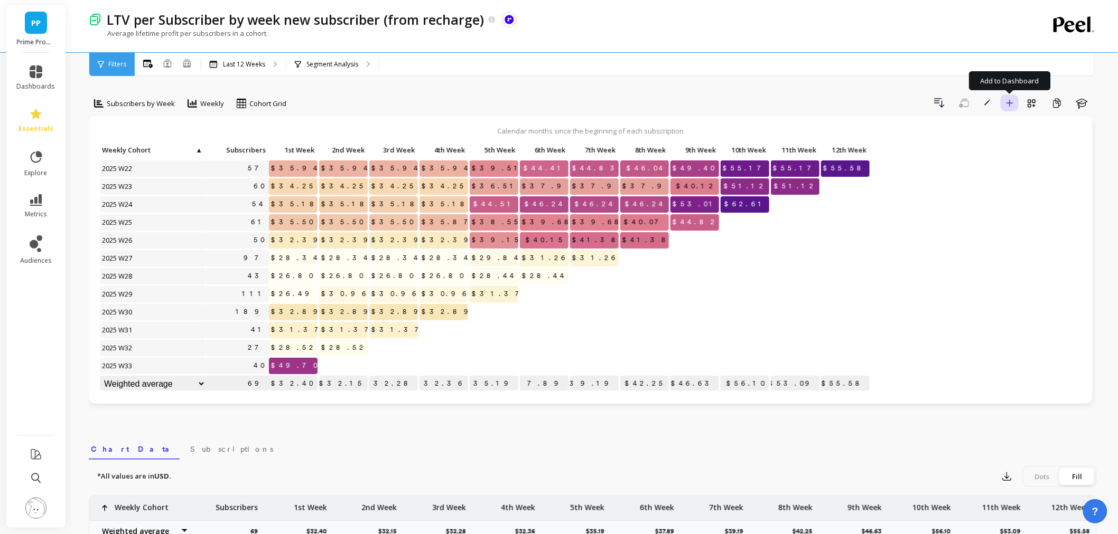
click at [1005, 105] on button "Add to Dashboard" at bounding box center [1009, 103] width 18 height 17
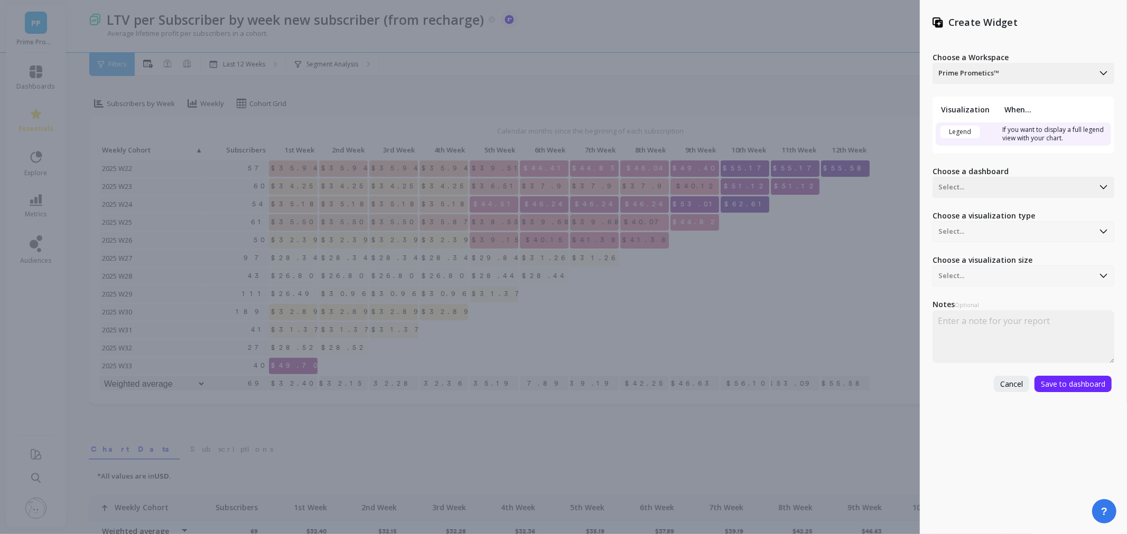
click at [792, 304] on div "Create Widget Choose a Workspace Prime Prometics™ Visualization When... Legend …" at bounding box center [563, 267] width 1127 height 534
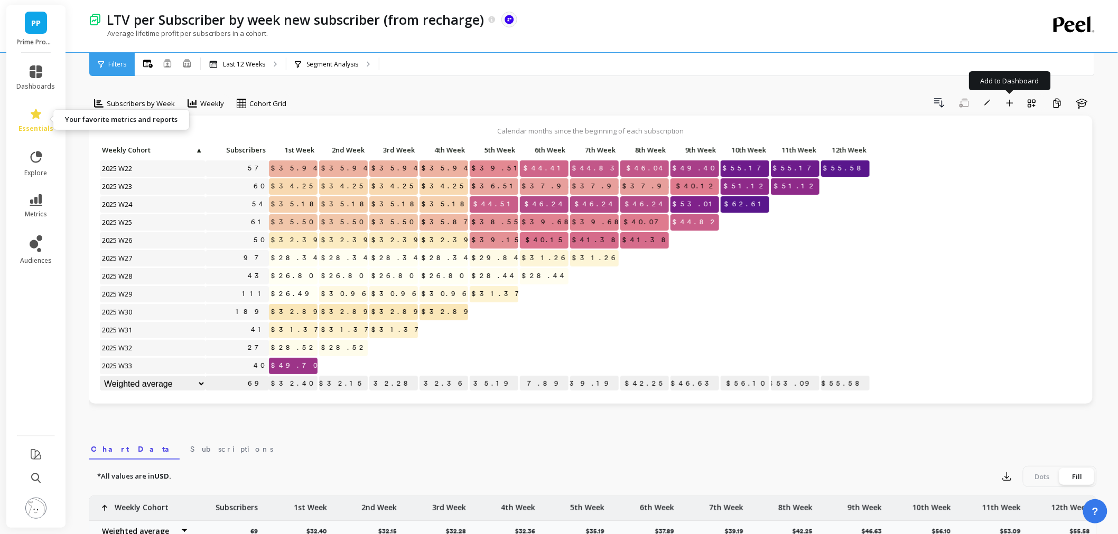
click at [35, 120] on link "essentials" at bounding box center [36, 120] width 39 height 25
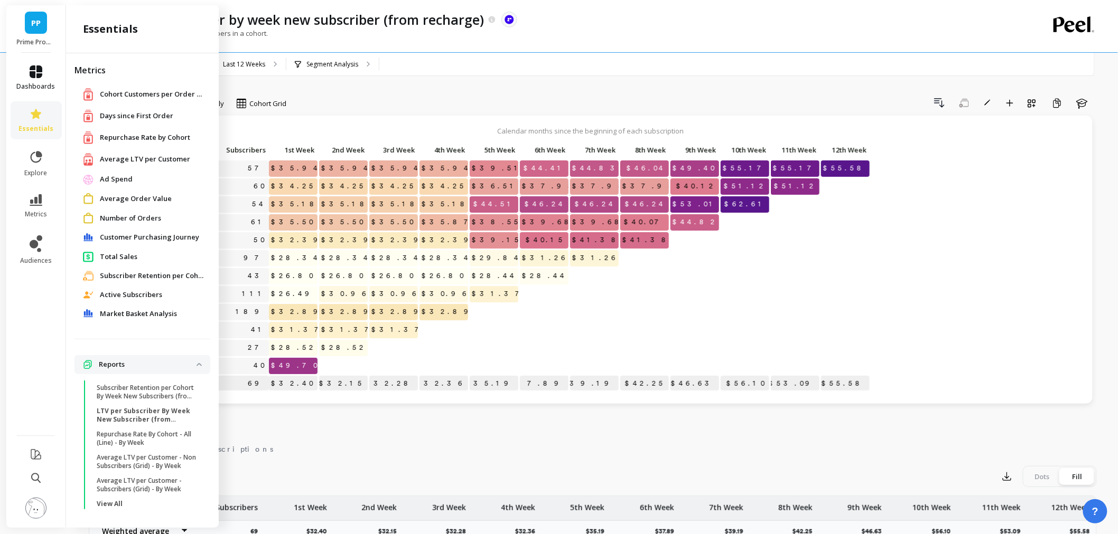
scroll to position [2, 0]
click at [31, 70] on icon at bounding box center [36, 71] width 13 height 13
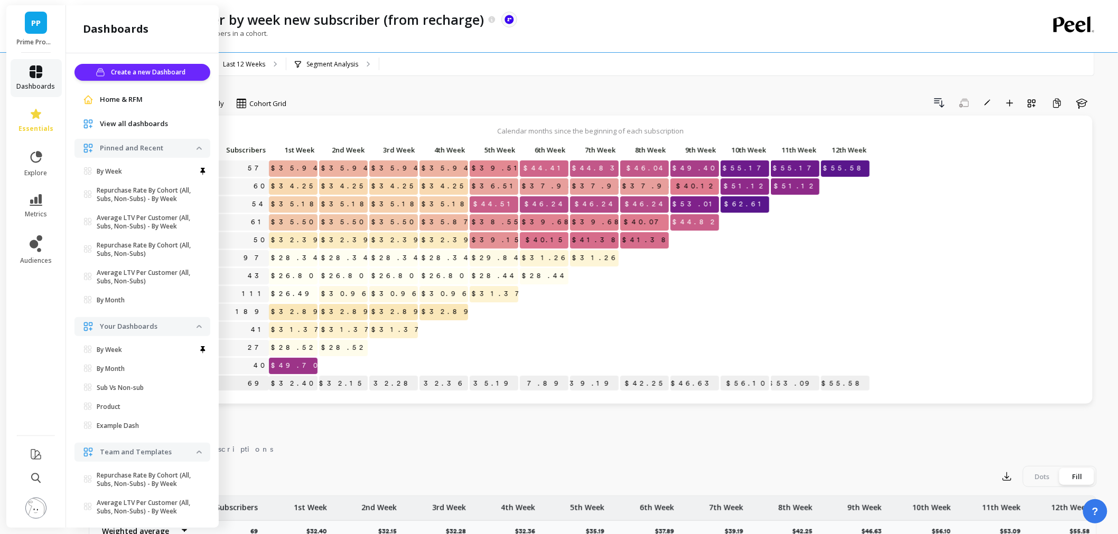
scroll to position [4, 0]
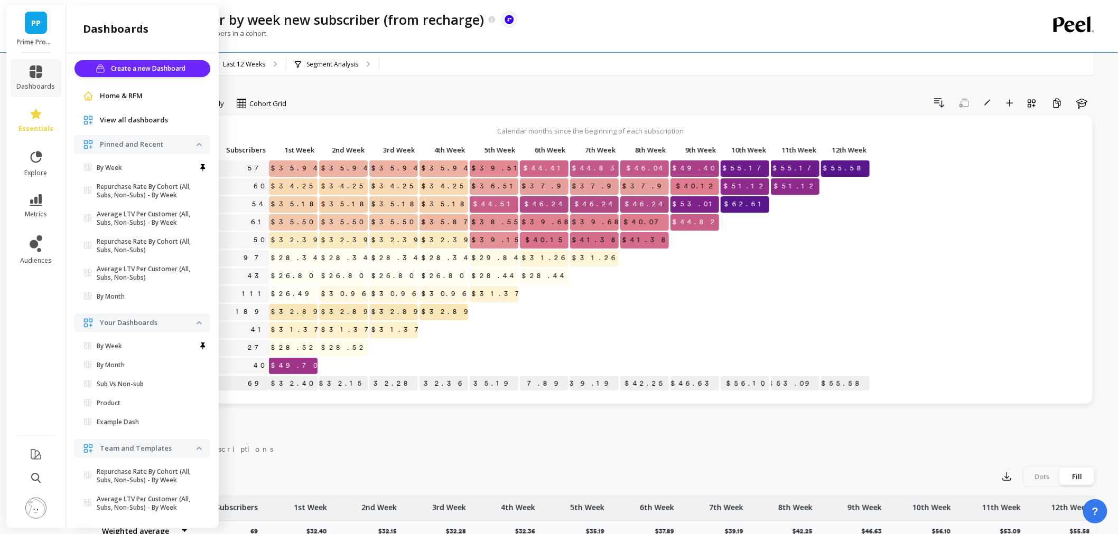
click at [175, 222] on p "Average LTV Per Customer (All, Subs, Non-Subs) - By Week" at bounding box center [147, 218] width 100 height 17
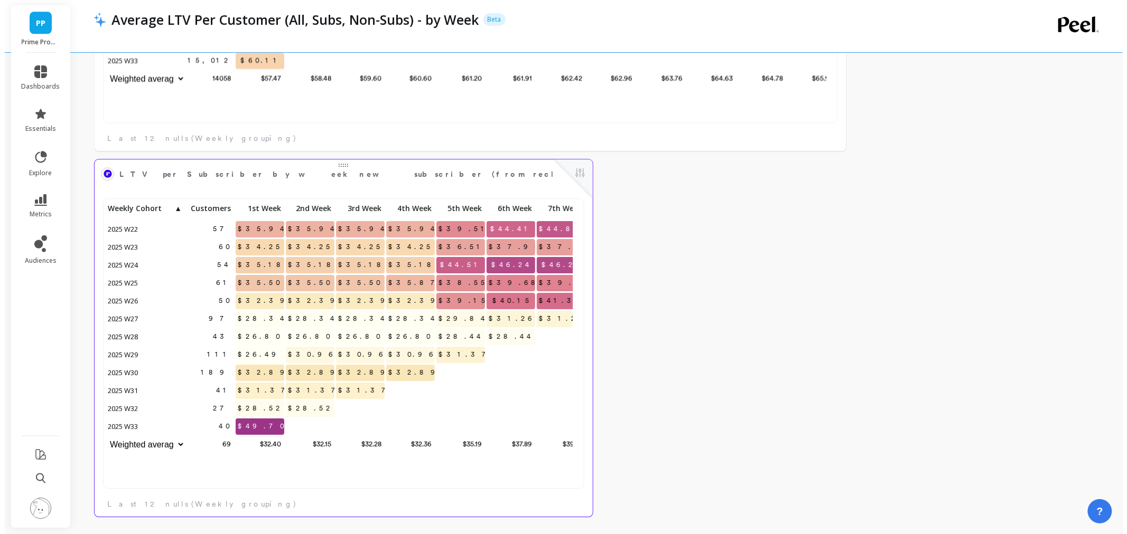
scroll to position [281, 466]
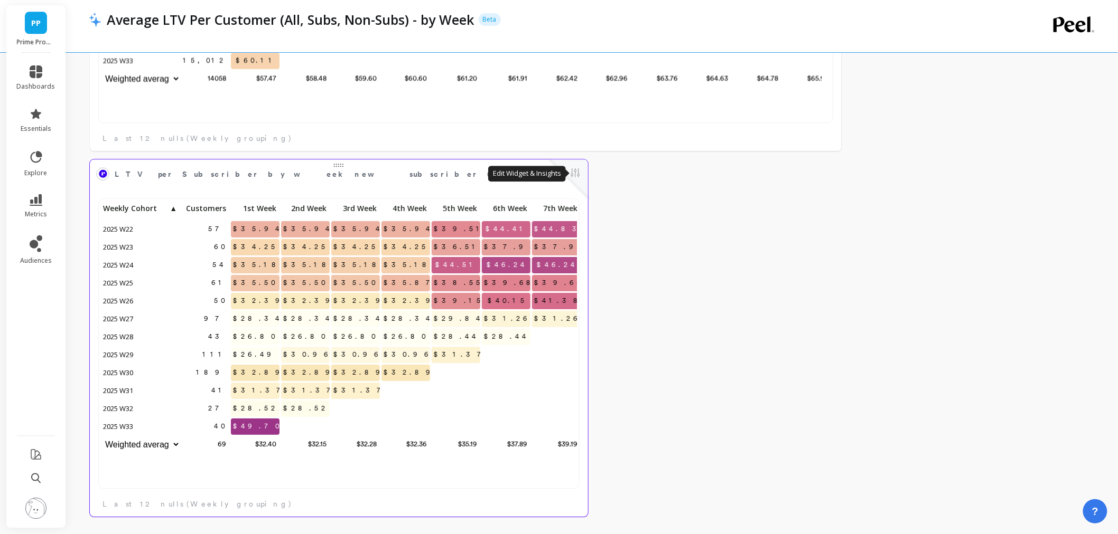
click at [576, 180] on button at bounding box center [575, 173] width 13 height 15
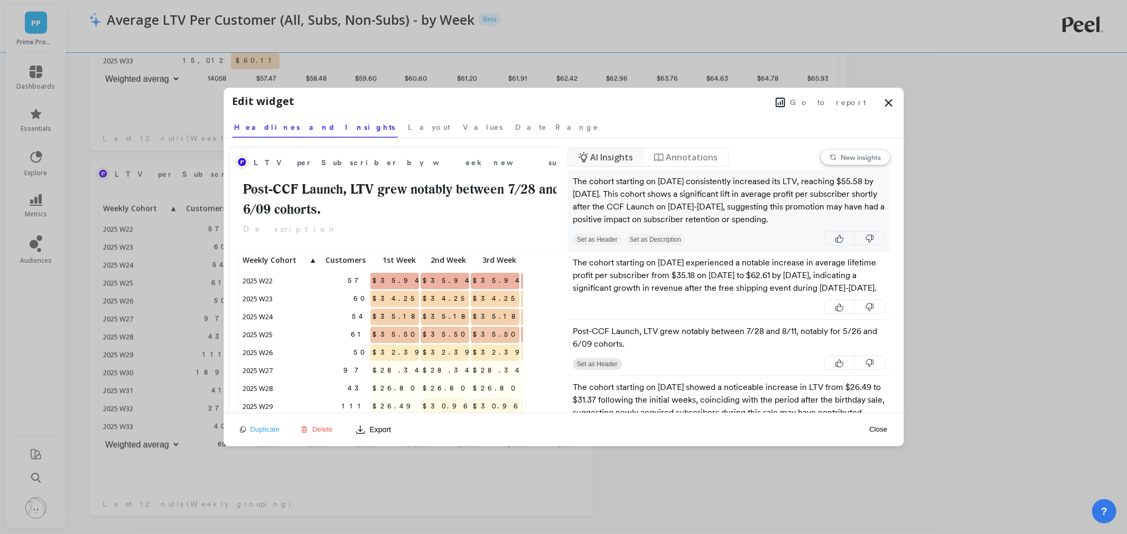
scroll to position [281, 274]
click at [408, 130] on span "Layout" at bounding box center [429, 127] width 42 height 11
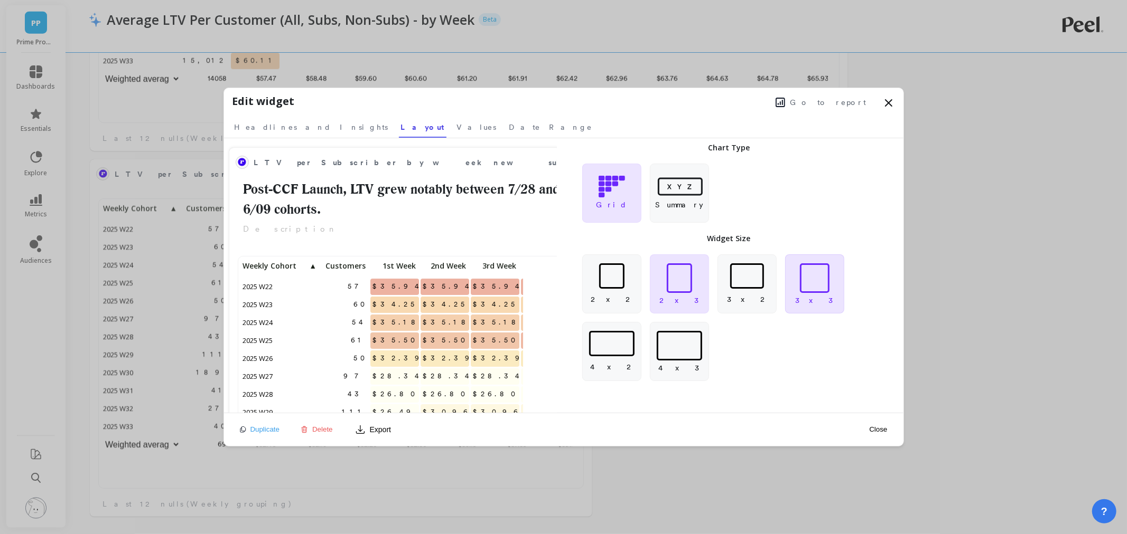
click at [796, 294] on div "3 x 3" at bounding box center [814, 284] width 59 height 59
click at [875, 434] on button "Close" at bounding box center [878, 429] width 24 height 9
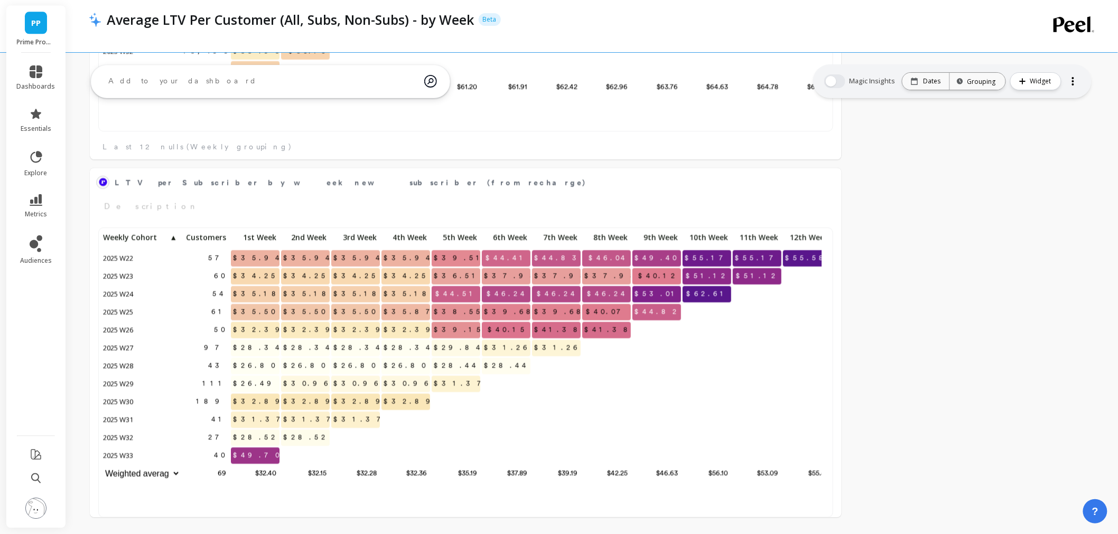
click at [34, 64] on li "dashboards" at bounding box center [36, 78] width 51 height 38
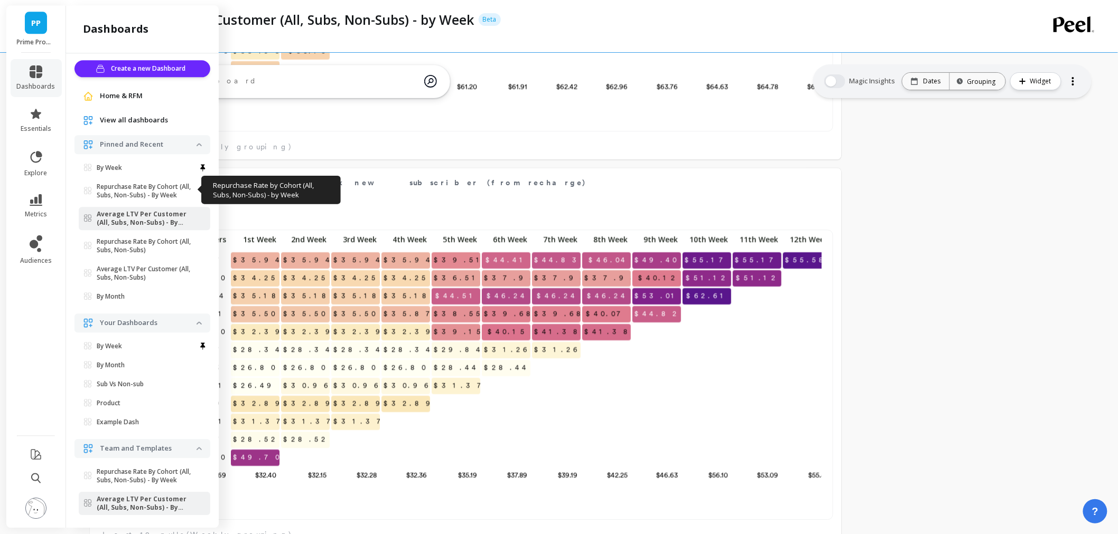
click at [136, 187] on p "Repurchase Rate By Cohort (All, Subs, Non-Subs) - By Week" at bounding box center [147, 191] width 100 height 17
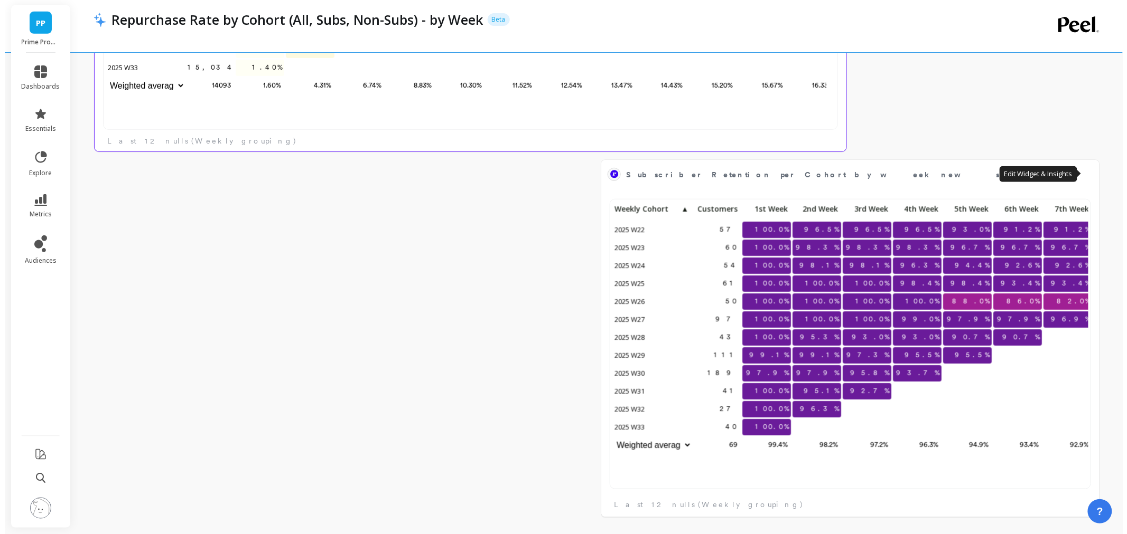
scroll to position [281, 466]
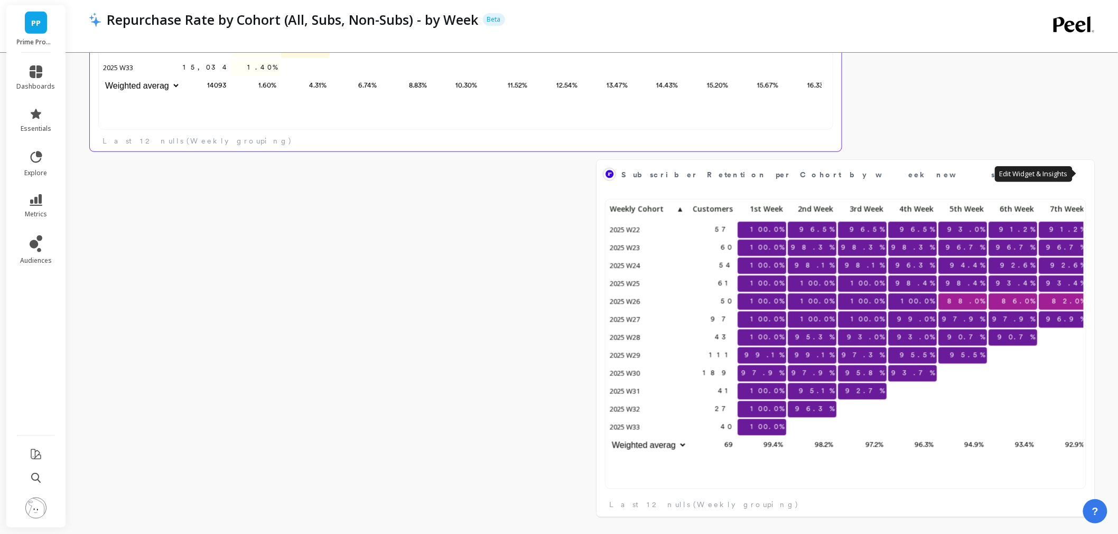
click at [1084, 175] on button at bounding box center [1081, 174] width 13 height 15
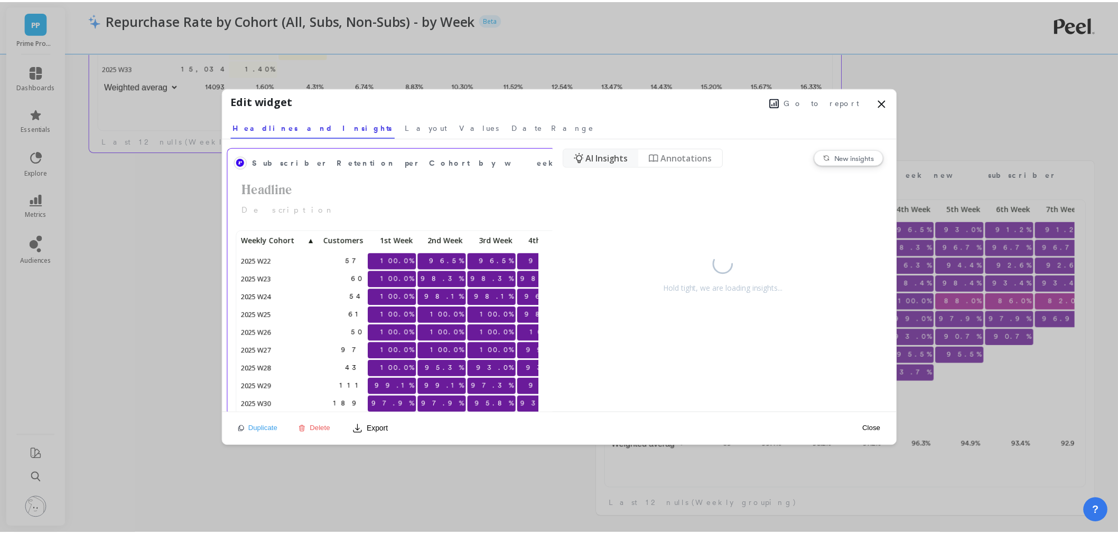
scroll to position [281, 293]
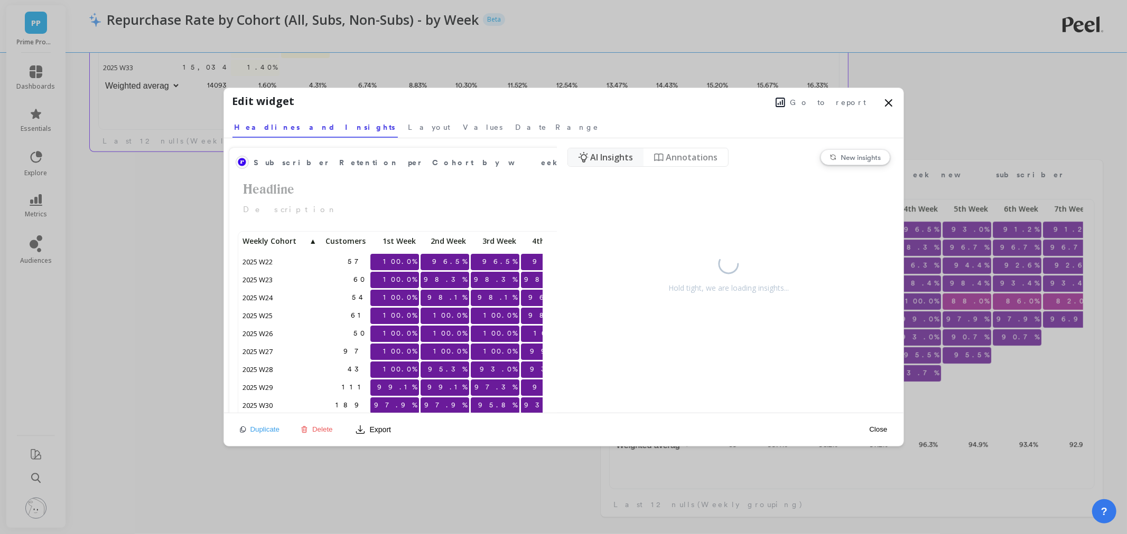
click at [317, 432] on span "Delete" at bounding box center [322, 430] width 21 height 8
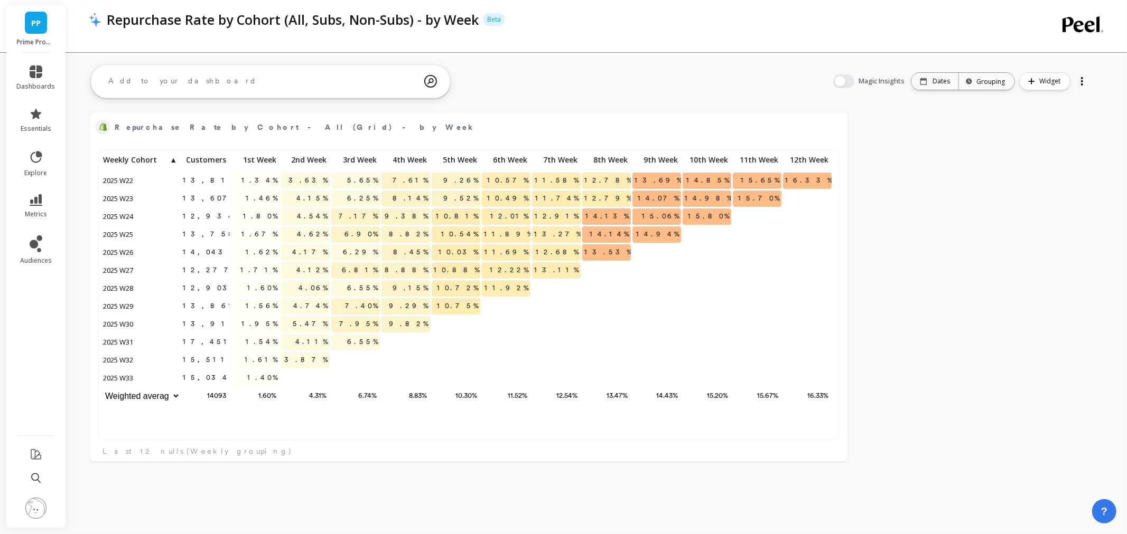
scroll to position [9, 8]
